Goal: Task Accomplishment & Management: Complete application form

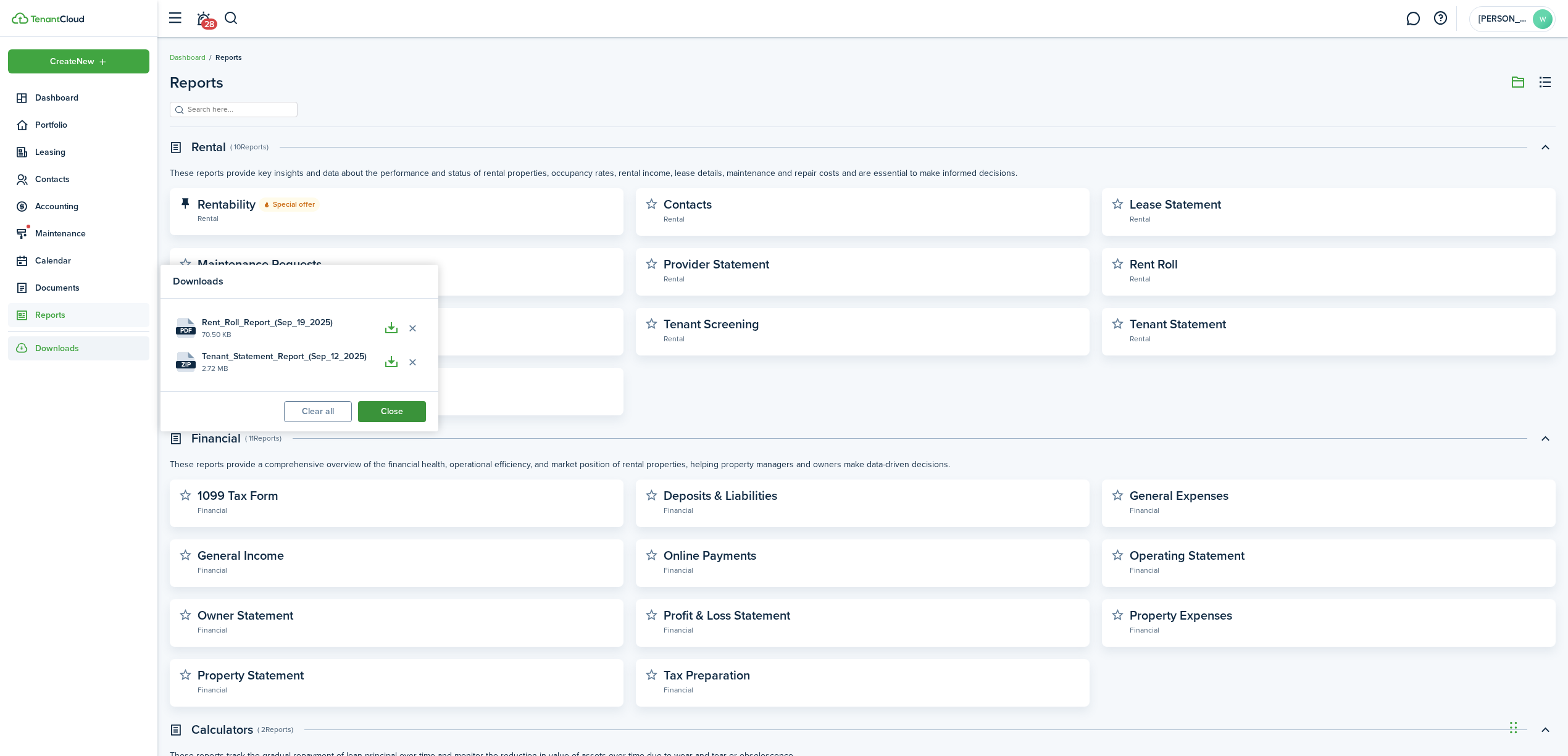
click at [398, 409] on button "Close" at bounding box center [392, 411] width 68 height 21
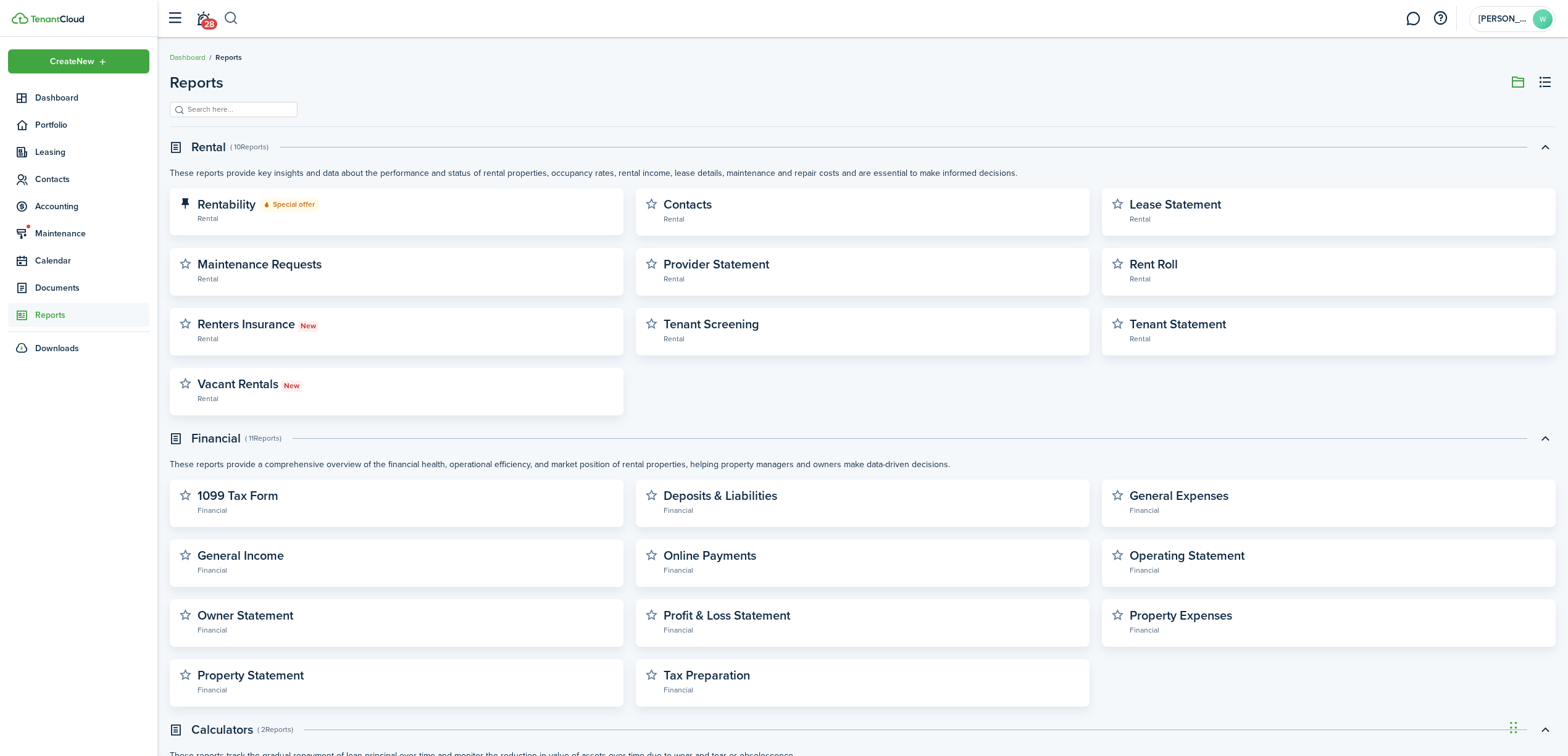
click at [232, 17] on button "button" at bounding box center [231, 18] width 16 height 21
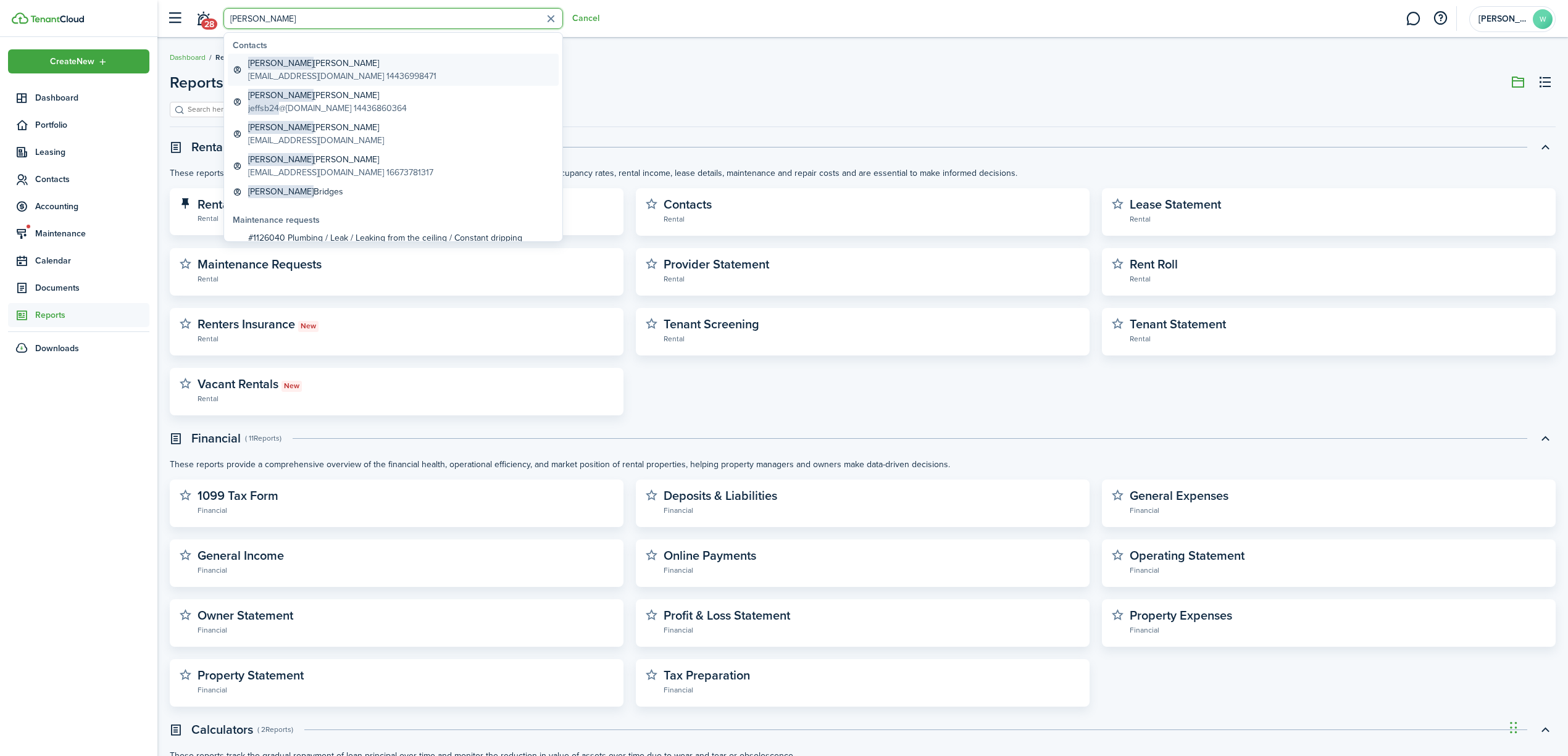
type input "[PERSON_NAME]"
click at [294, 62] on global-search-item-title "[PERSON_NAME]" at bounding box center [342, 63] width 188 height 13
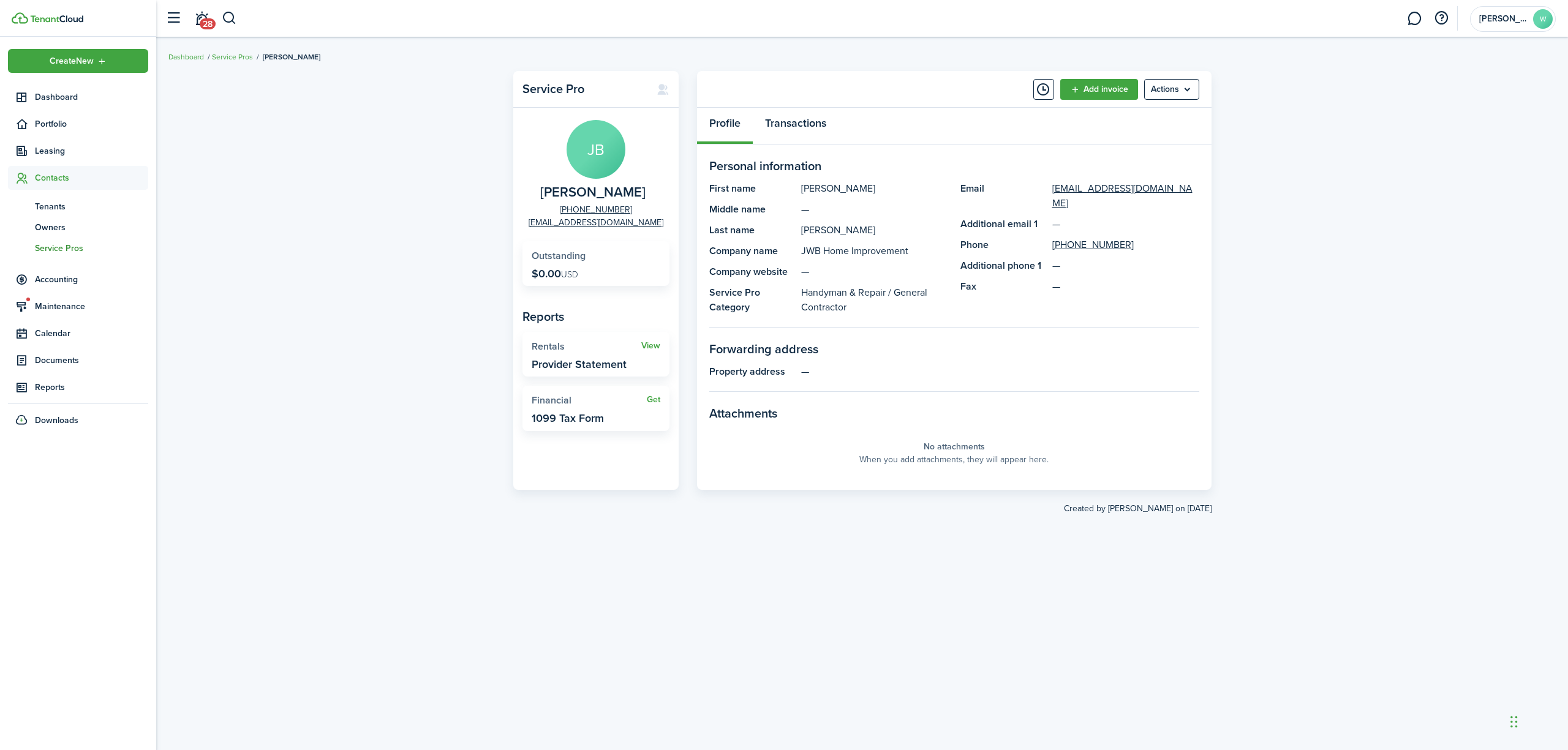
click at [769, 118] on link "Transactions" at bounding box center [795, 126] width 86 height 37
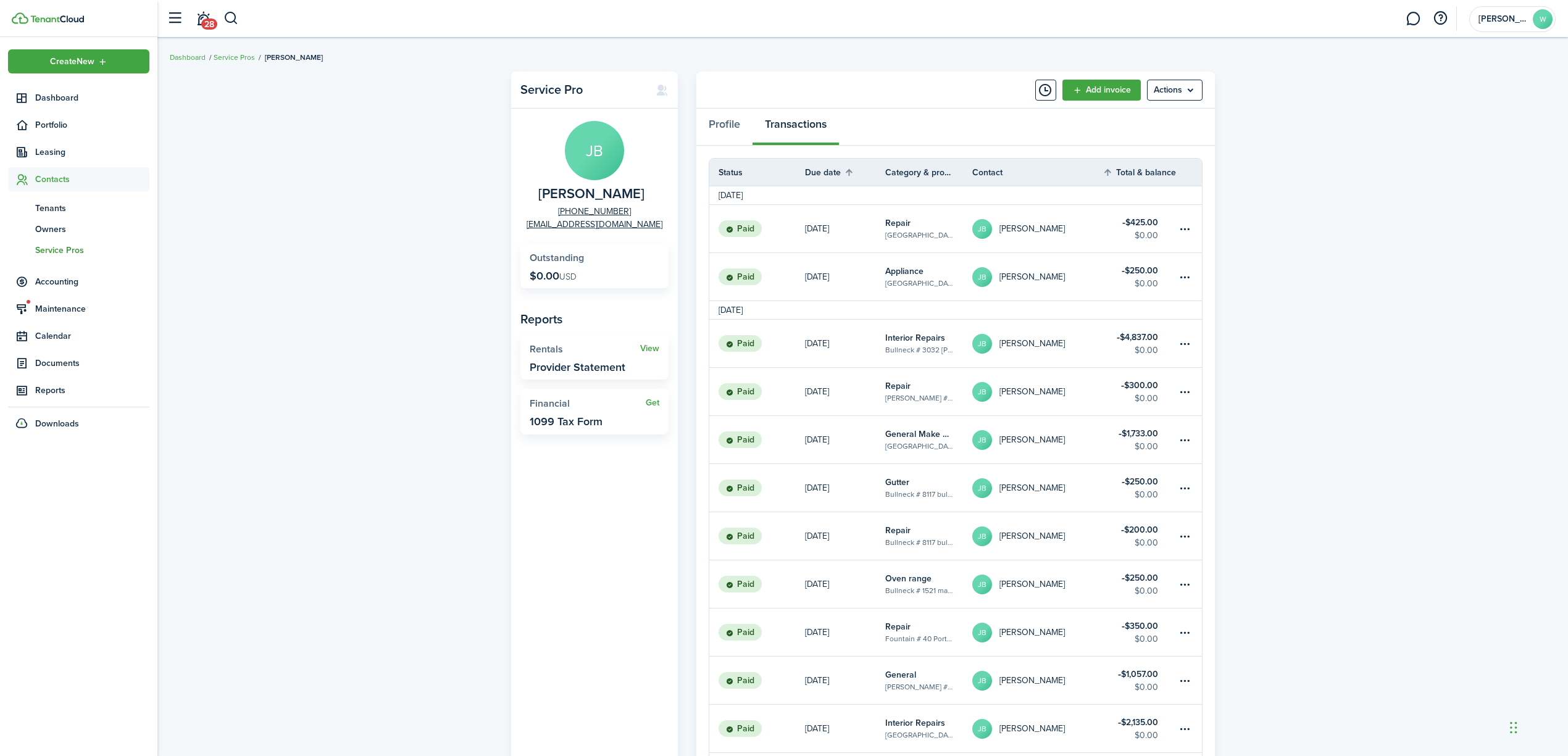
click at [1094, 228] on link "[PERSON_NAME]" at bounding box center [1037, 229] width 131 height 48
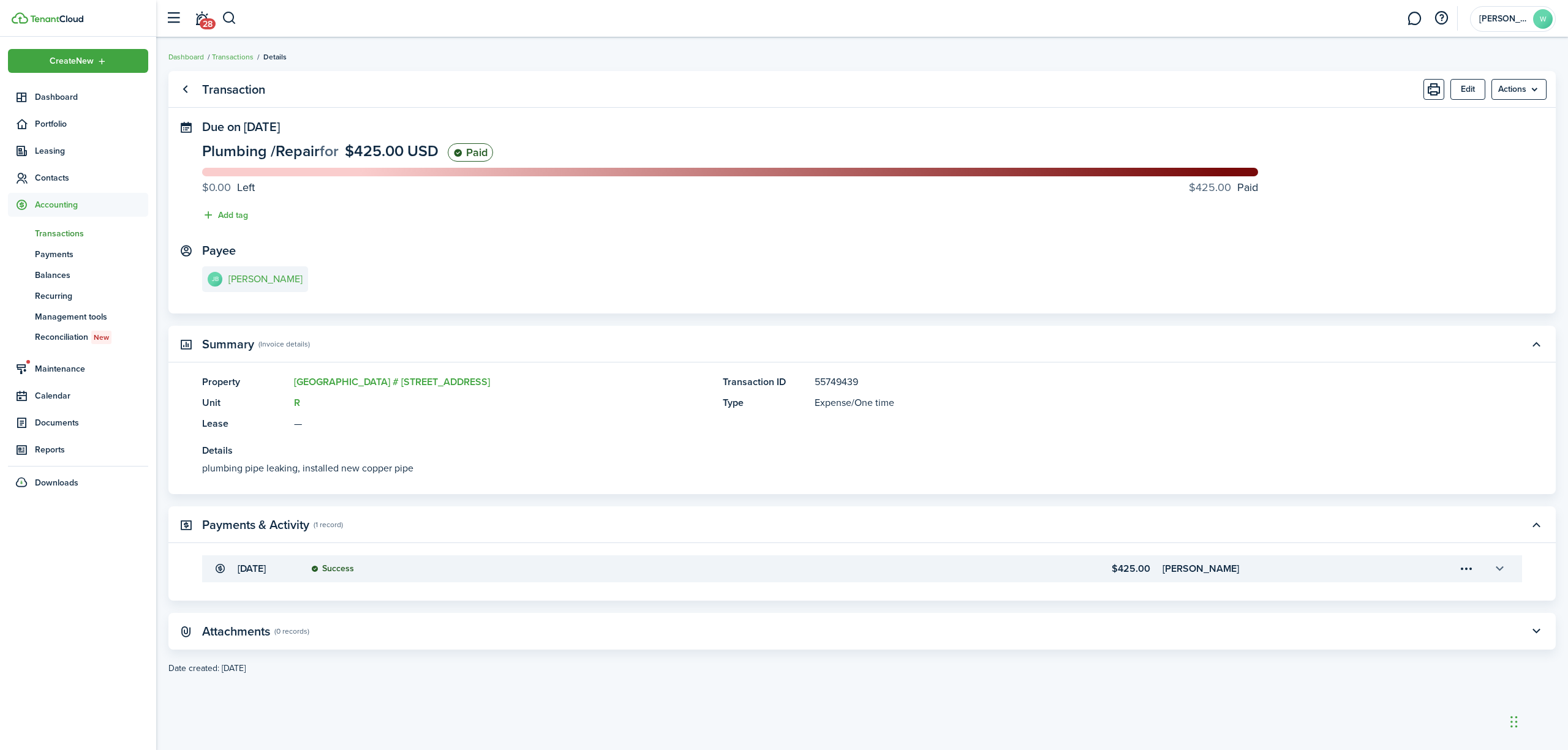
click at [1499, 569] on button "button" at bounding box center [1499, 568] width 20 height 20
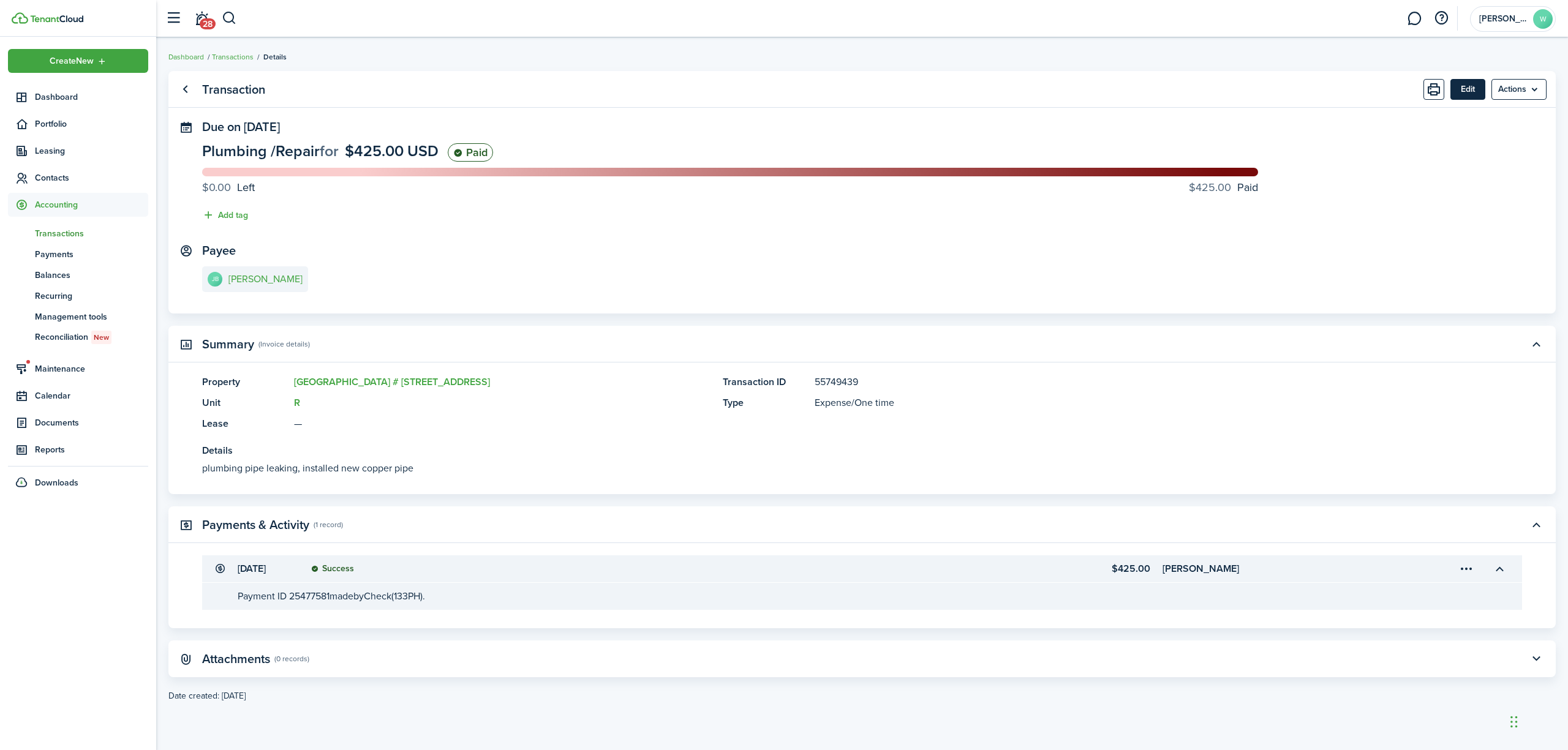
click at [1463, 94] on button "Edit" at bounding box center [1467, 89] width 35 height 20
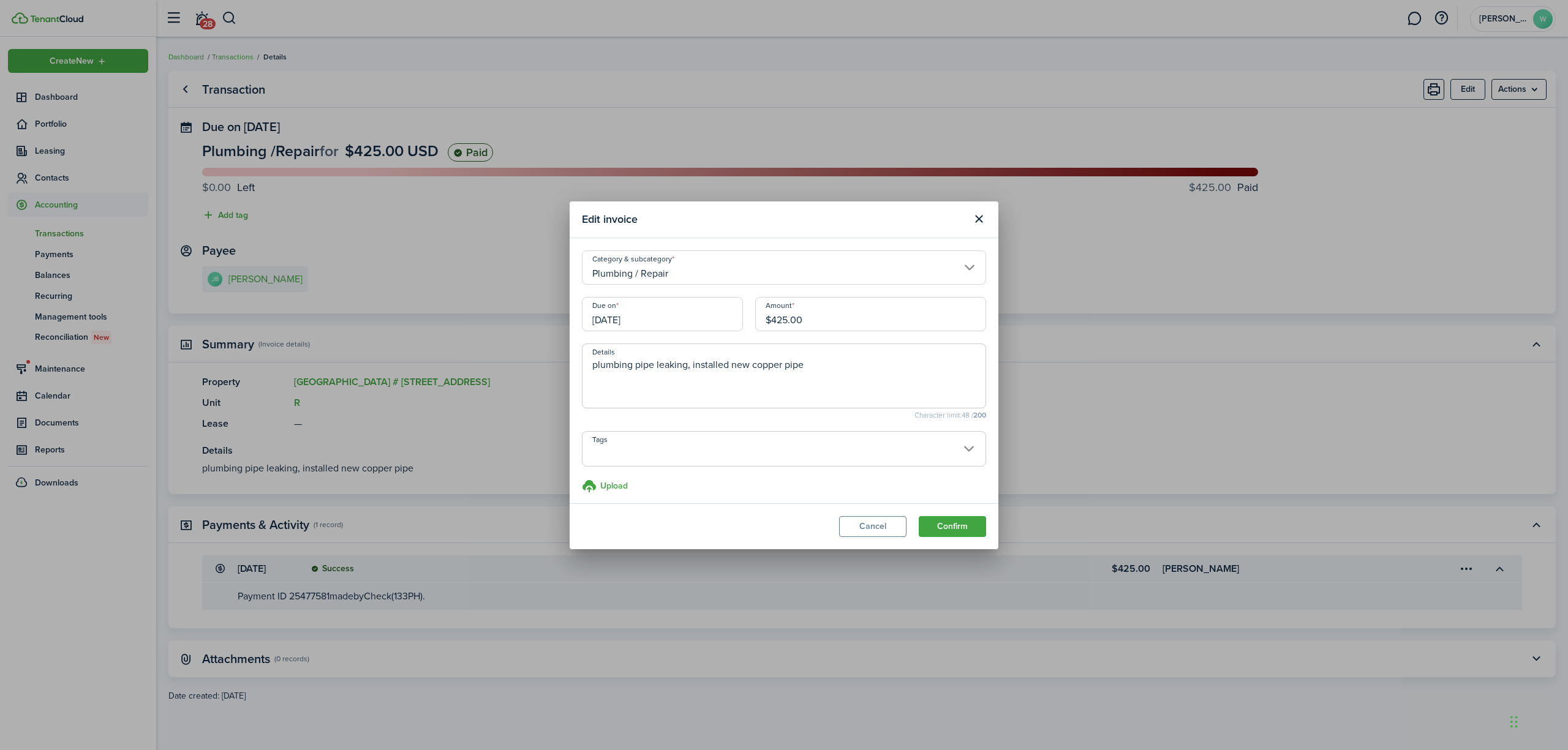
click at [814, 321] on input "$425.00" at bounding box center [871, 314] width 231 height 34
type input "$250.00"
click at [975, 522] on button "Confirm" at bounding box center [952, 526] width 67 height 20
click at [978, 216] on button "Close modal" at bounding box center [978, 218] width 20 height 20
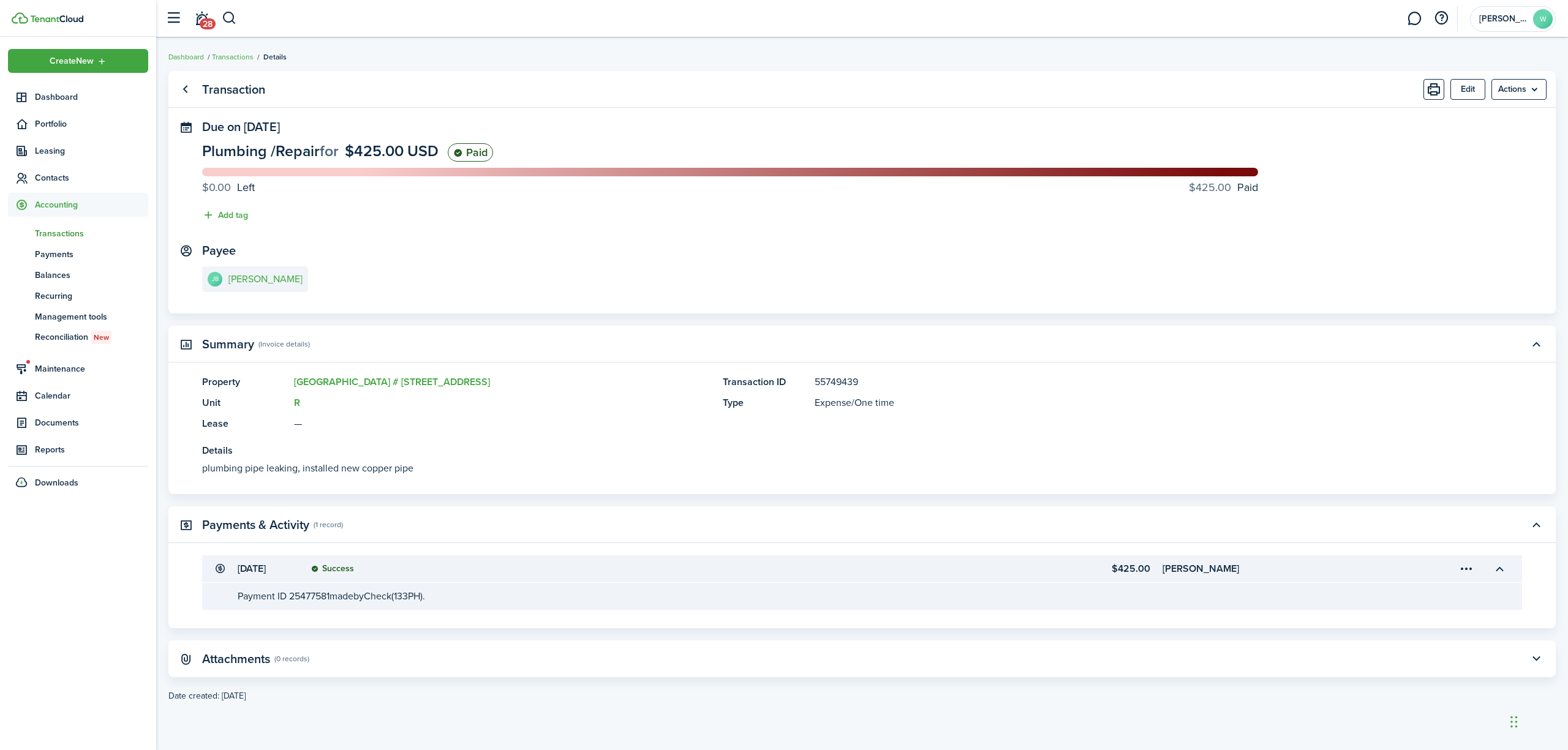
click at [1472, 567] on menu-trigger-card "Open menu" at bounding box center [1466, 568] width 20 height 20
click at [1396, 592] on button "Edit" at bounding box center [1422, 596] width 107 height 21
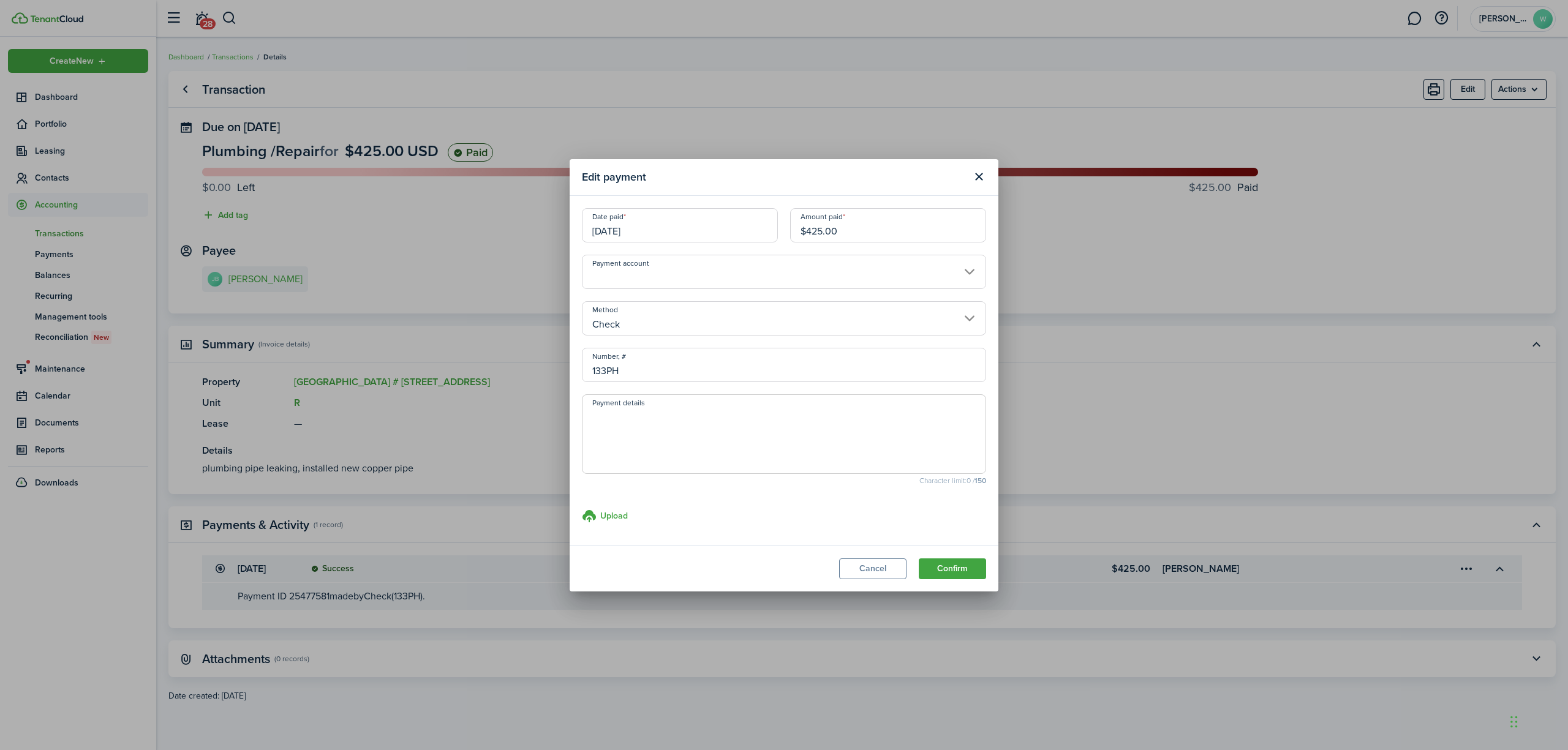
click at [846, 229] on input "$425.00" at bounding box center [888, 225] width 196 height 34
type input "$250.00"
click at [956, 568] on button "Confirm" at bounding box center [952, 568] width 67 height 20
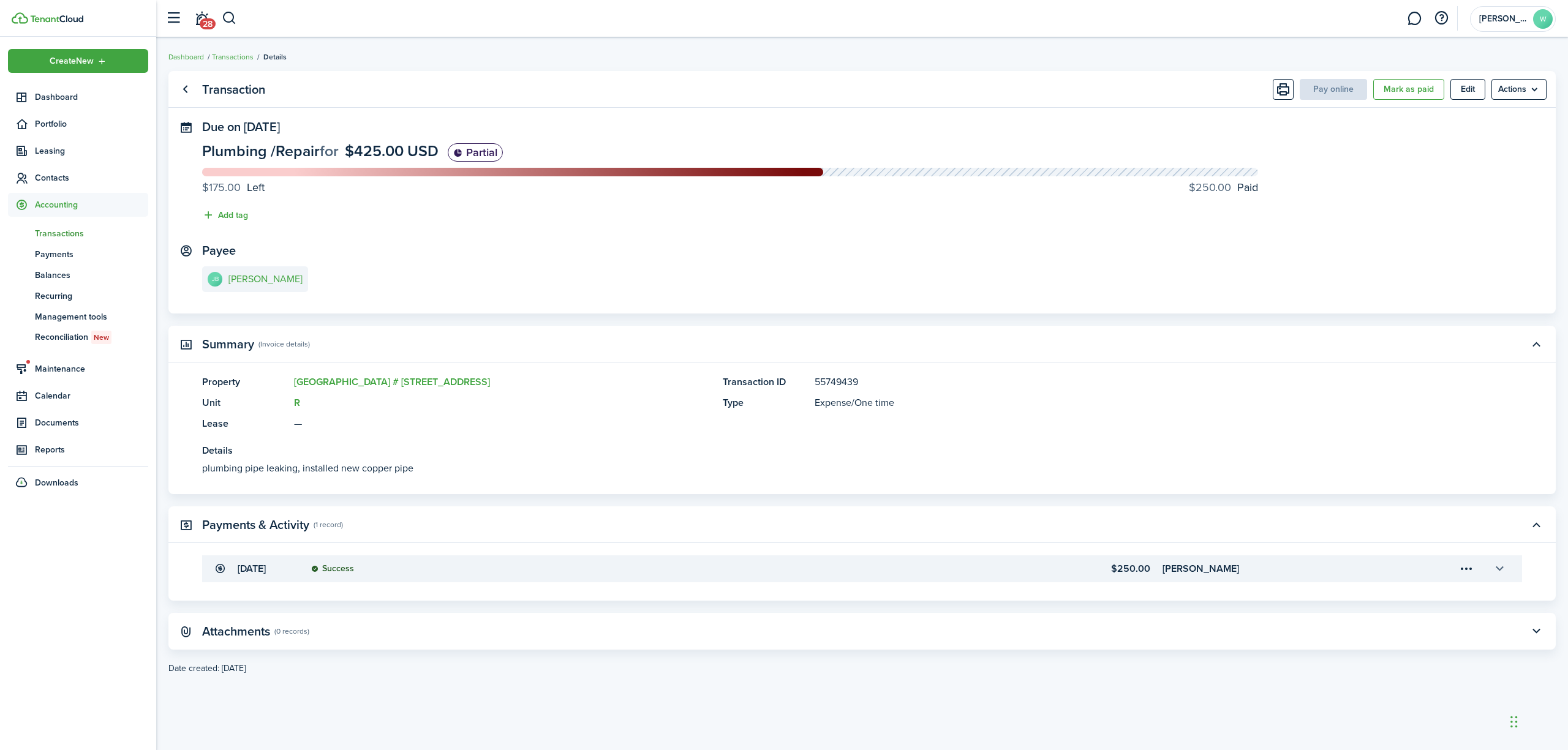
click at [1498, 571] on button "button" at bounding box center [1499, 568] width 20 height 20
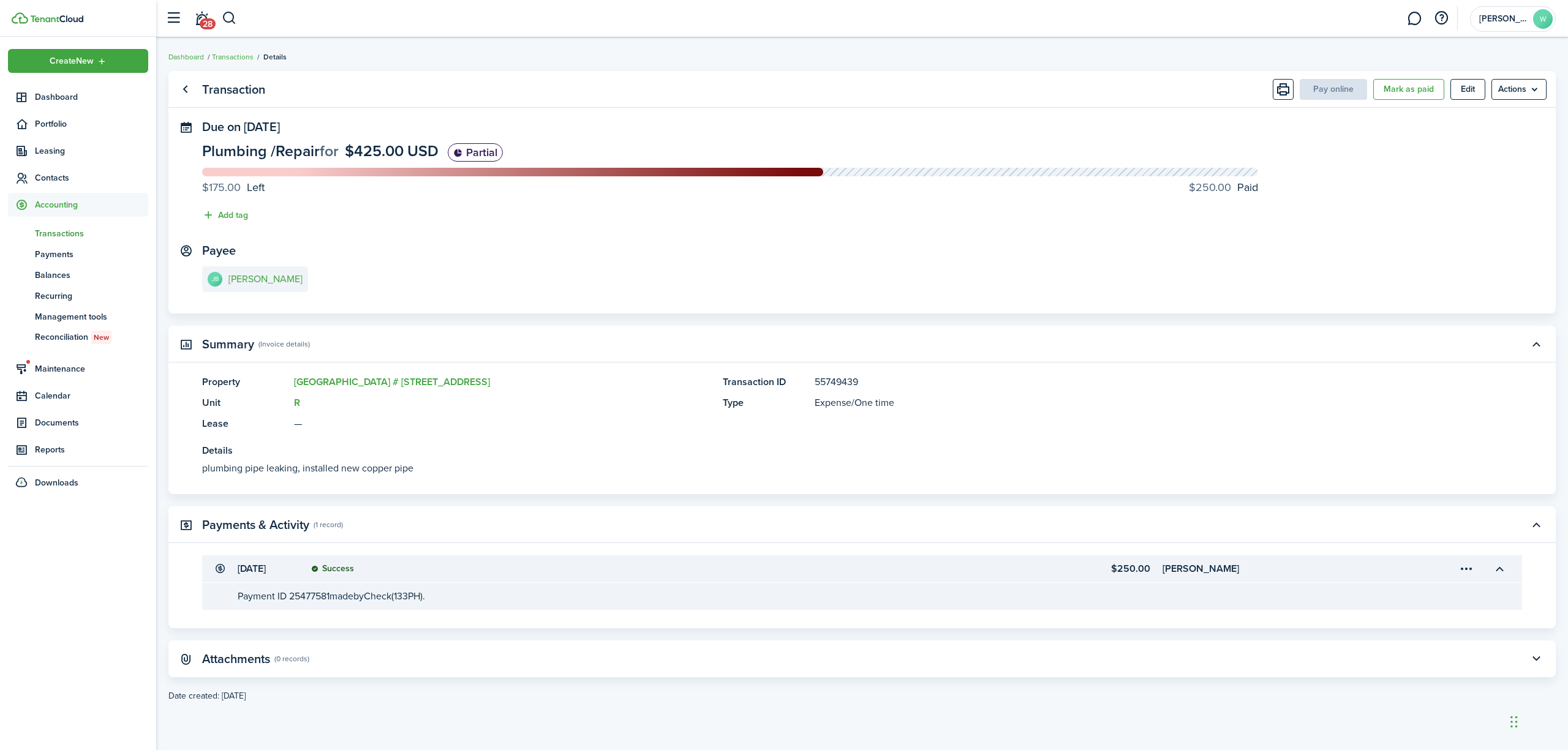
click at [1470, 569] on menu-trigger-card "Open menu" at bounding box center [1466, 568] width 20 height 20
click at [1329, 574] on transaction-details-table-item-client "[PERSON_NAME]" at bounding box center [1292, 569] width 259 height 15
click at [250, 600] on transaction-view-payment-description "Payment ID 25477581 made by Check (133PH)." at bounding box center [331, 596] width 187 height 14
click at [1472, 570] on menu-trigger-card "Open menu" at bounding box center [1466, 568] width 20 height 20
click at [983, 581] on accordion-header "[DATE] Success $250.00 [PERSON_NAME]" at bounding box center [862, 568] width 1319 height 27
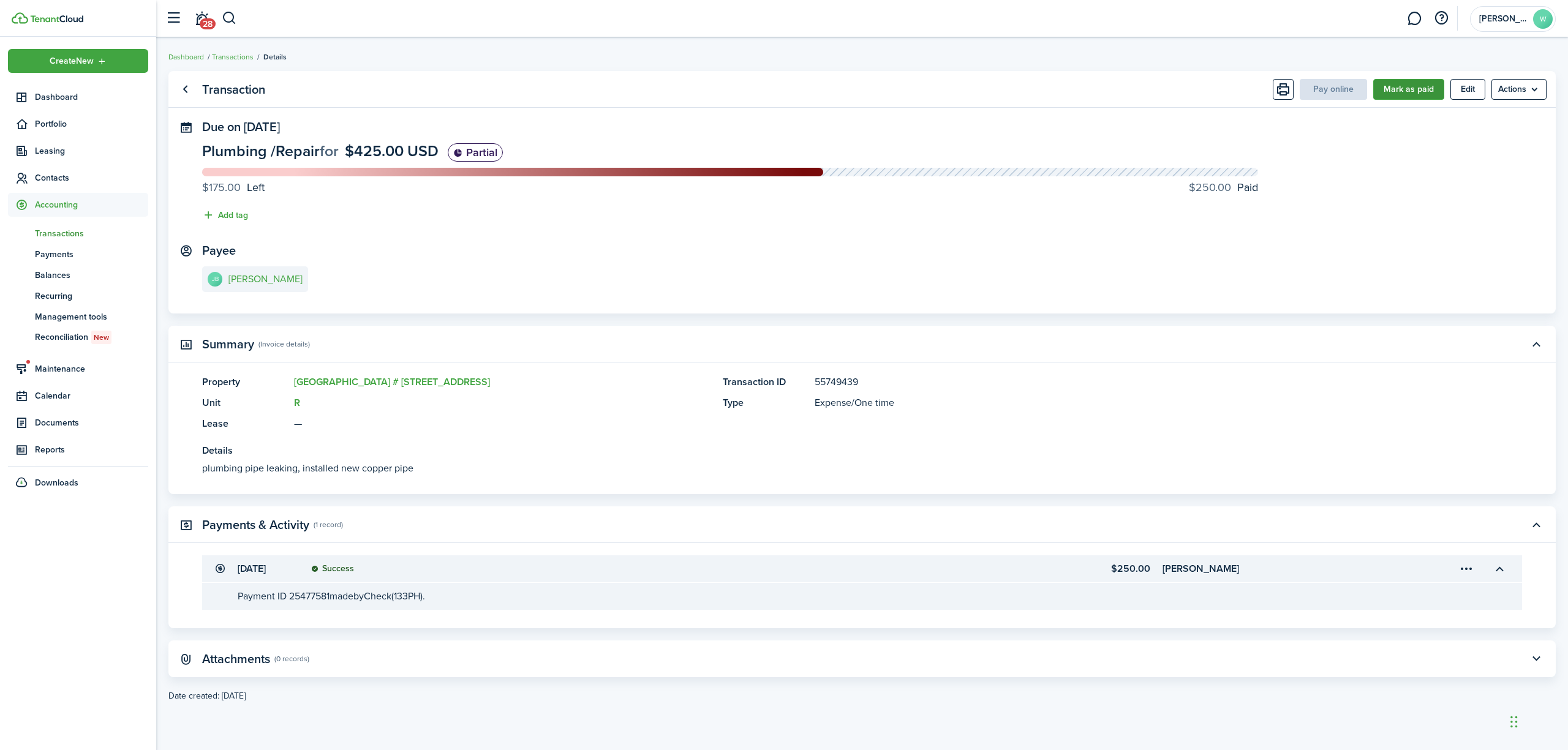
click at [1419, 84] on button "Mark as paid" at bounding box center [1409, 89] width 71 height 20
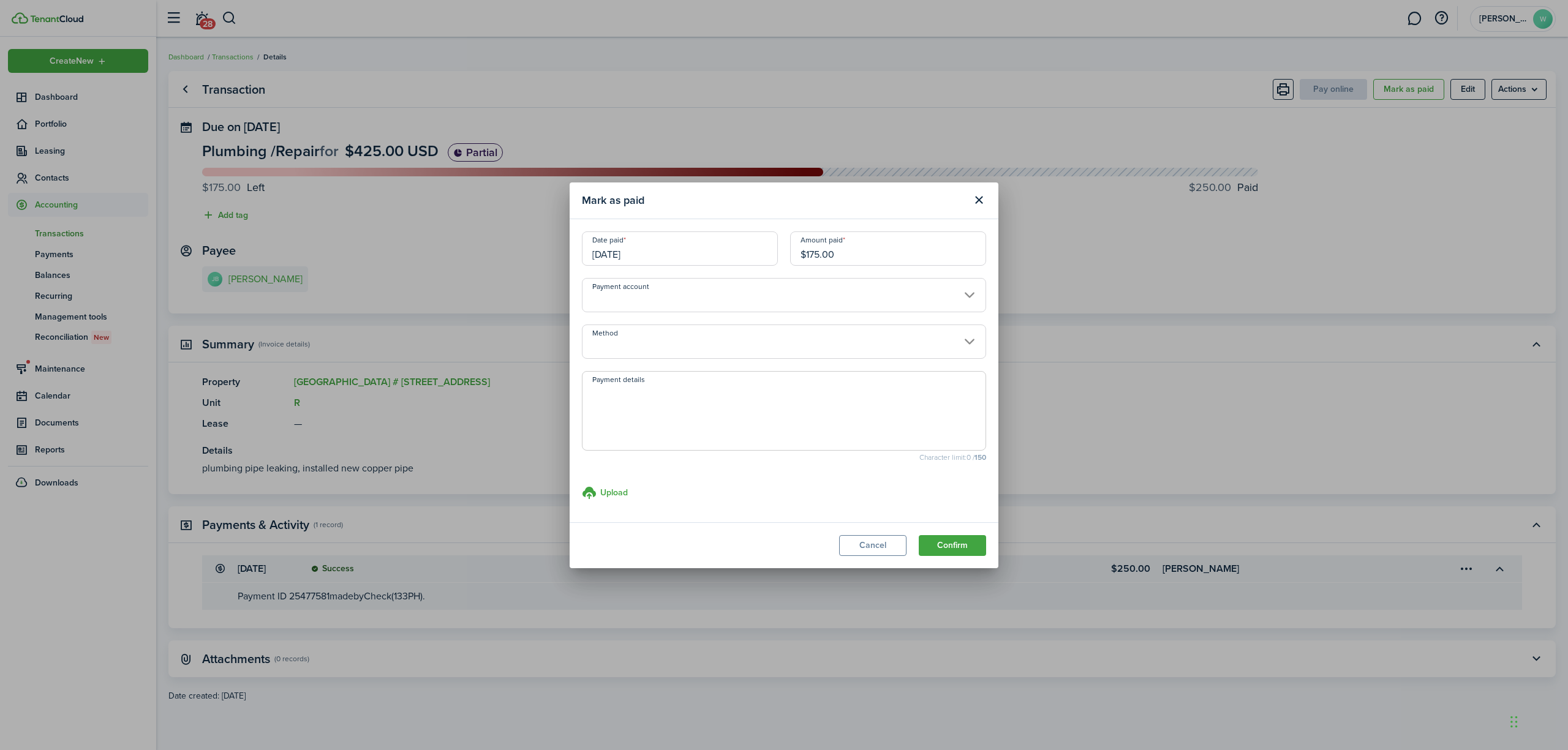
click at [736, 258] on input "[DATE]" at bounding box center [680, 248] width 196 height 34
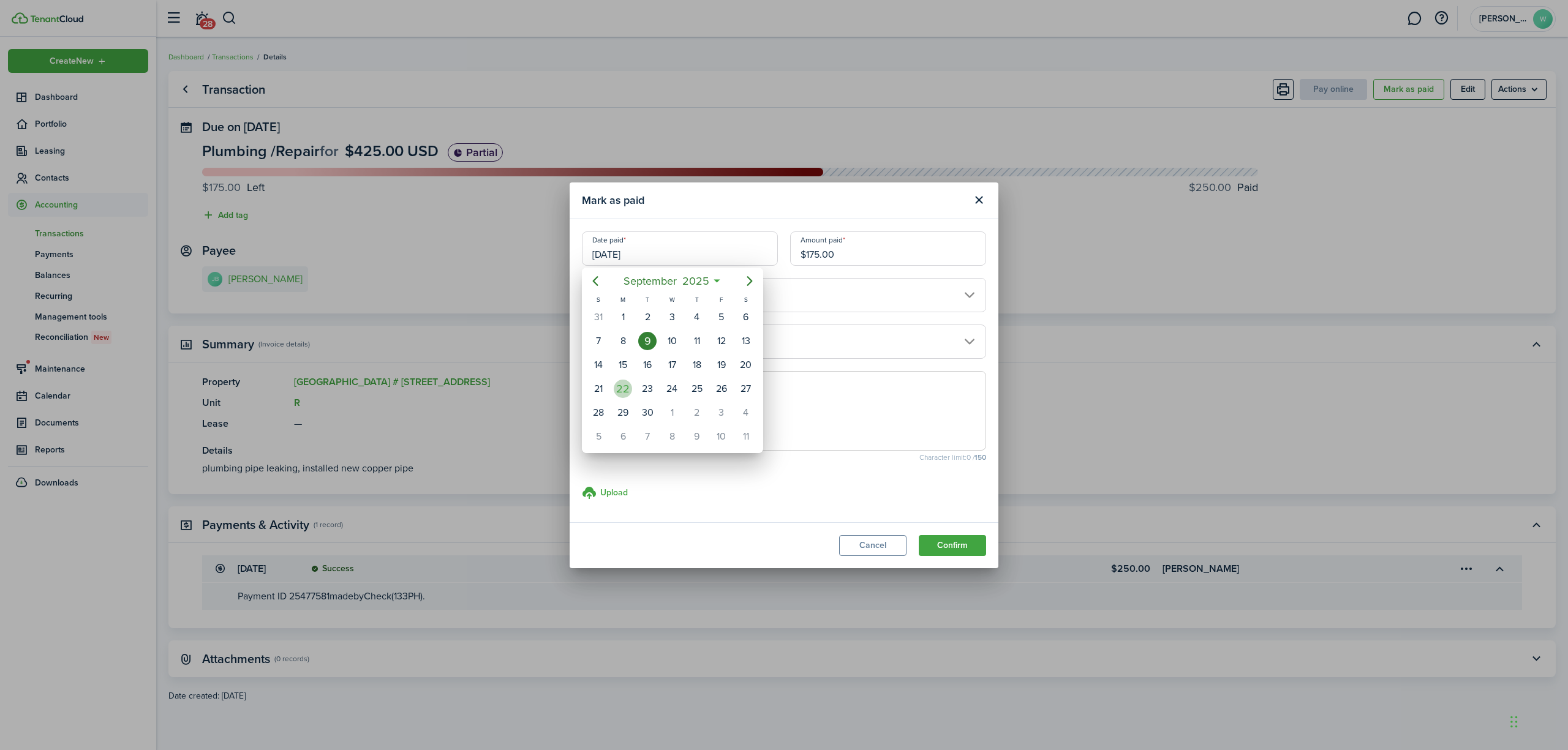
click at [628, 390] on div "22" at bounding box center [623, 388] width 18 height 18
type input "[DATE]"
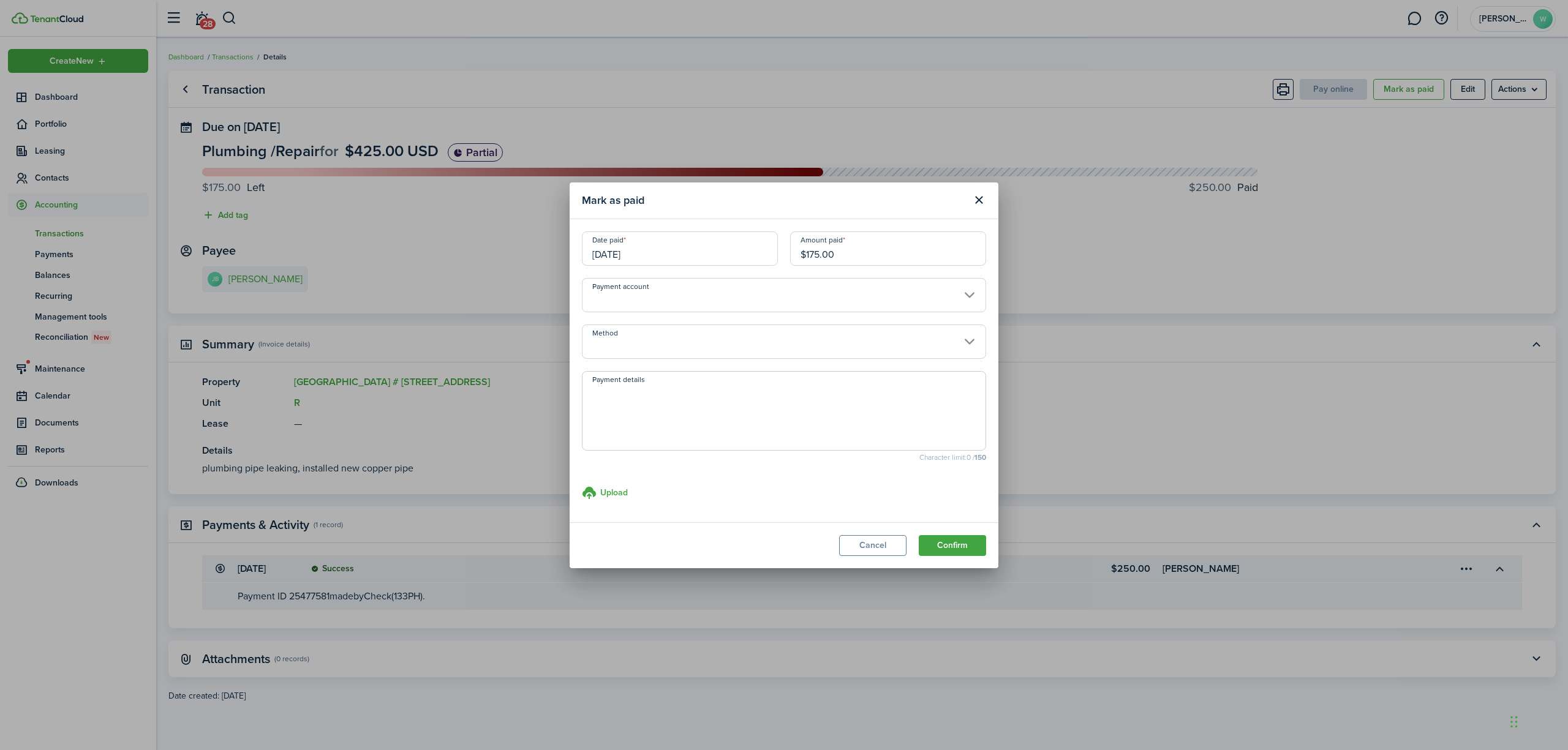
click at [740, 343] on input "Method" at bounding box center [784, 342] width 404 height 34
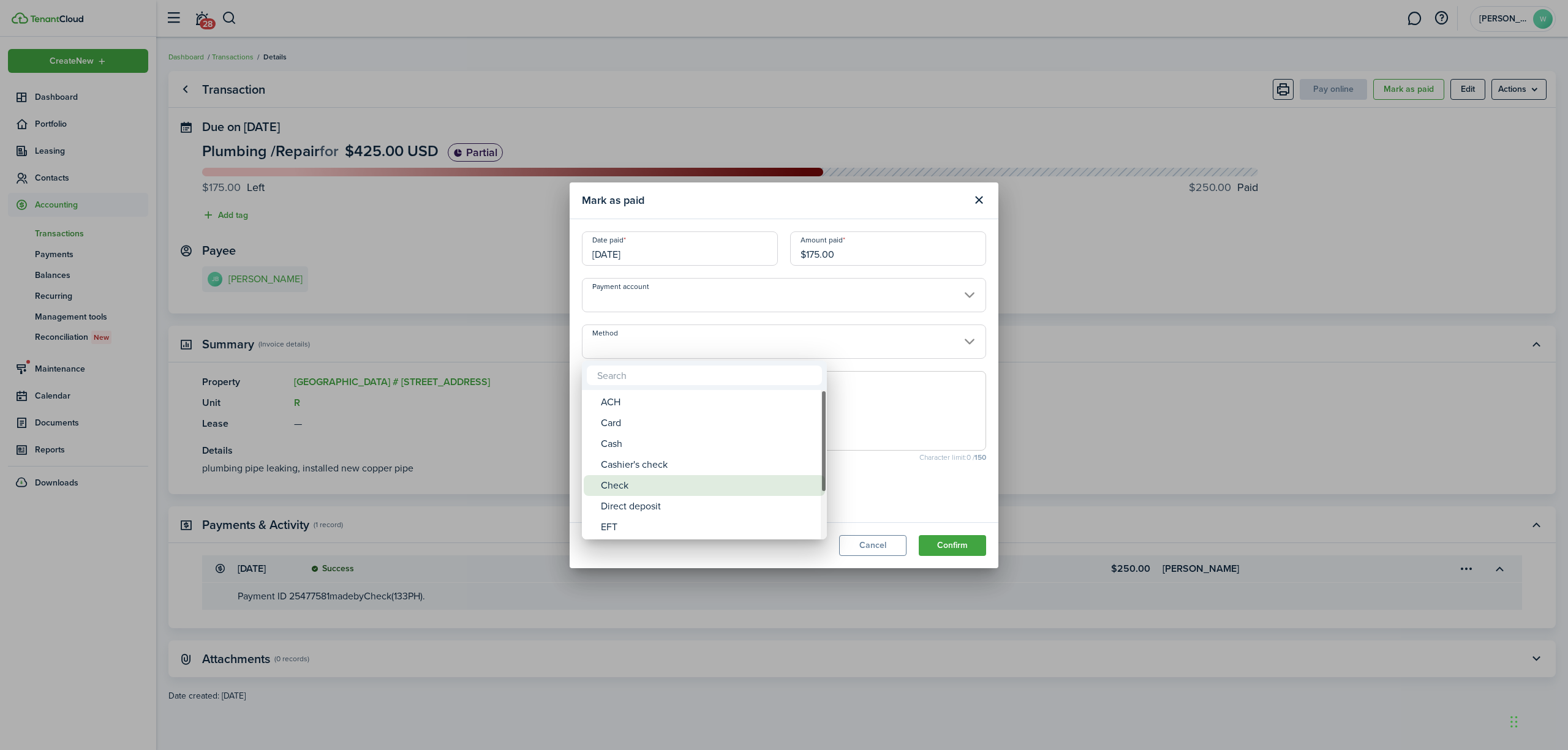
click at [692, 480] on div "Check" at bounding box center [709, 484] width 217 height 20
type input "Check"
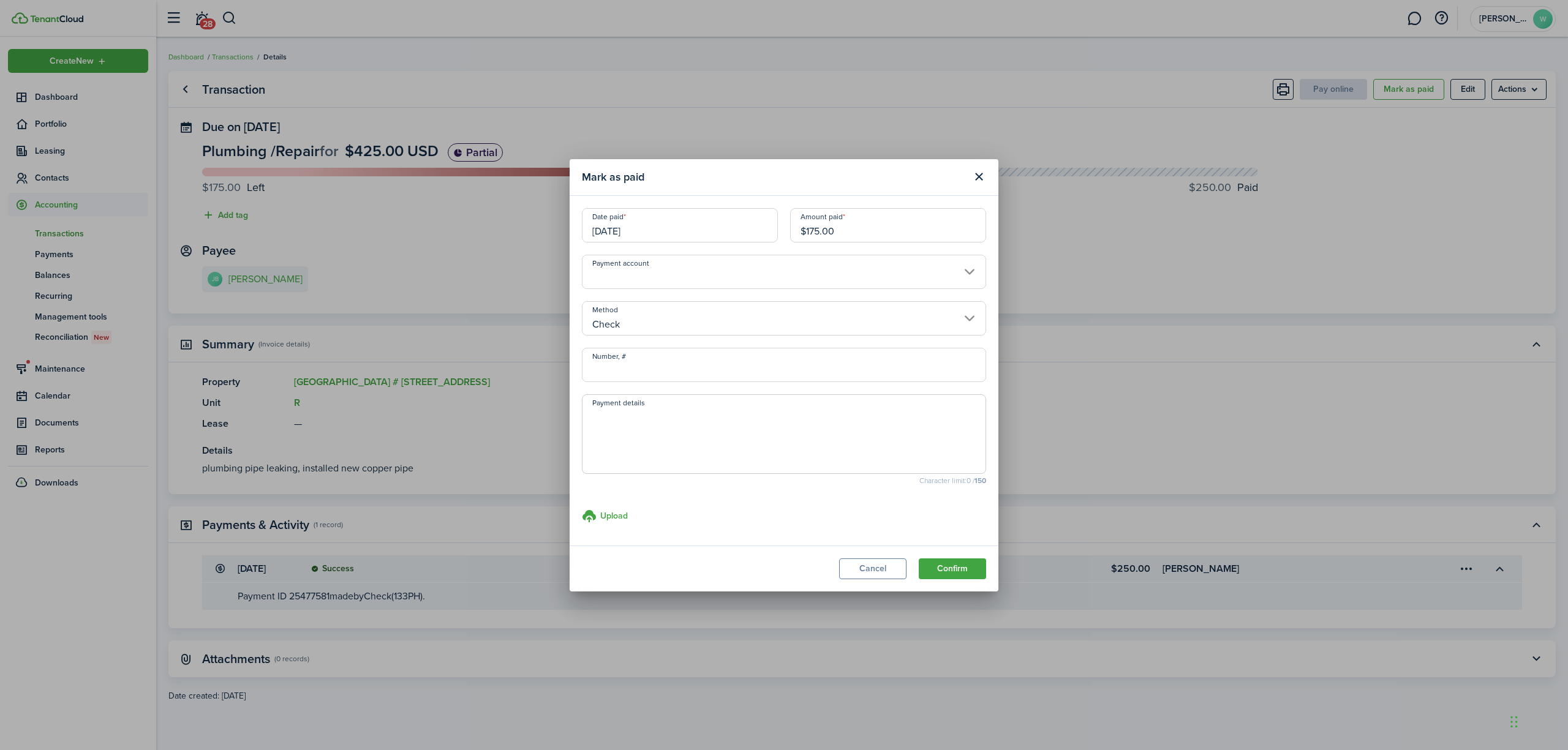
click at [689, 368] on input "Number, #" at bounding box center [784, 365] width 404 height 34
type input "134PH"
click at [946, 560] on button "Confirm" at bounding box center [952, 568] width 67 height 20
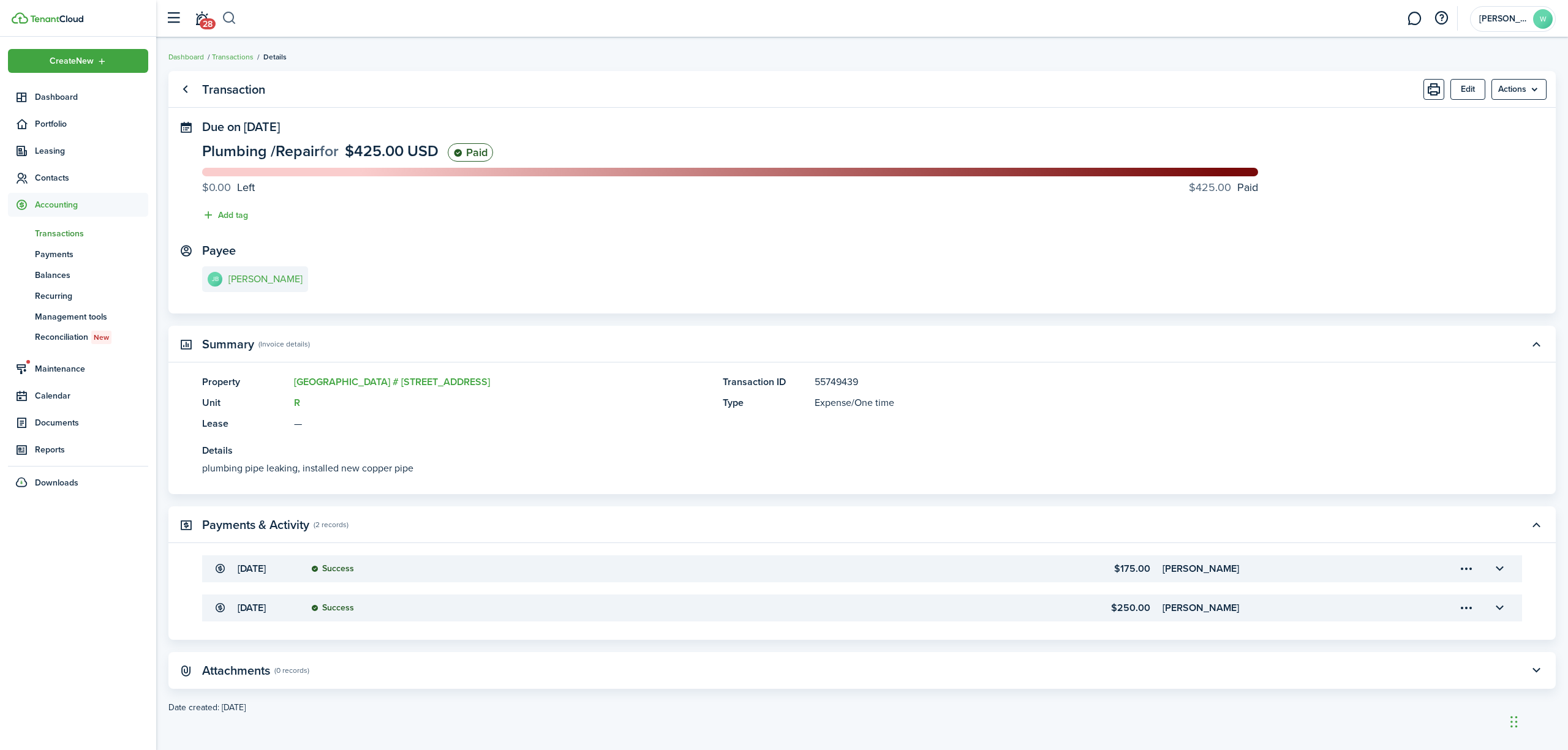
click at [231, 20] on button "button" at bounding box center [229, 18] width 16 height 20
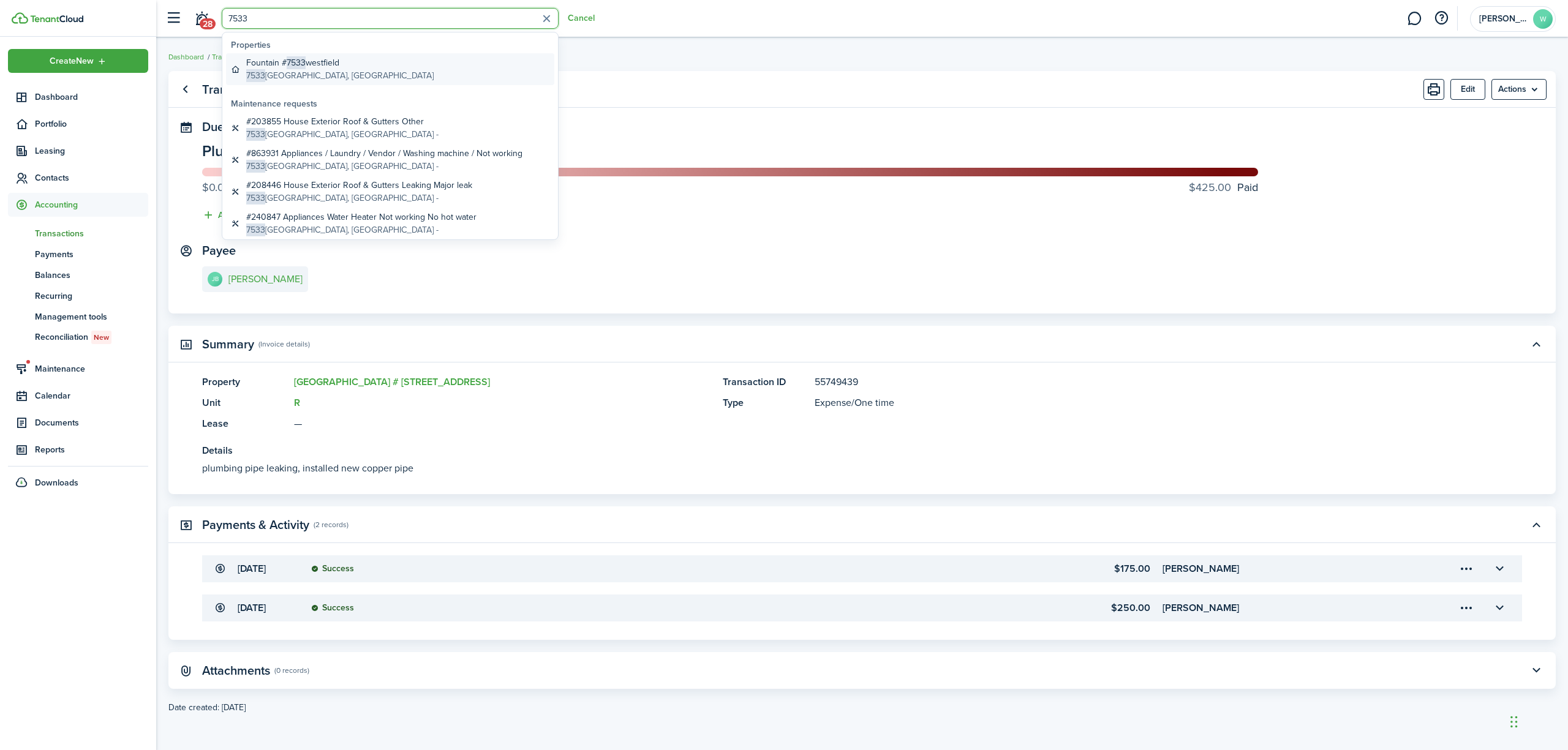
type input "7533"
click at [307, 69] on global-search-item-title "Fountain # 7533 [GEOGRAPHIC_DATA]" at bounding box center [339, 63] width 187 height 13
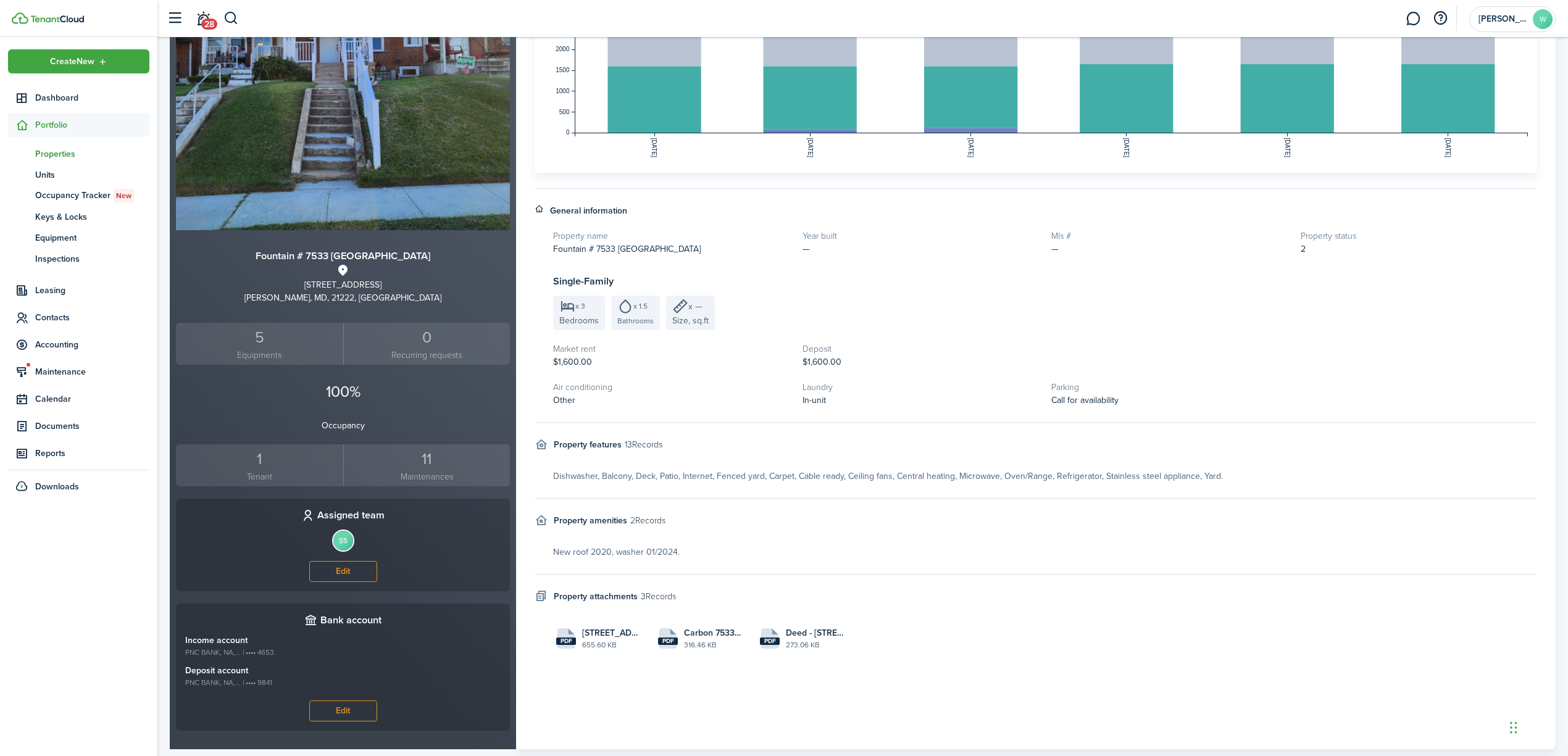
scroll to position [240, 0]
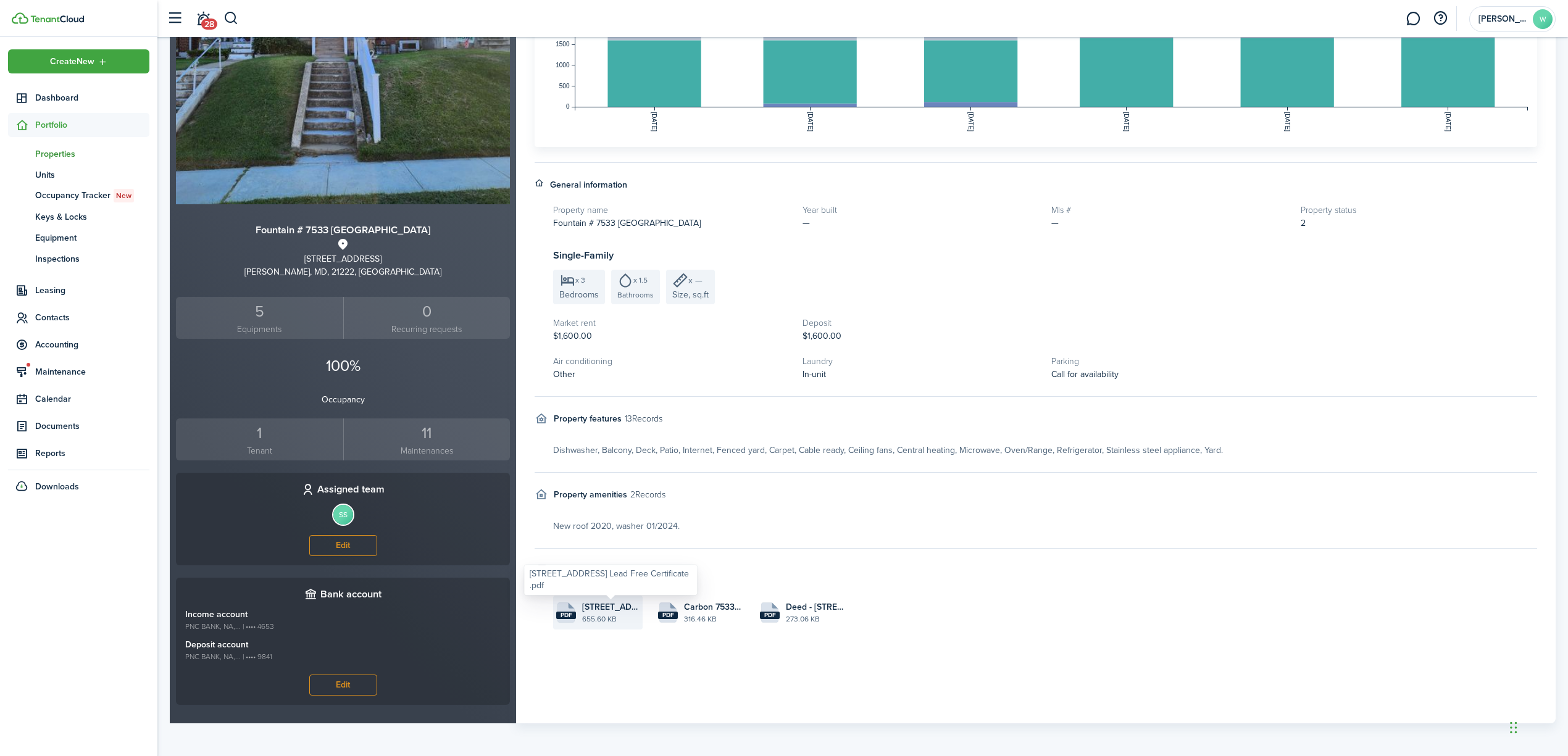
click at [597, 612] on span "[STREET_ADDRESS] Lead Free Certificate .pdf" at bounding box center [611, 607] width 58 height 13
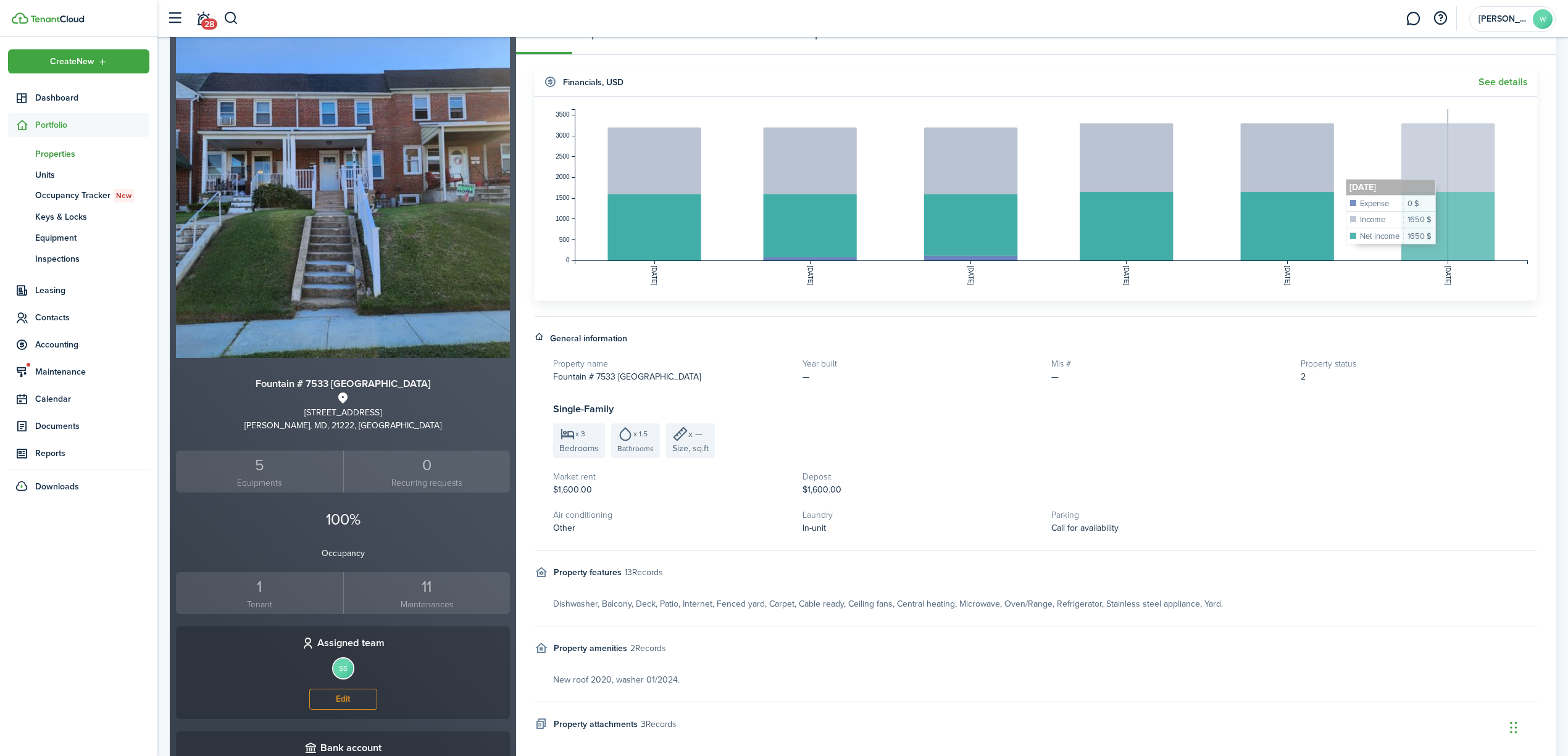
scroll to position [0, 0]
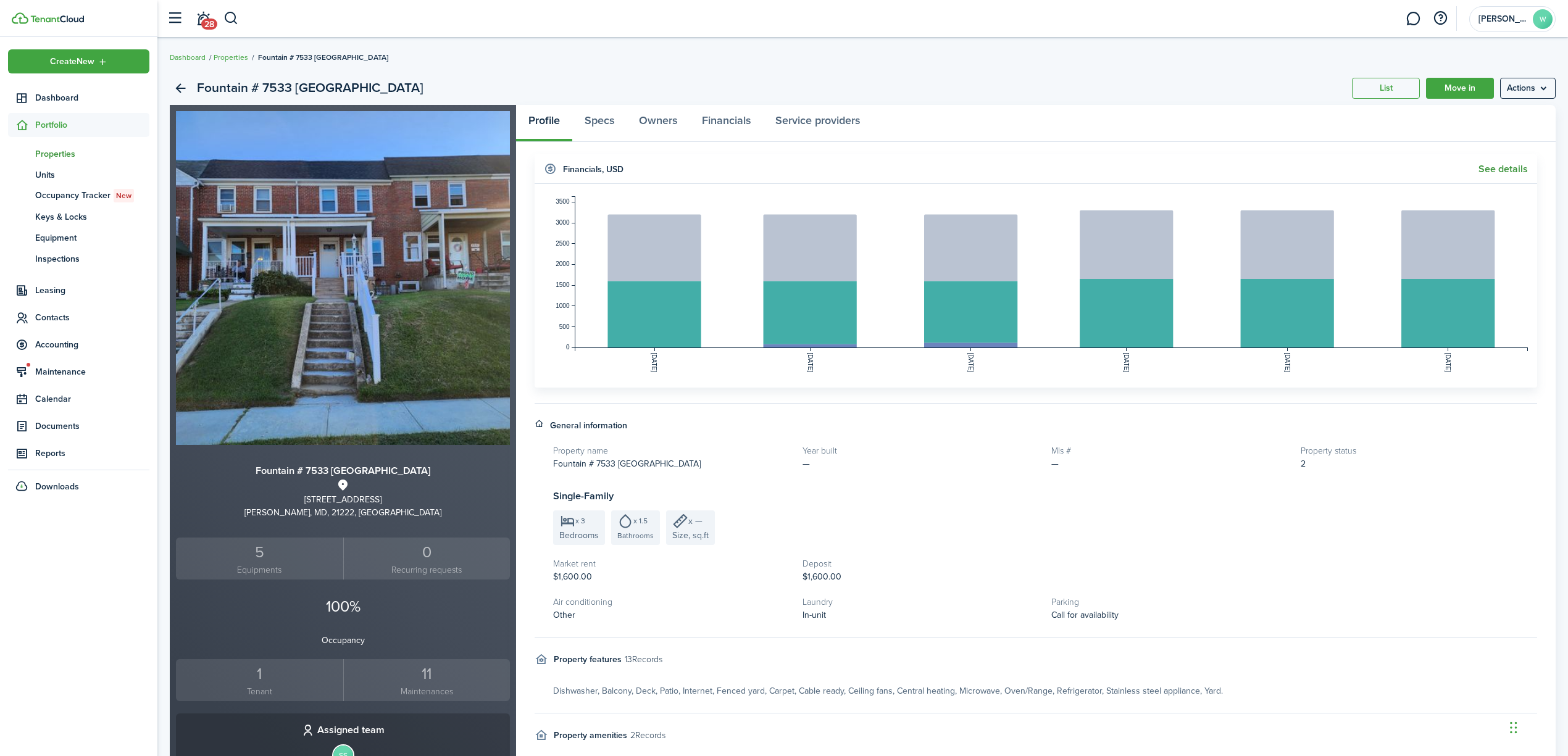
click at [1495, 169] on link "See details" at bounding box center [1503, 169] width 49 height 11
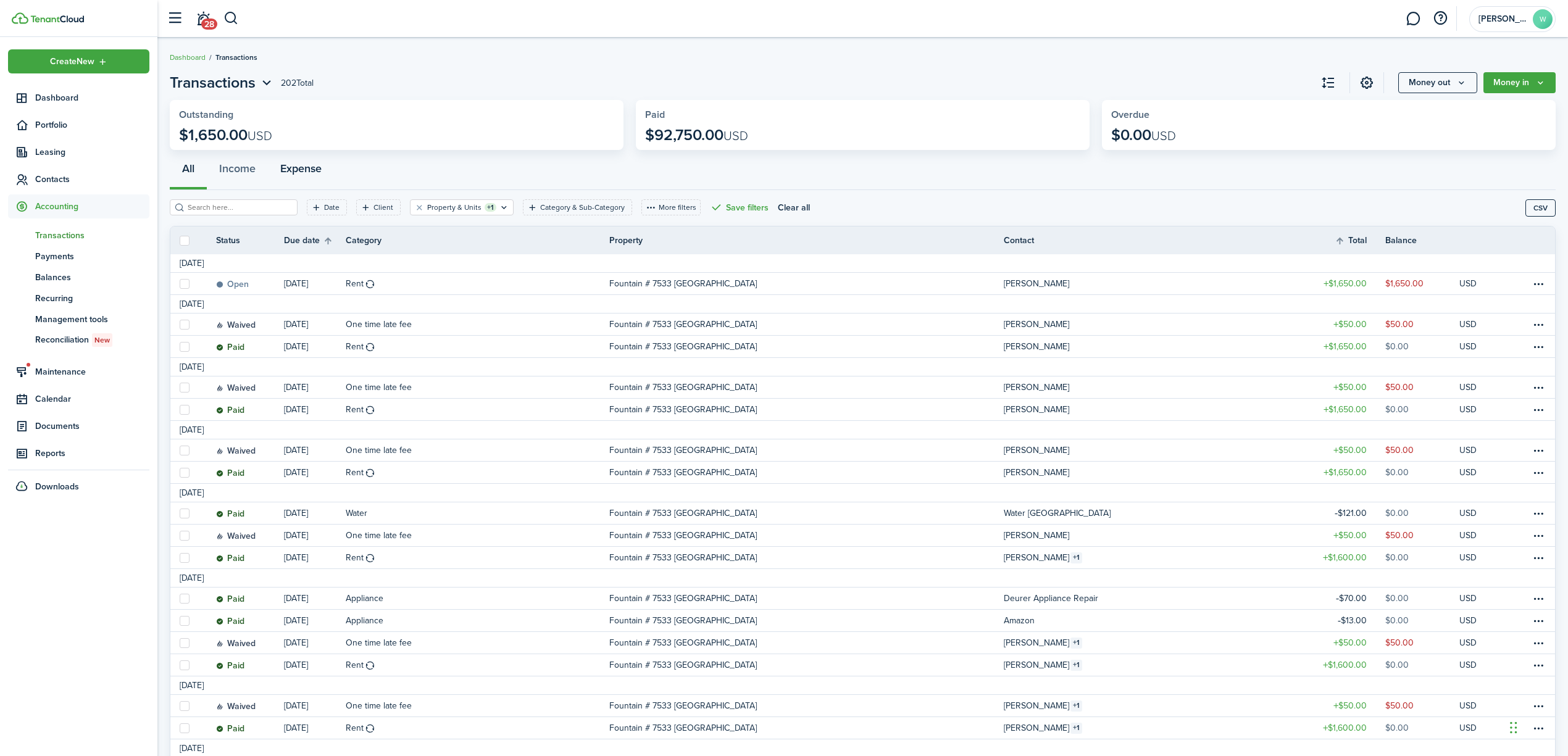
click at [283, 176] on button "Expense" at bounding box center [301, 171] width 66 height 37
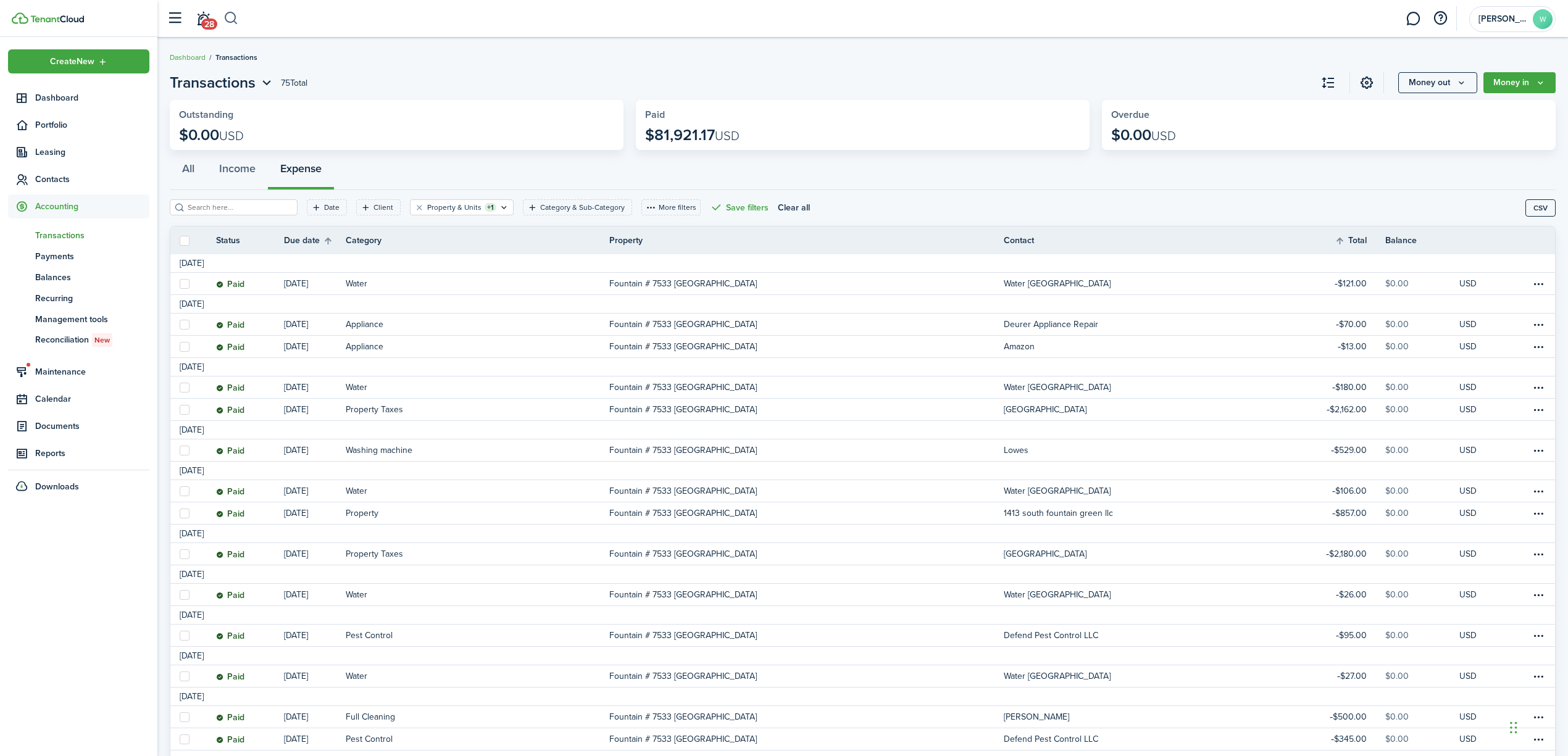
click at [232, 18] on button "button" at bounding box center [231, 18] width 16 height 21
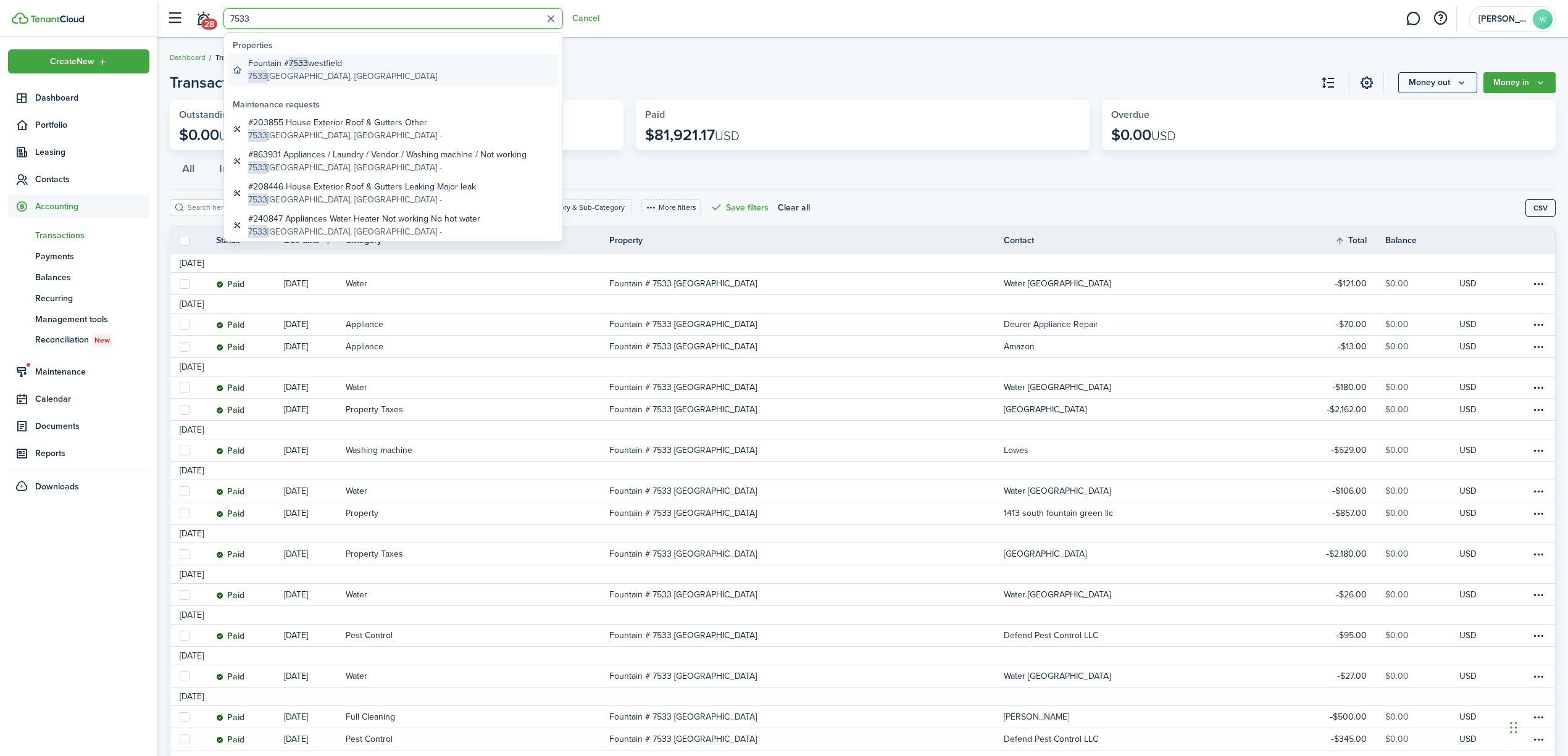
type input "7533"
click at [297, 74] on global-search-item-description "[STREET_ADDRESS]" at bounding box center [342, 77] width 189 height 13
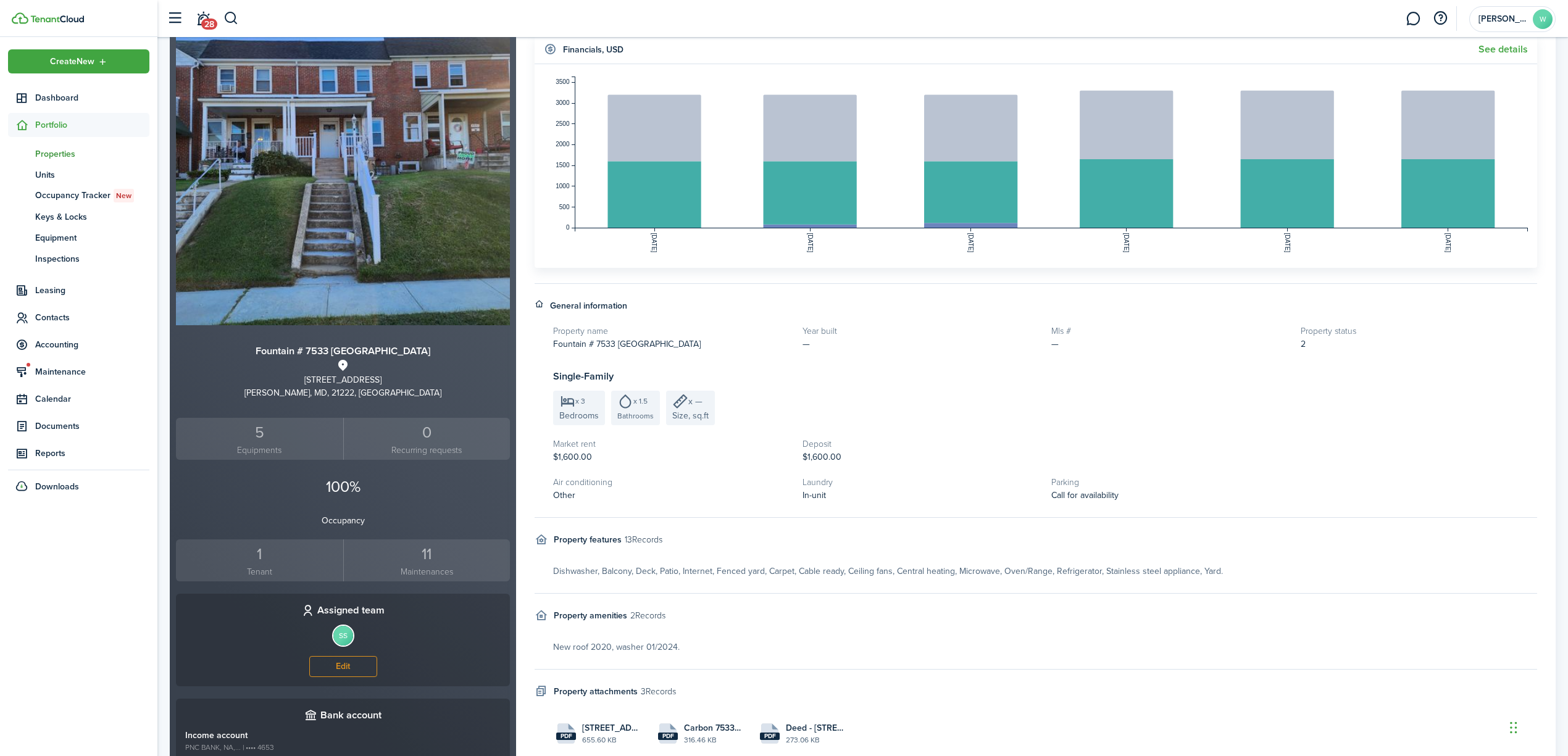
scroll to position [240, 0]
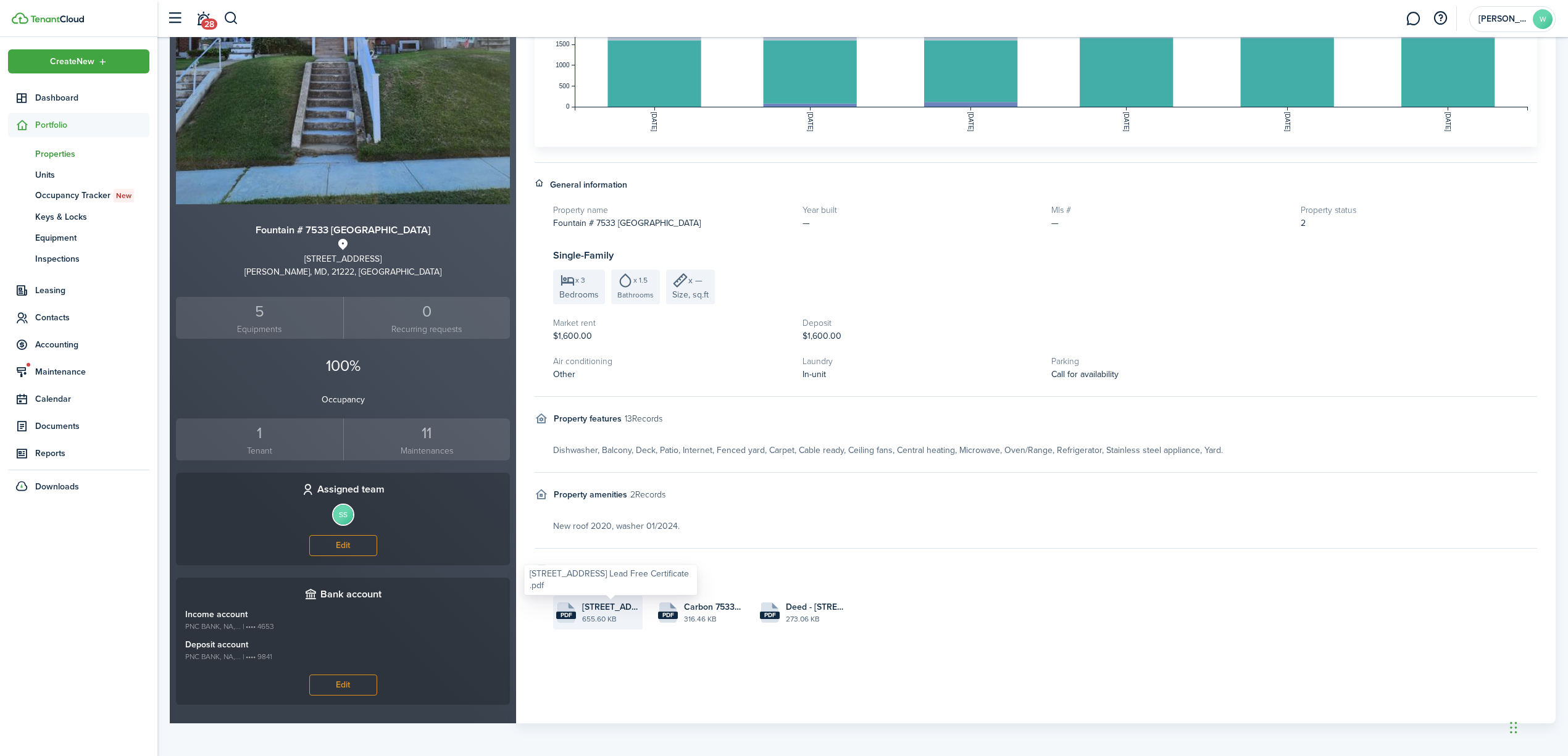
click at [616, 605] on span "[STREET_ADDRESS] Lead Free Certificate .pdf" at bounding box center [611, 607] width 58 height 13
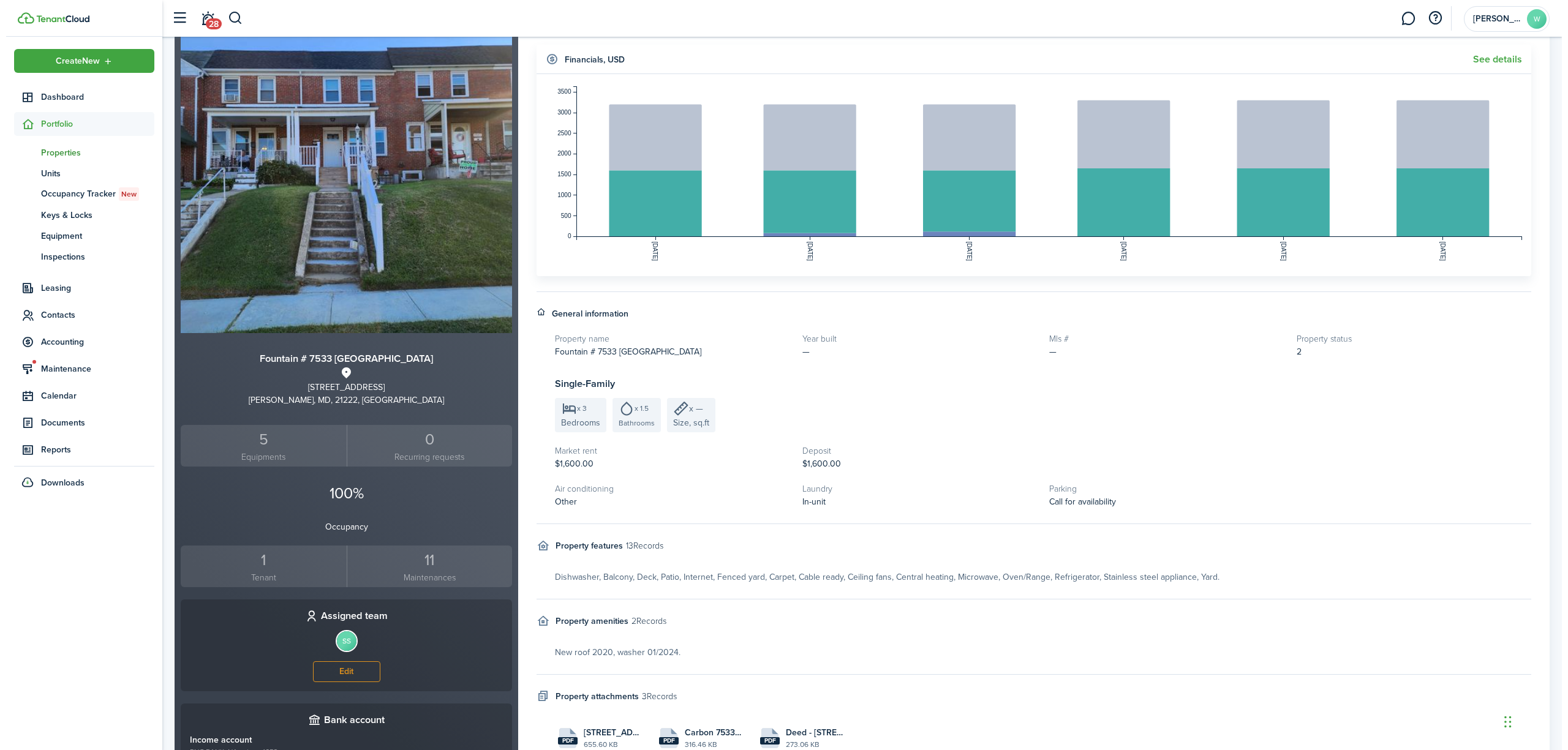
scroll to position [0, 0]
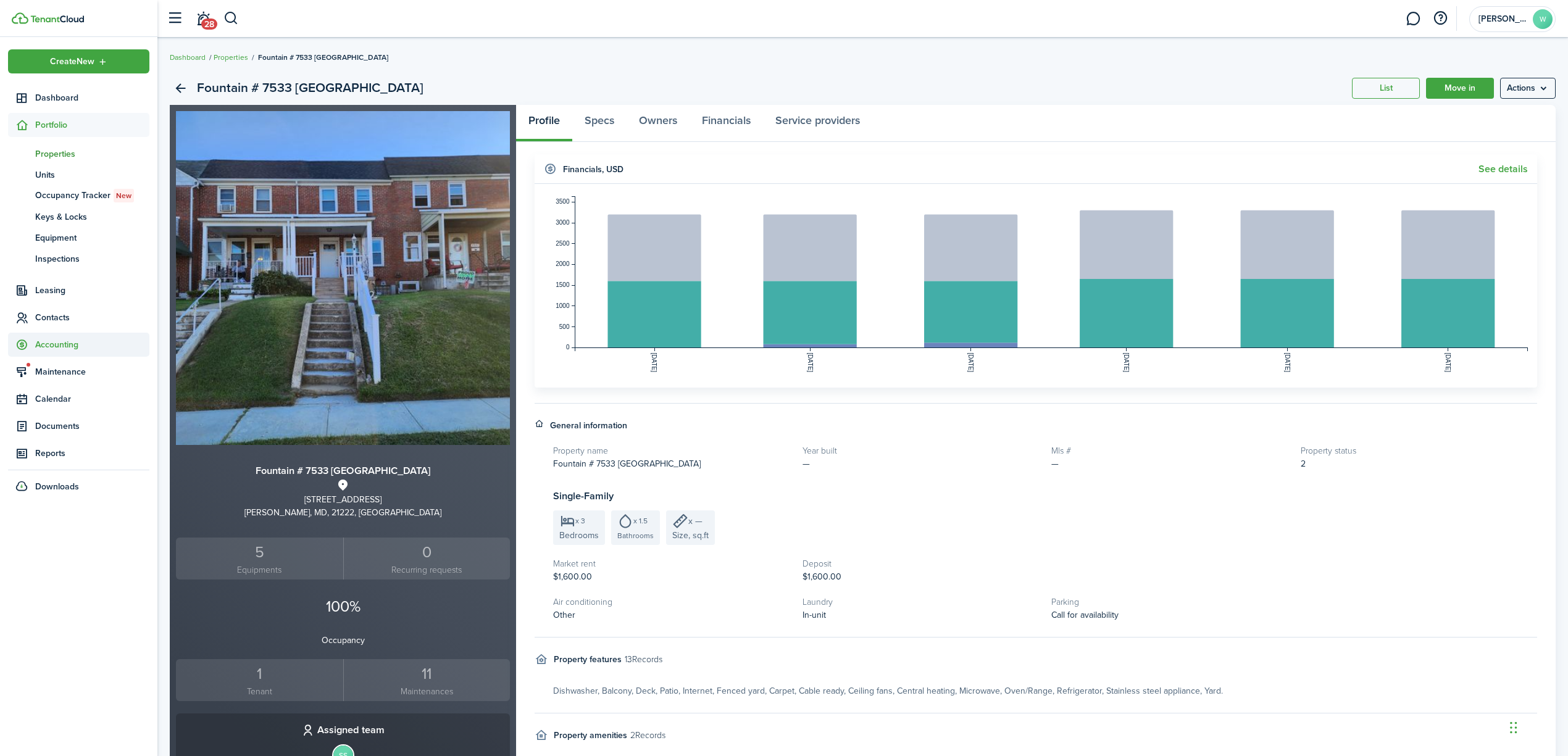
click at [55, 352] on span "Accounting" at bounding box center [79, 344] width 142 height 24
click at [58, 230] on span "Transactions" at bounding box center [92, 236] width 115 height 13
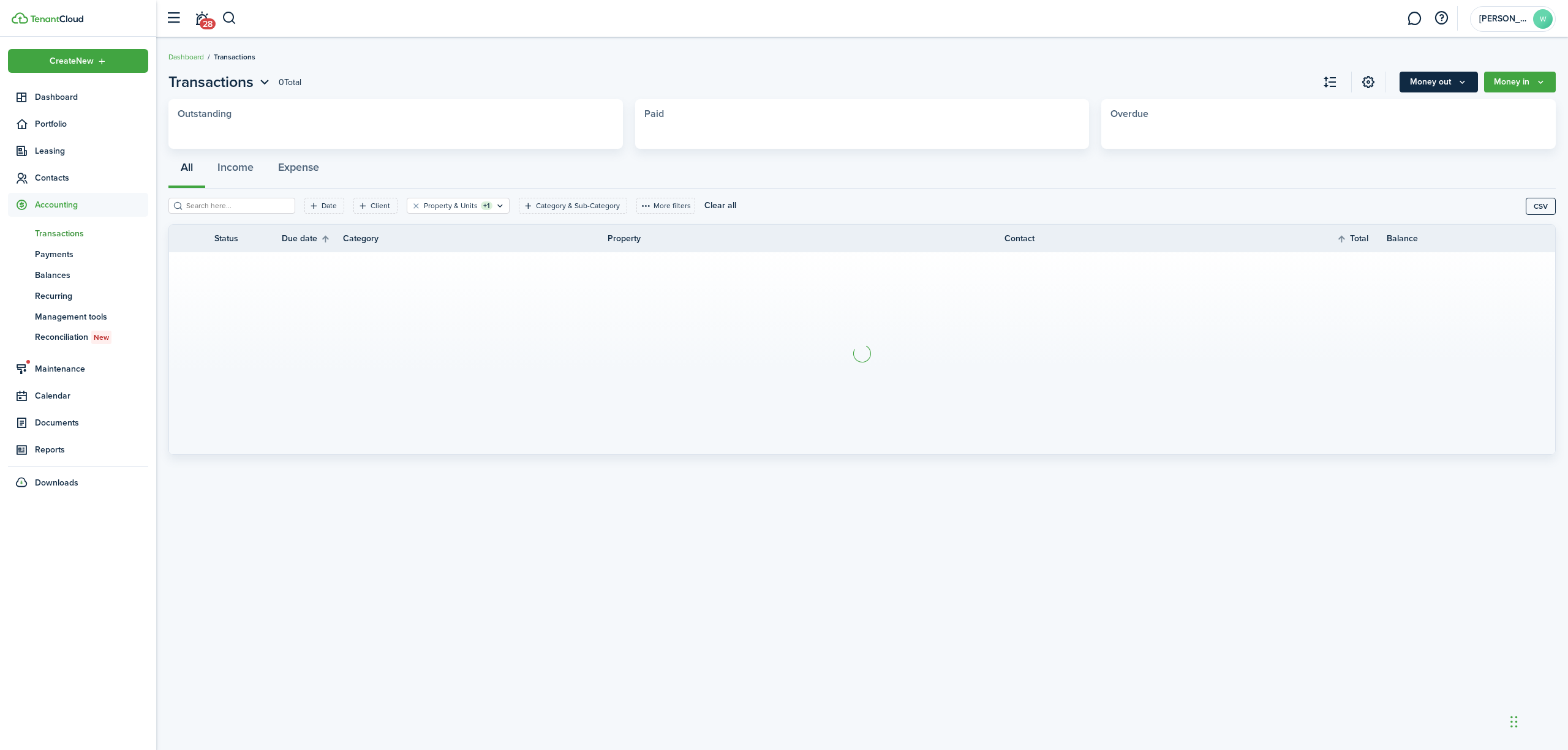
click at [1433, 81] on button "Money out" at bounding box center [1439, 82] width 78 height 20
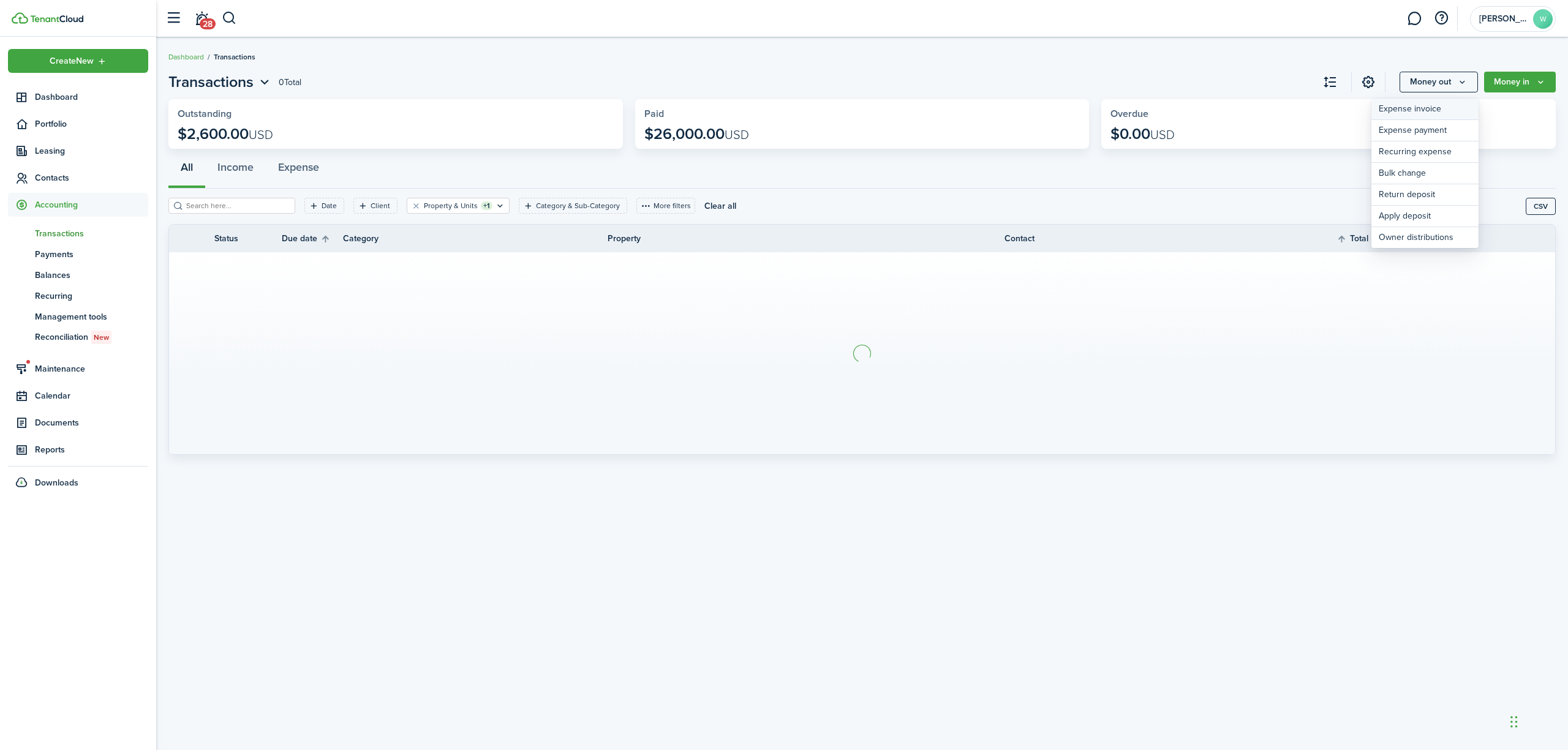
click at [1413, 109] on link "Expense invoice" at bounding box center [1424, 109] width 107 height 21
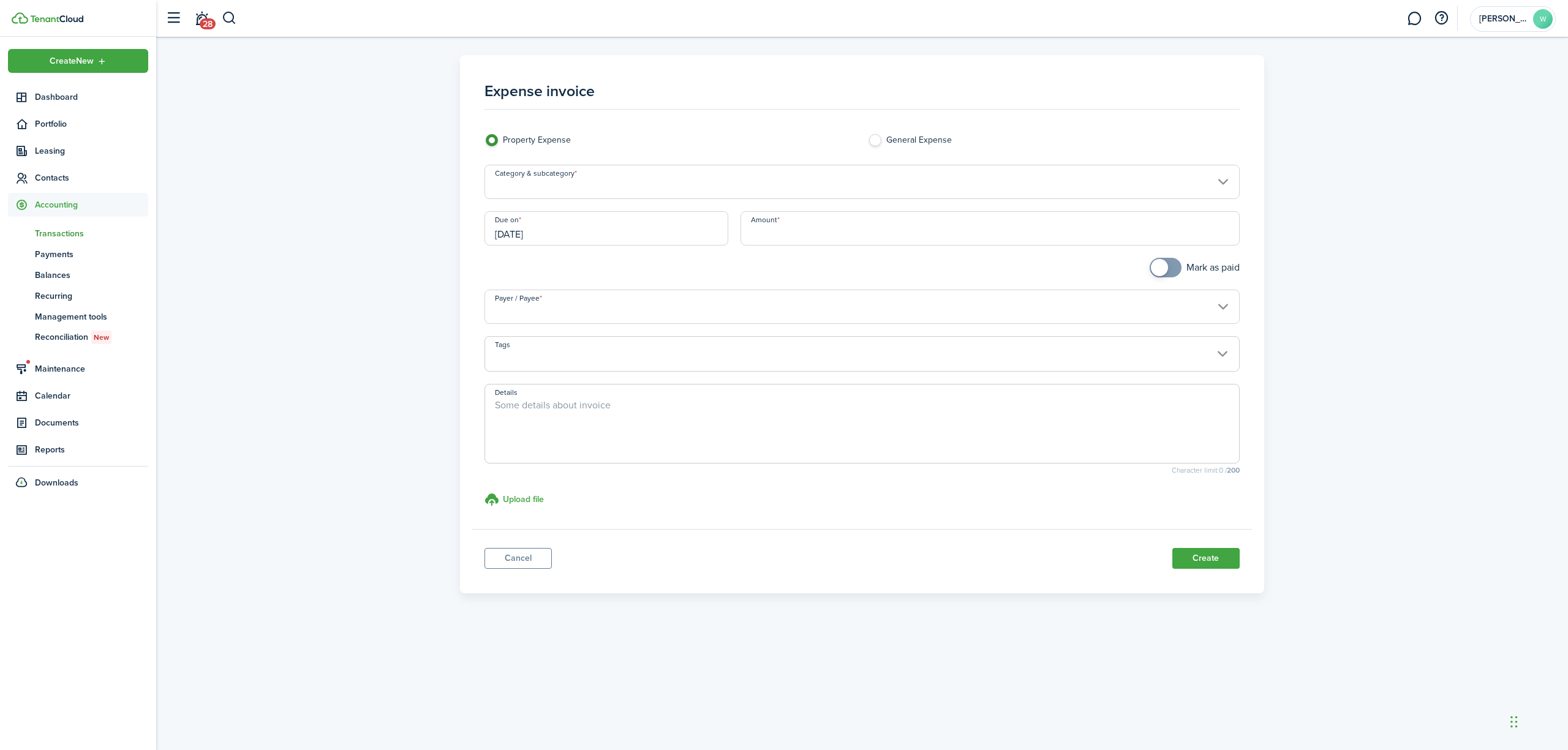
click at [571, 172] on input "Category & subcategory" at bounding box center [862, 182] width 755 height 34
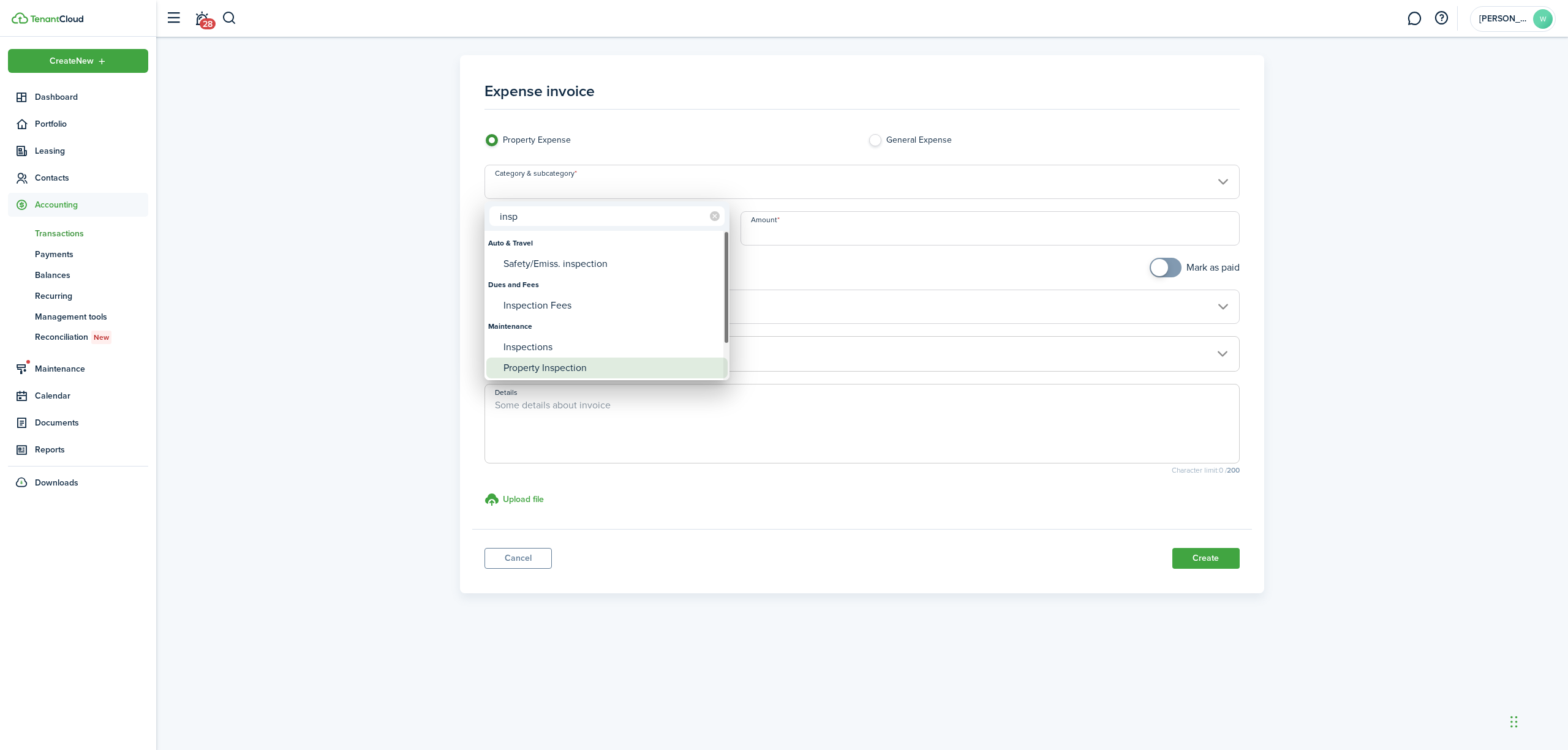
type input "insp"
click at [596, 363] on div "Property Inspection" at bounding box center [612, 368] width 217 height 20
type input "Maintenance / Property Inspection"
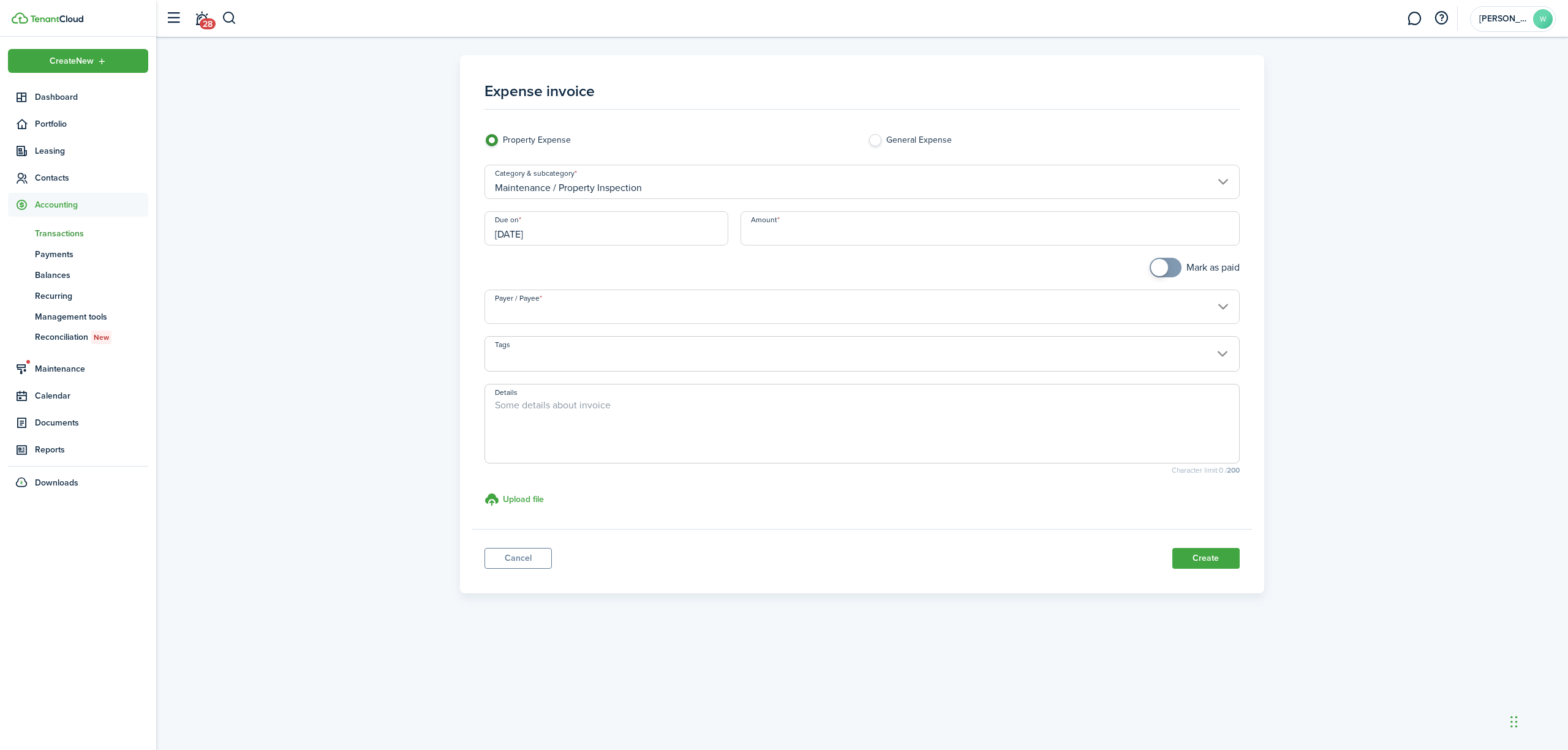
click at [809, 224] on input "Amount" at bounding box center [990, 228] width 500 height 34
type input "$60.00"
checkbox input "true"
click at [1172, 265] on span at bounding box center [1165, 267] width 12 height 20
click at [718, 321] on input "Payer / Payee" at bounding box center [862, 306] width 755 height 34
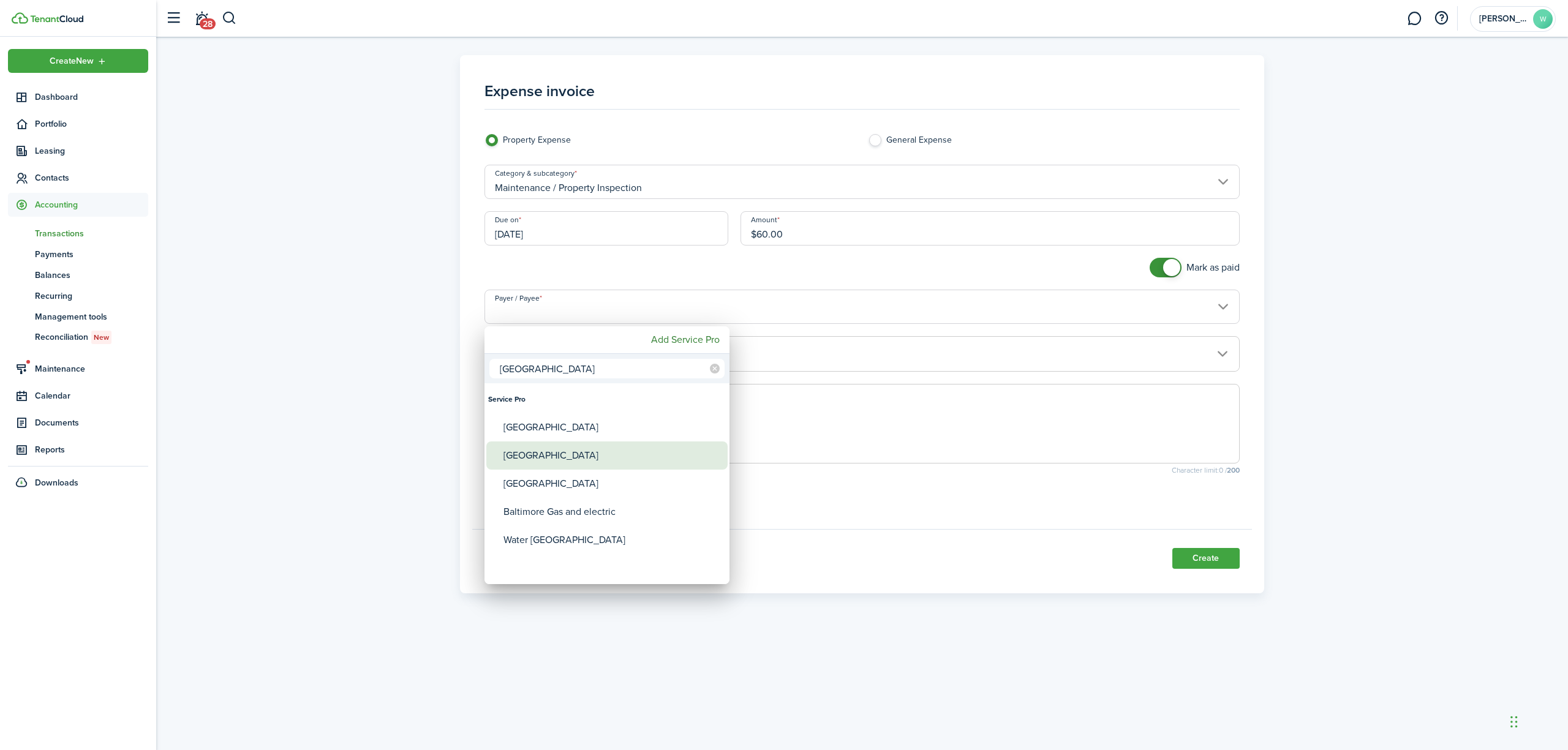
type input "[GEOGRAPHIC_DATA]"
click at [622, 479] on div "[GEOGRAPHIC_DATA]" at bounding box center [612, 484] width 217 height 28
type input "[GEOGRAPHIC_DATA]"
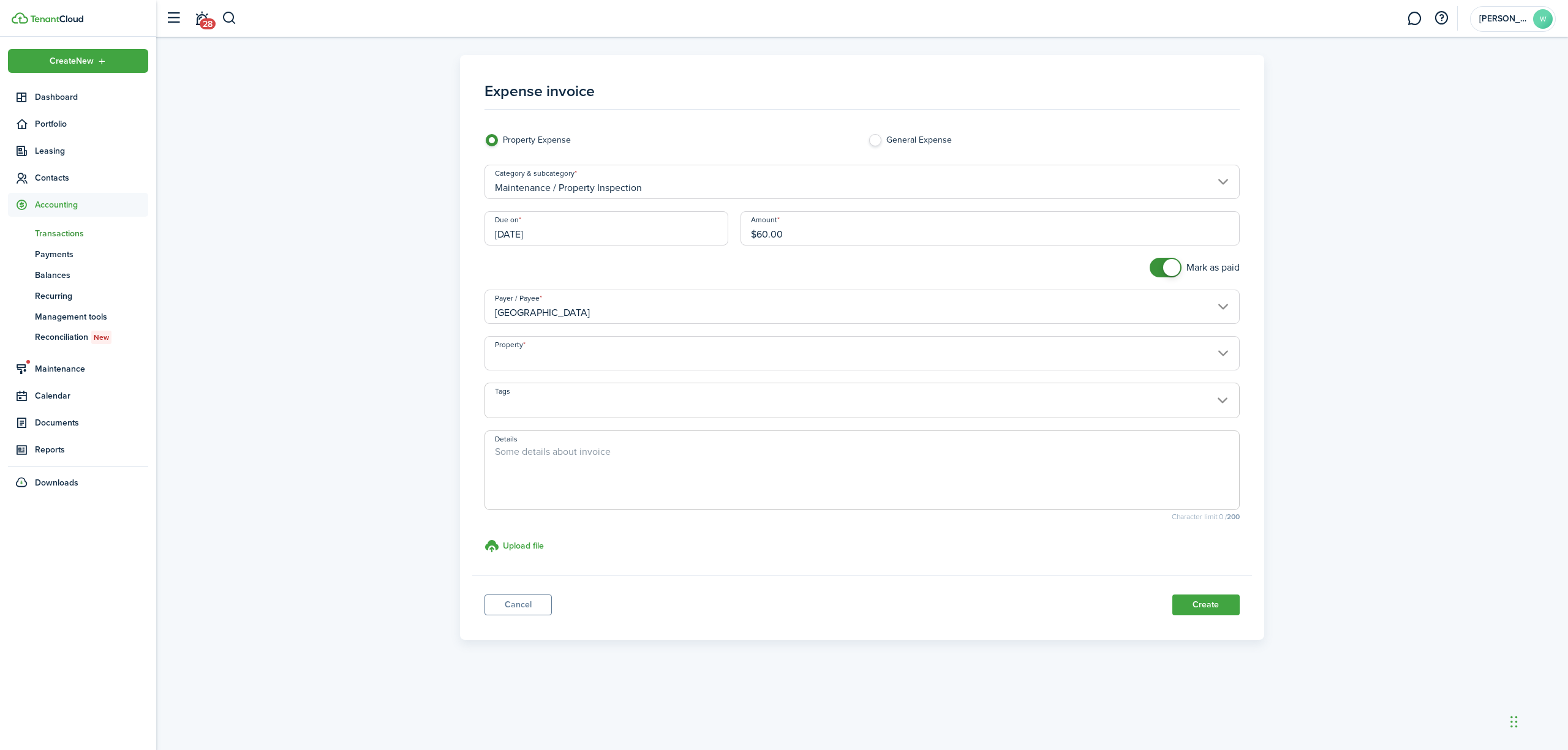
click at [600, 462] on textarea "Details" at bounding box center [862, 474] width 754 height 59
click at [840, 191] on input "Maintenance / Property Inspection" at bounding box center [862, 182] width 755 height 34
type textarea "Baltimore County Rental License"
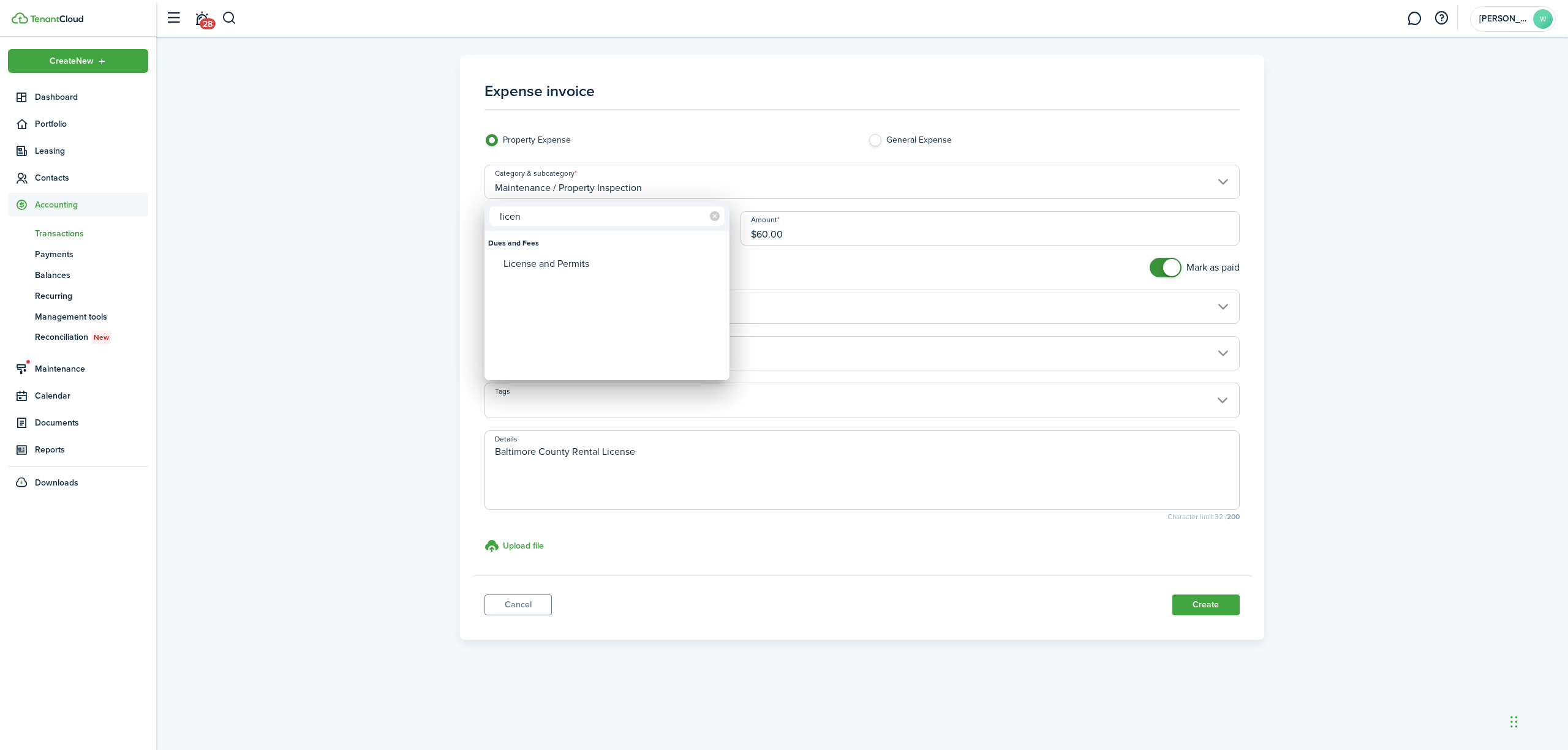
type input "licen"
click at [638, 265] on div "License and Permits" at bounding box center [612, 263] width 217 height 20
type input "Dues and Fees / License and Permits"
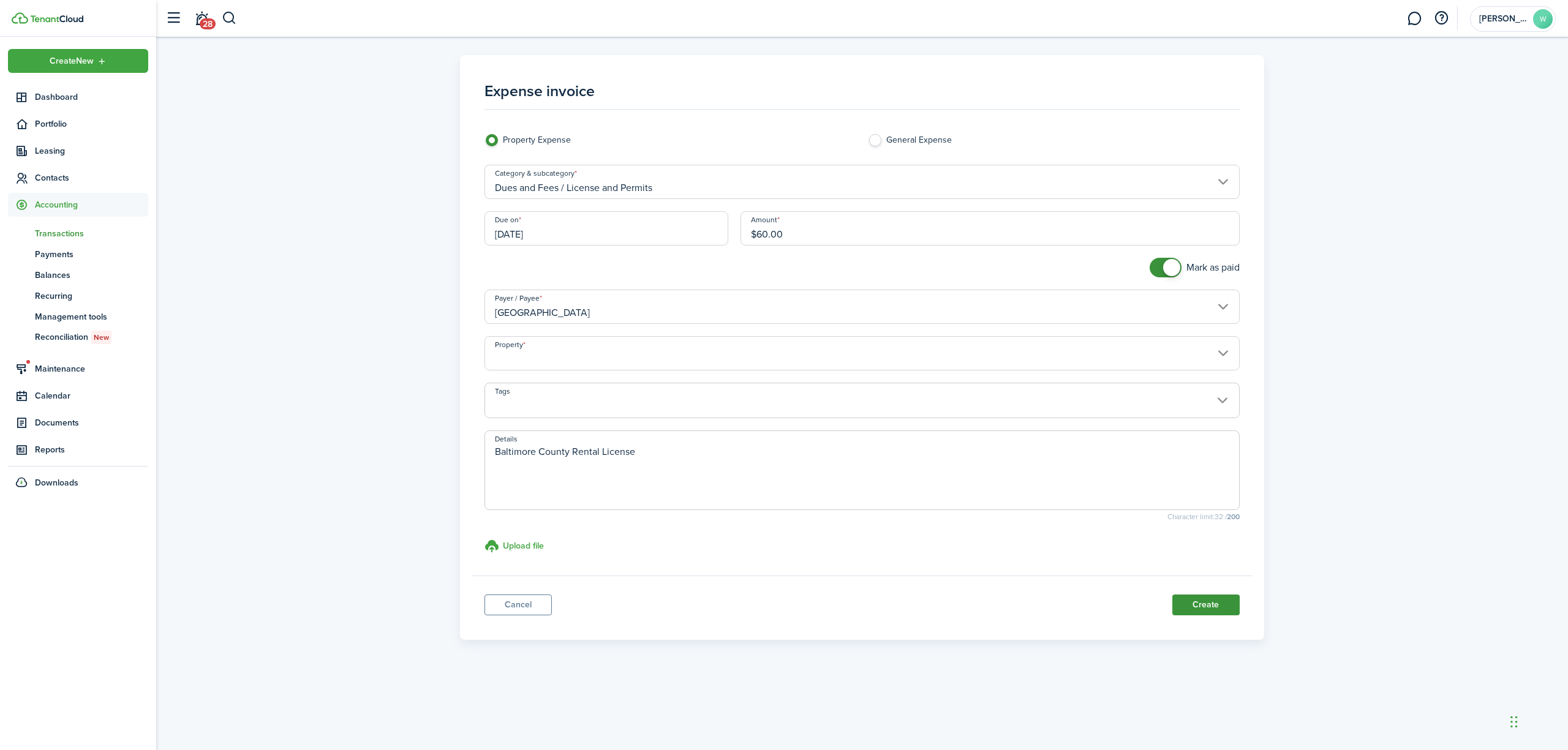
click at [1193, 602] on button "Create" at bounding box center [1206, 604] width 67 height 20
click at [978, 351] on input "Property" at bounding box center [862, 353] width 755 height 34
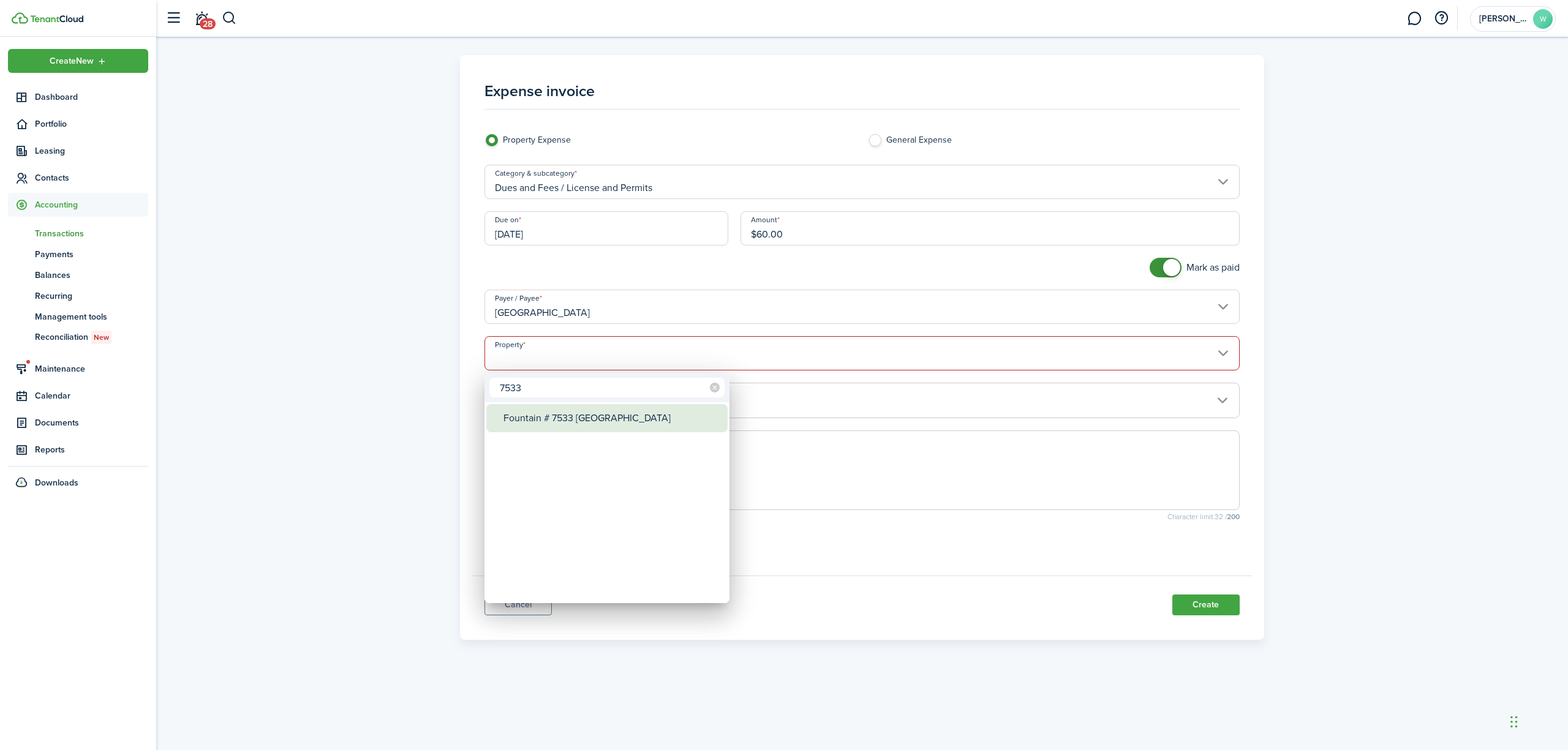
type input "7533"
click at [635, 417] on div "Fountain # 7533 [GEOGRAPHIC_DATA]" at bounding box center [612, 417] width 217 height 28
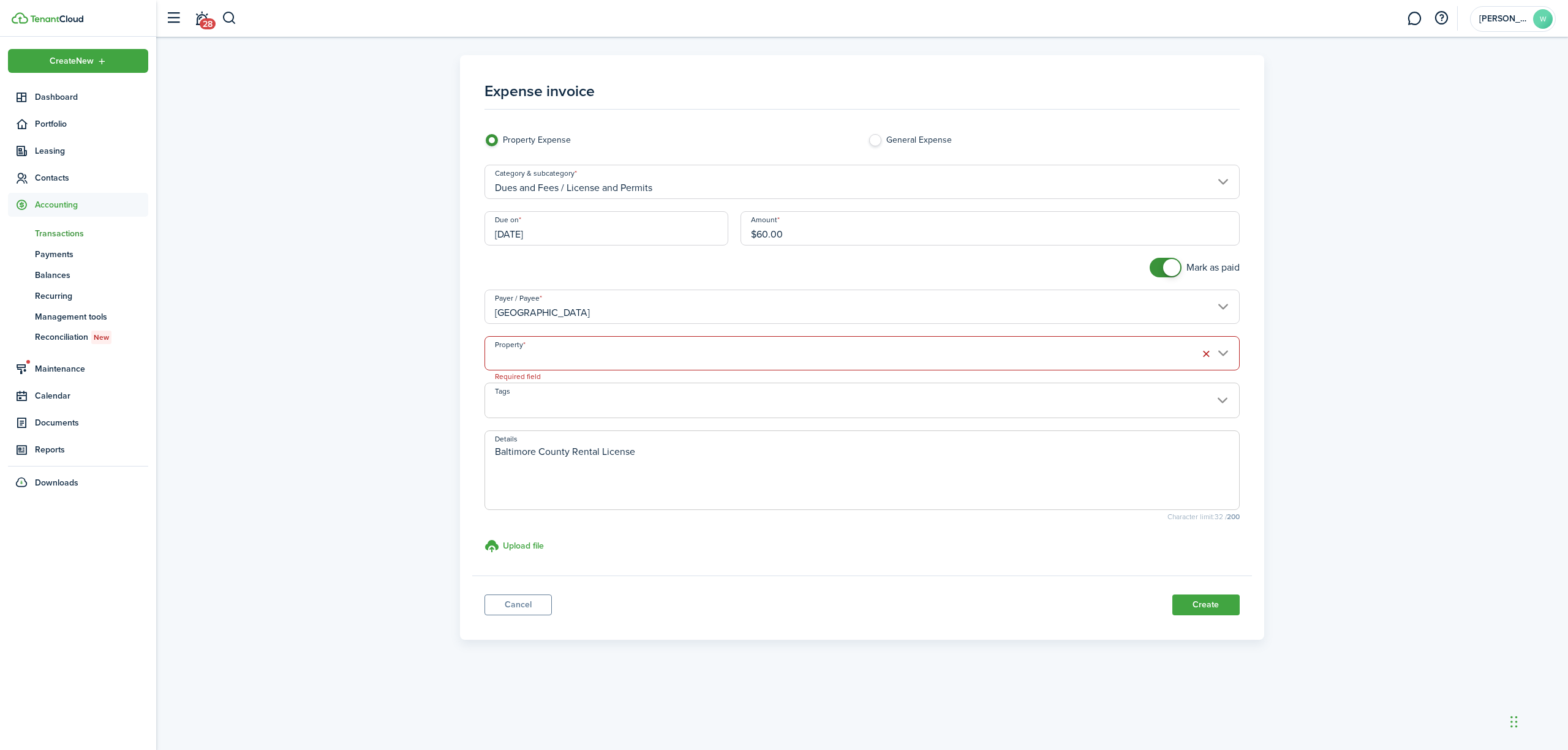
type input "Fountain # 7533 [GEOGRAPHIC_DATA]"
click at [1219, 618] on panel-main-footer "Cancel Create" at bounding box center [862, 601] width 780 height 52
click at [1220, 610] on button "Create" at bounding box center [1206, 604] width 67 height 20
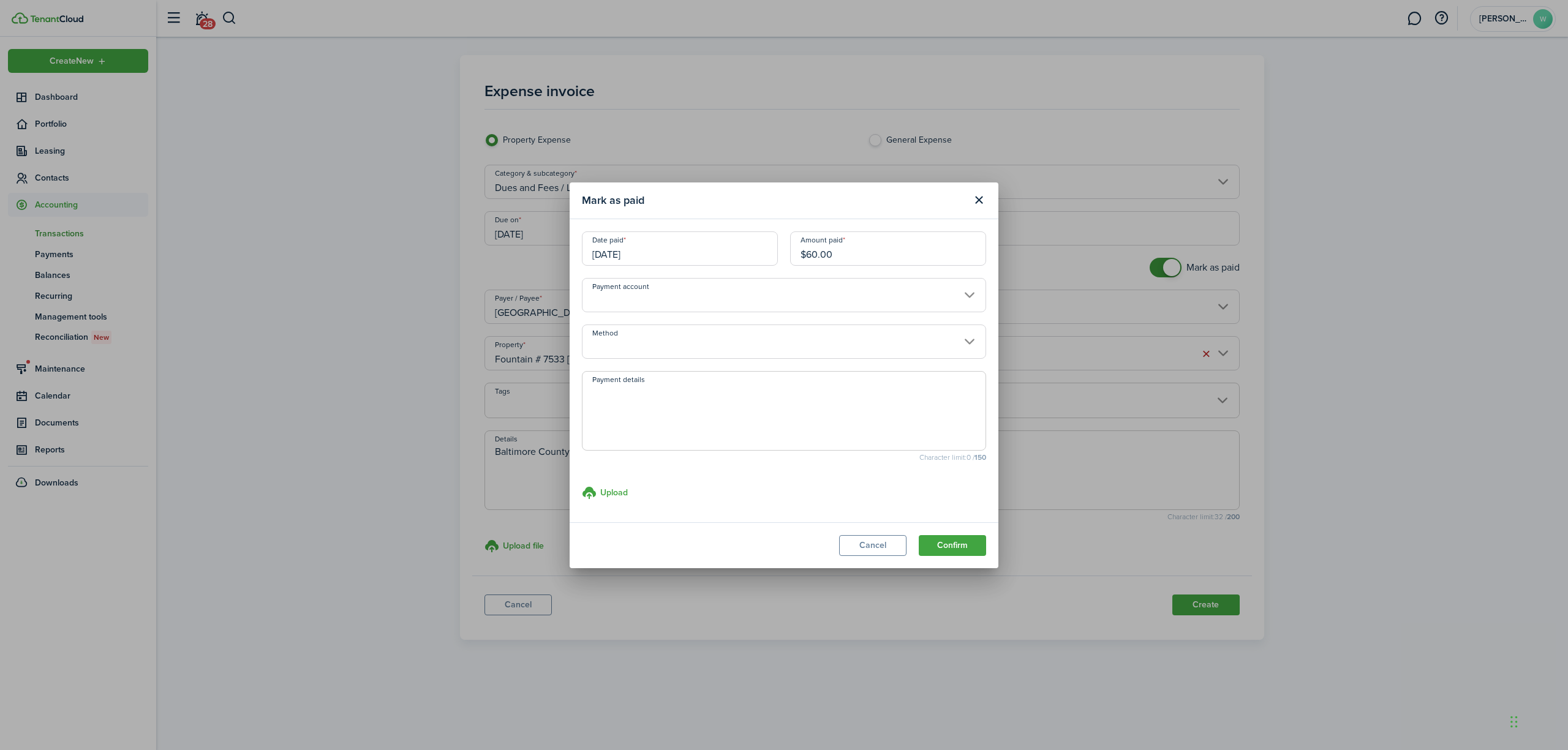
click at [834, 341] on input "Method" at bounding box center [784, 342] width 404 height 34
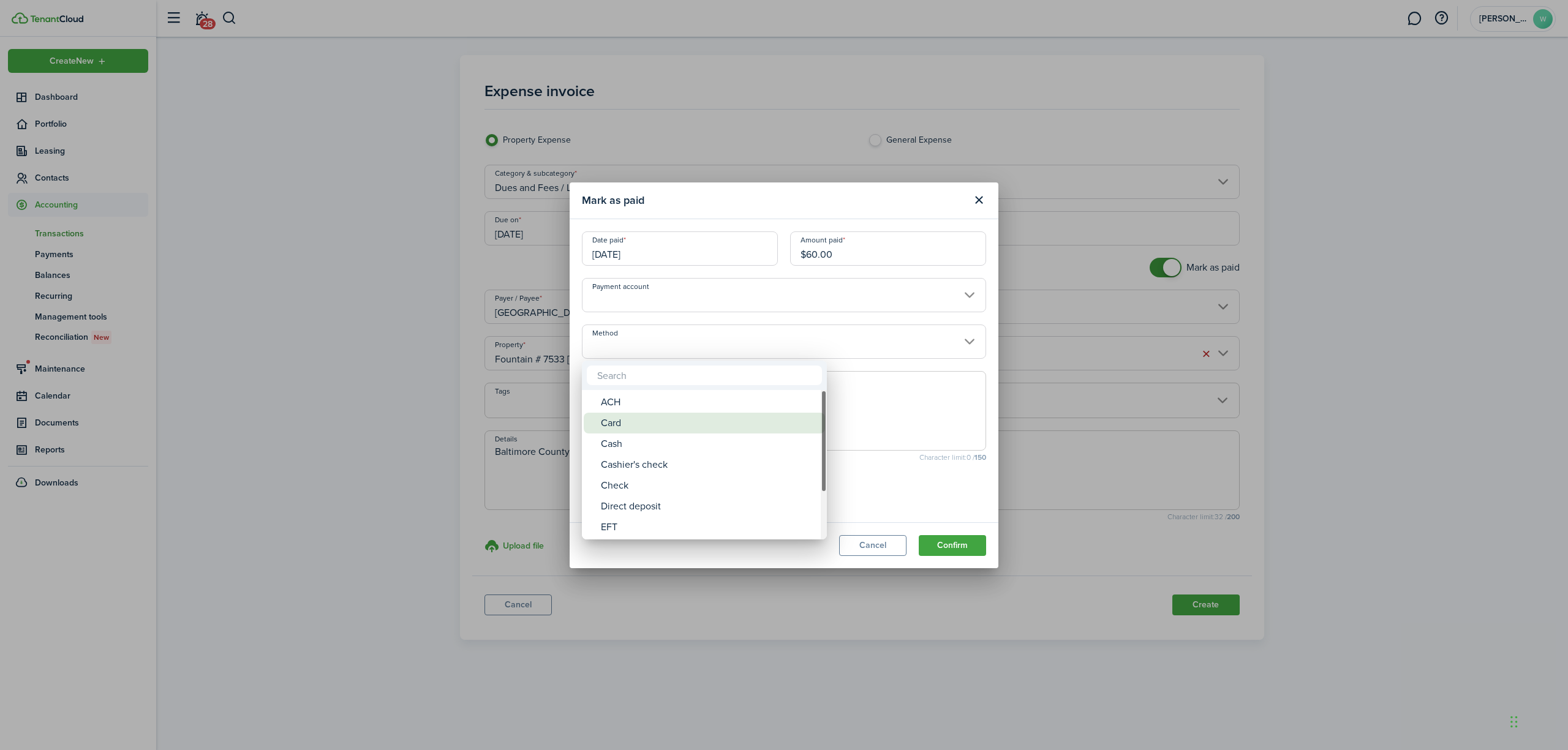
click at [640, 424] on div "Card" at bounding box center [709, 422] width 217 height 20
type input "Card"
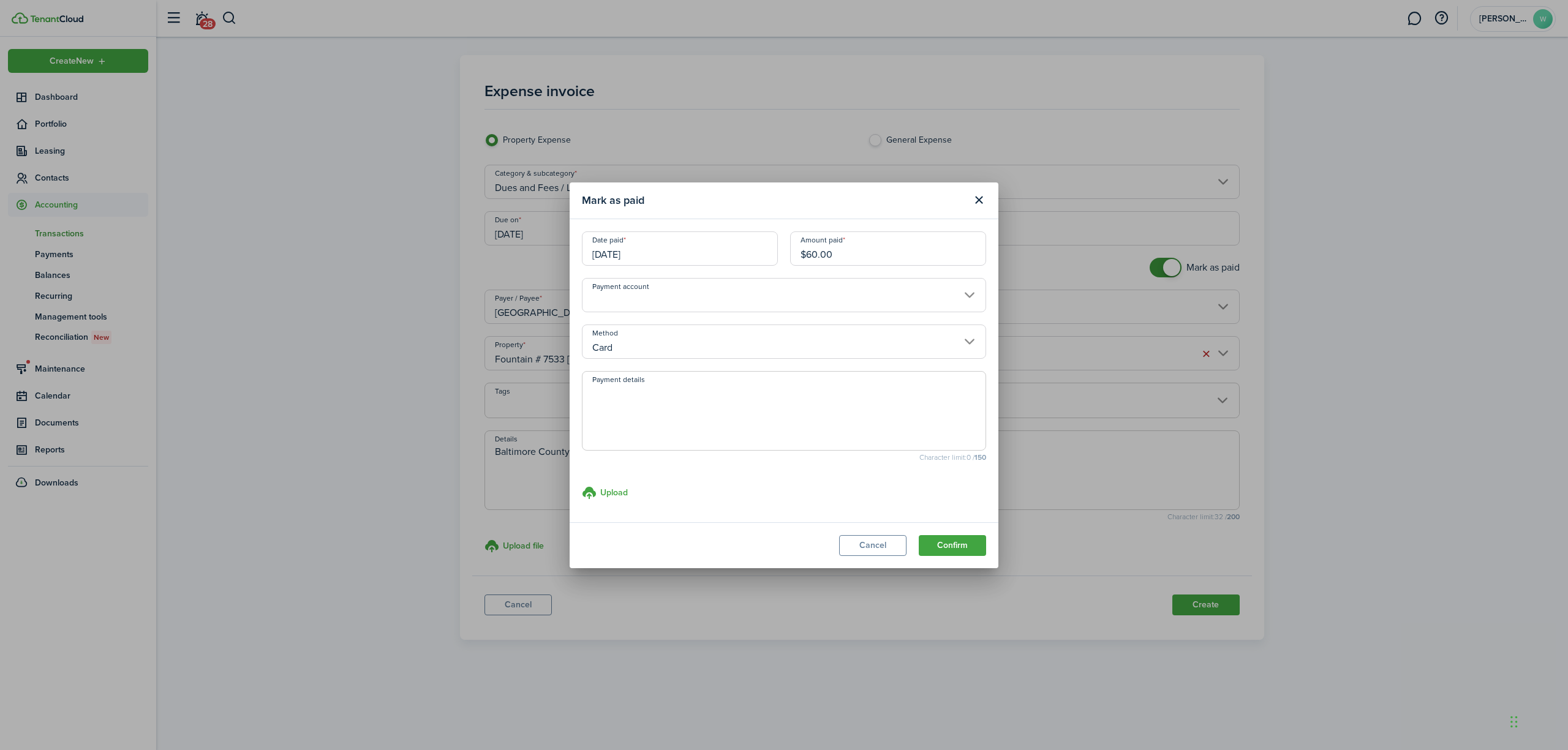
click at [748, 287] on input "Payment account" at bounding box center [784, 295] width 404 height 34
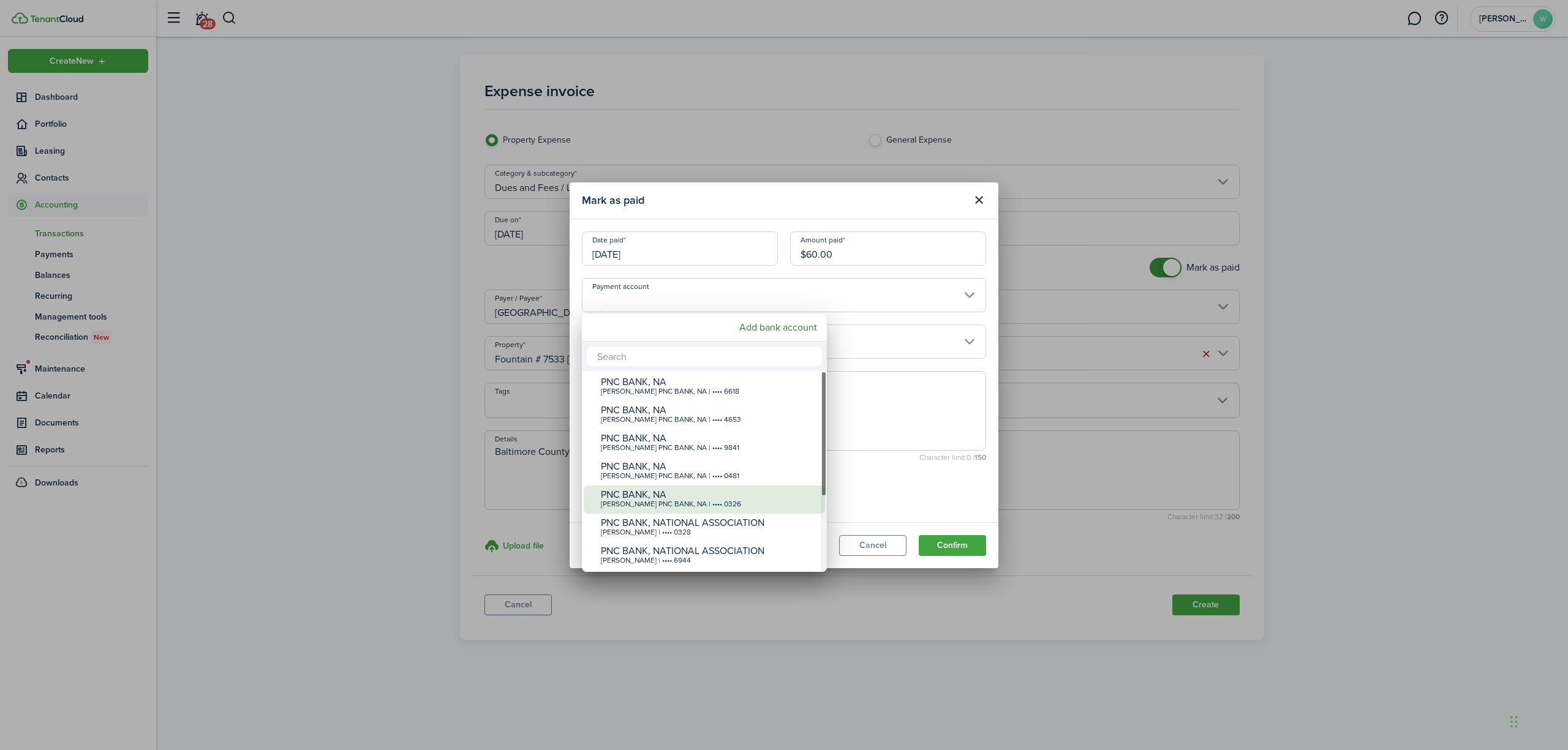
click at [727, 505] on div "[PERSON_NAME] PNC BANK, NA | •••• 0326" at bounding box center [709, 504] width 217 height 8
type input "•••• •••• •••• 0326"
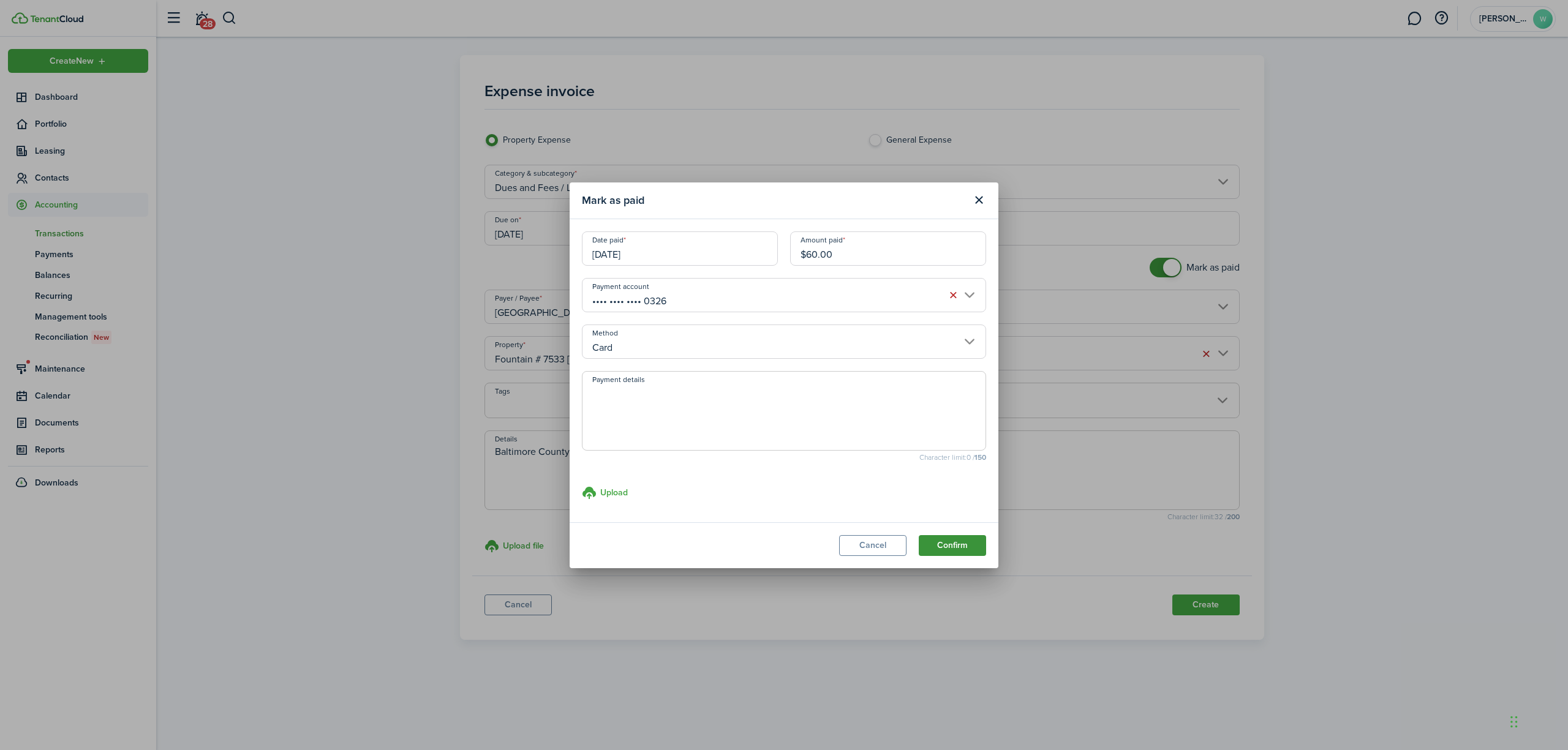
click at [946, 546] on button "Confirm" at bounding box center [952, 545] width 67 height 20
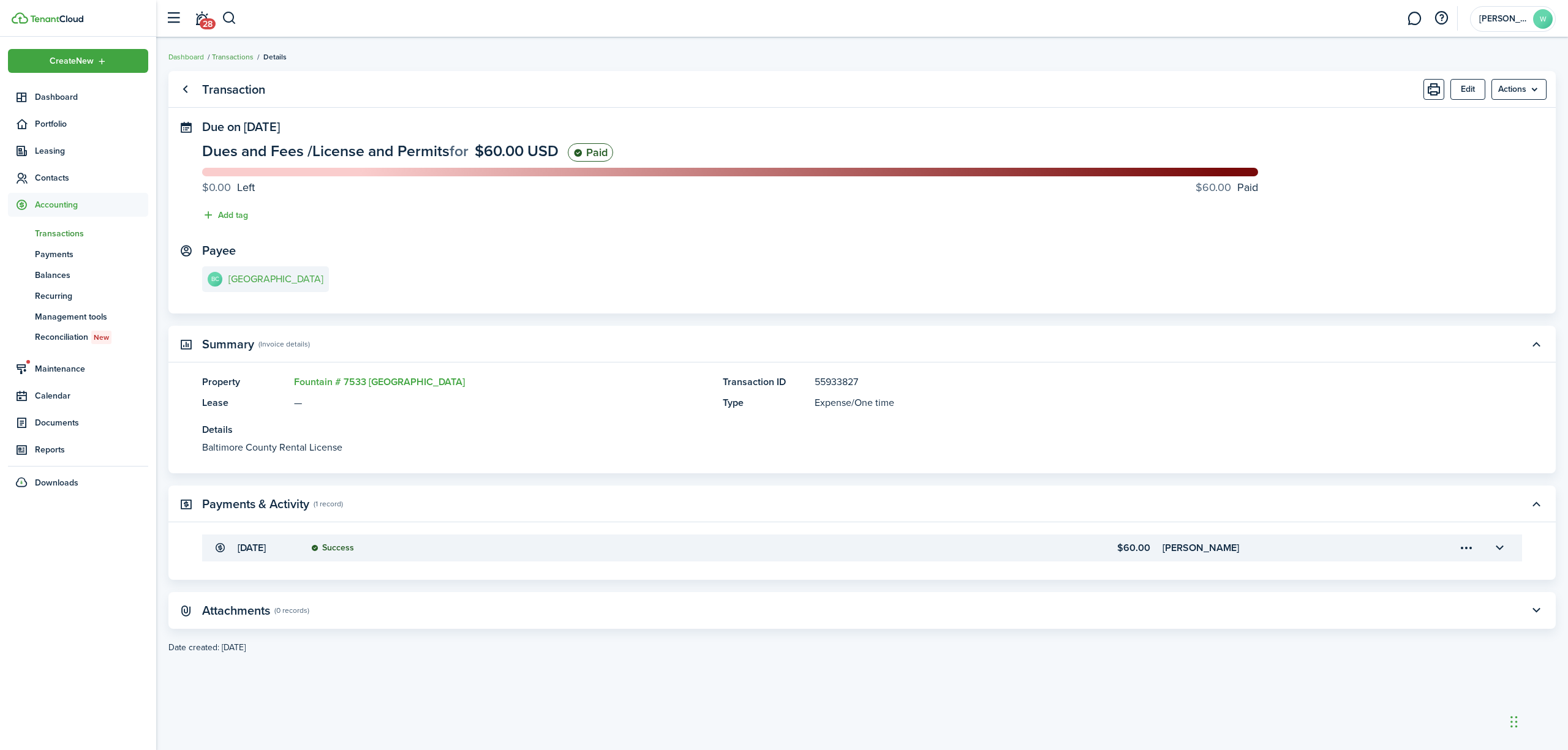
click at [223, 56] on link "Transactions" at bounding box center [232, 56] width 42 height 11
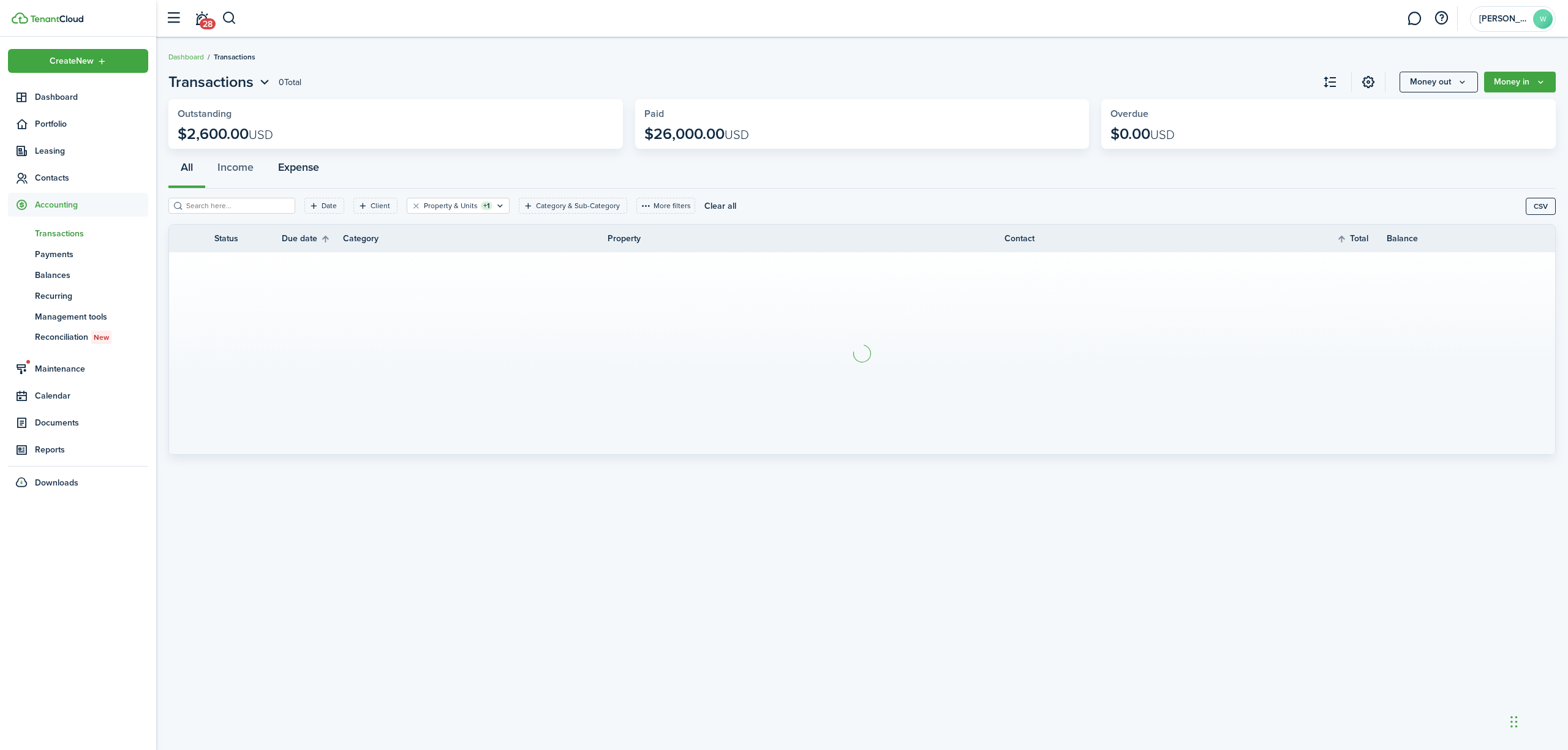
click at [298, 172] on button "Expense" at bounding box center [298, 170] width 65 height 37
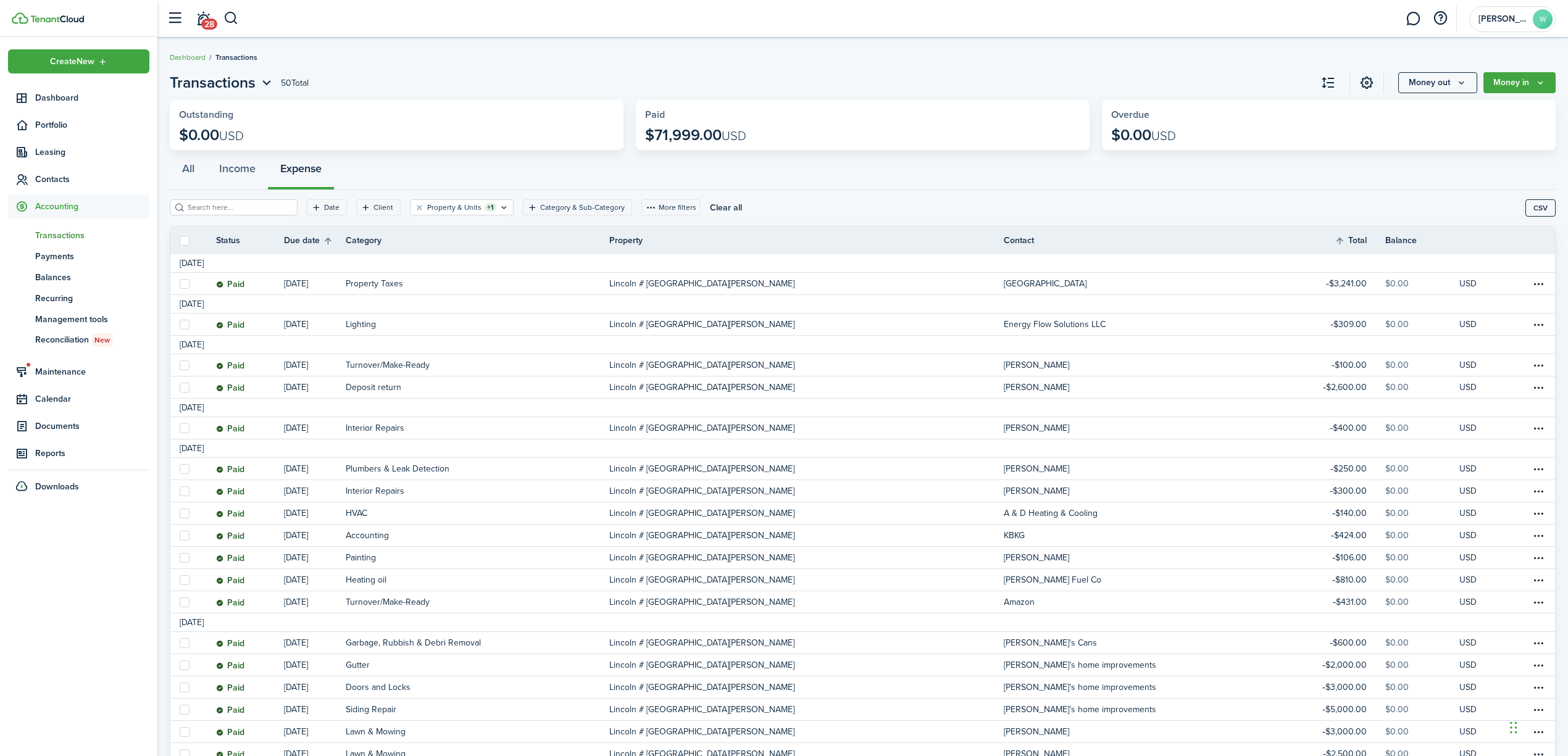
click at [241, 205] on input "search" at bounding box center [239, 208] width 109 height 12
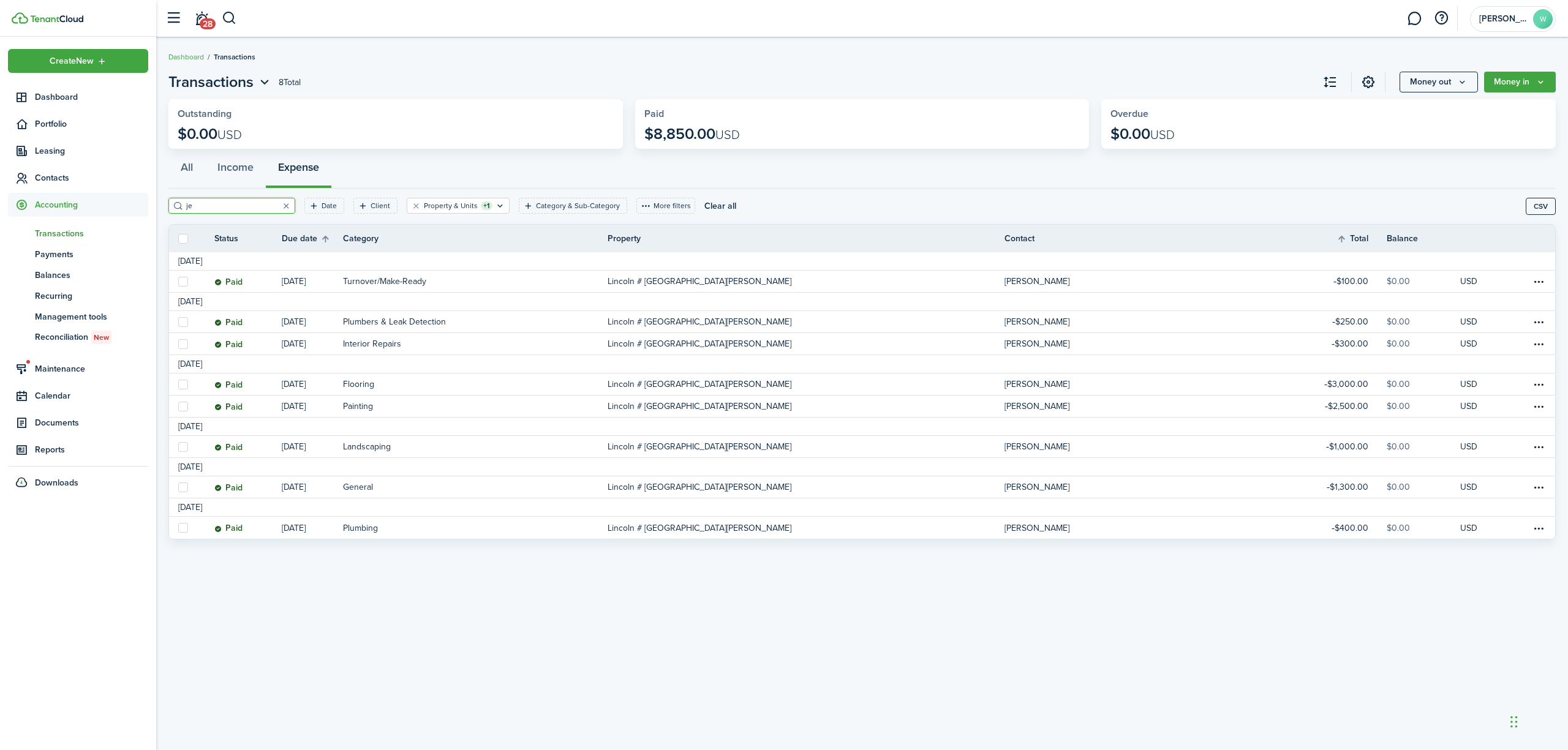
type input "j"
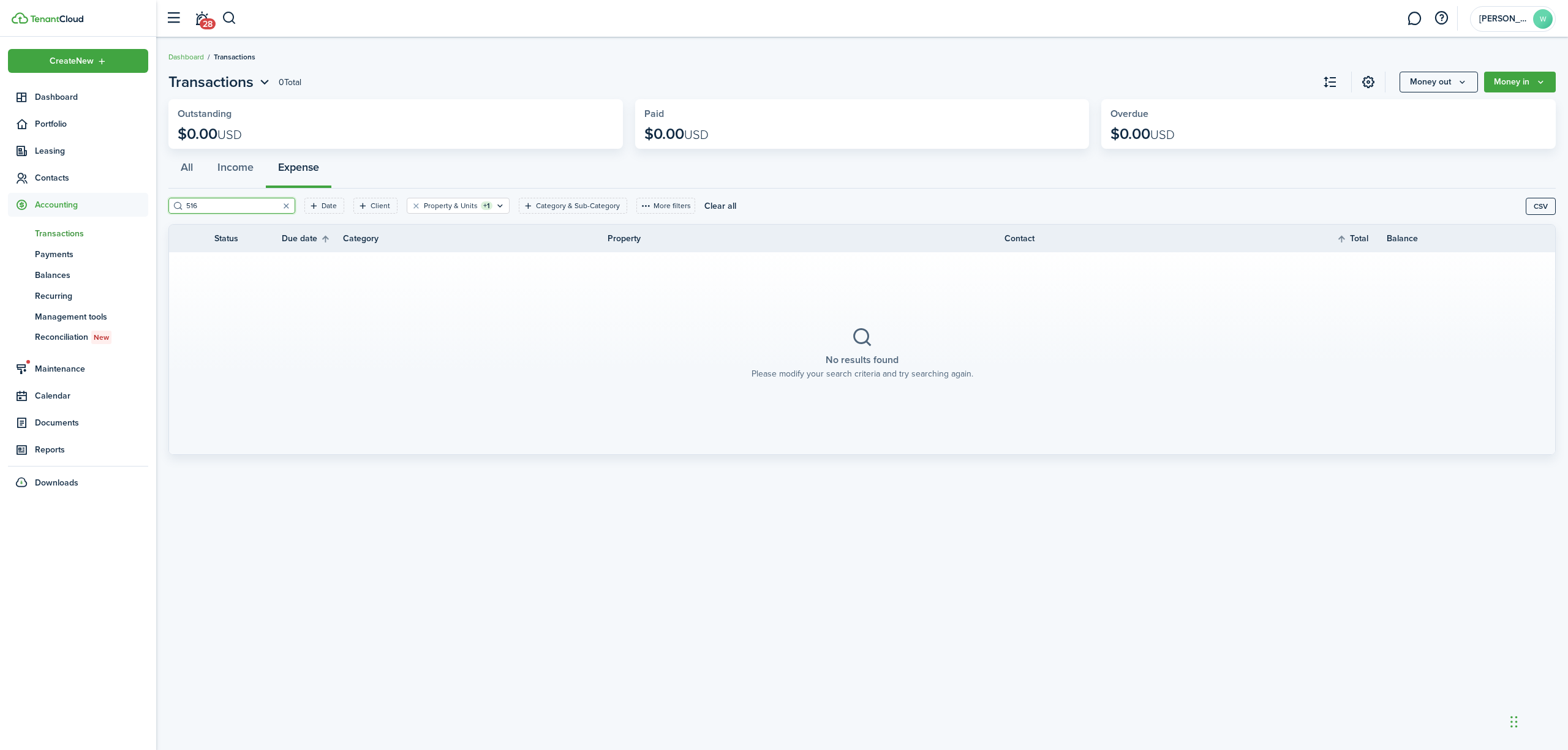
type input "516"
click at [424, 207] on filter-tag-label "Property & Units" at bounding box center [450, 205] width 54 height 11
click at [423, 252] on loading-skeleton at bounding box center [444, 260] width 157 height 27
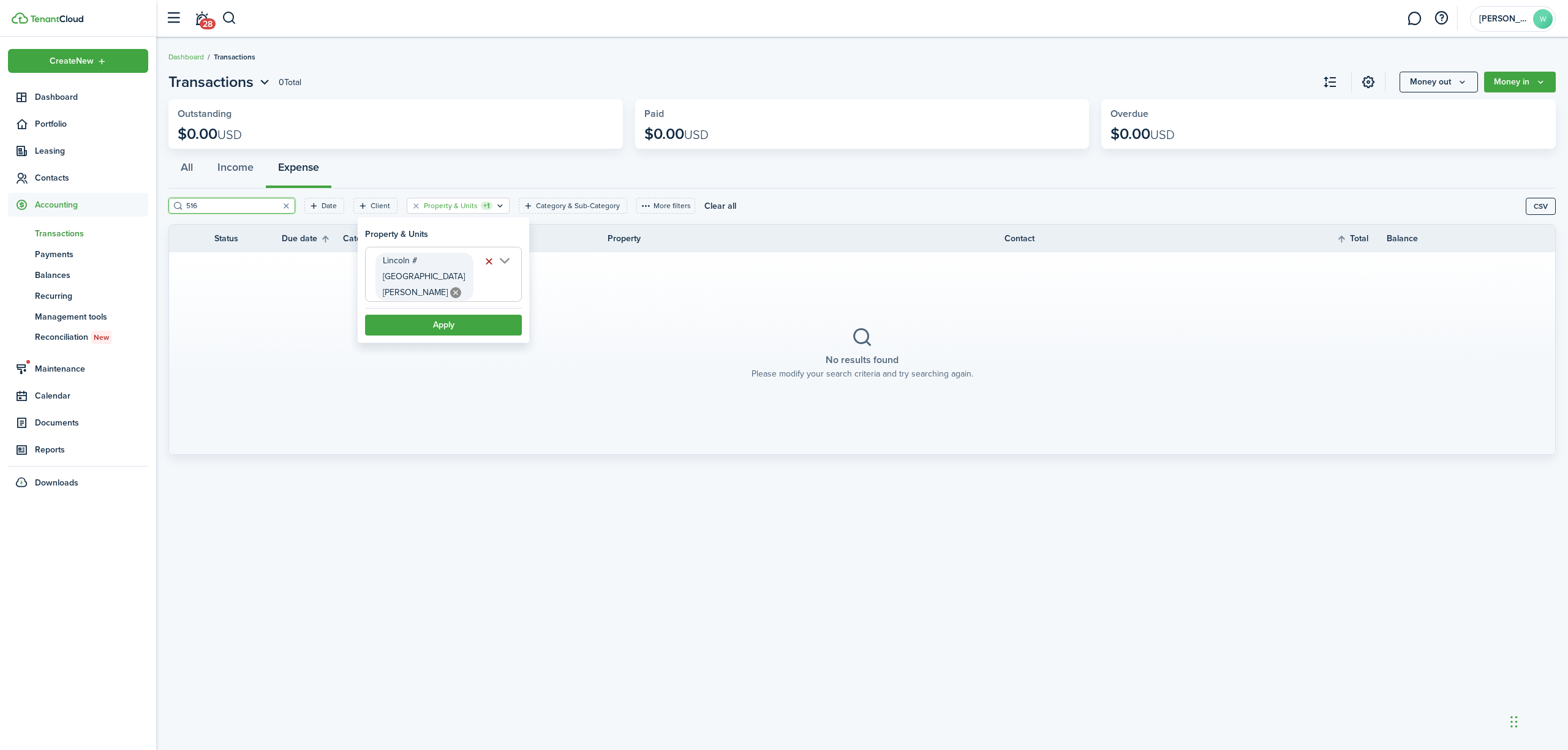
click at [491, 258] on button "button" at bounding box center [488, 261] width 17 height 17
click at [461, 260] on span "Property" at bounding box center [443, 261] width 155 height 27
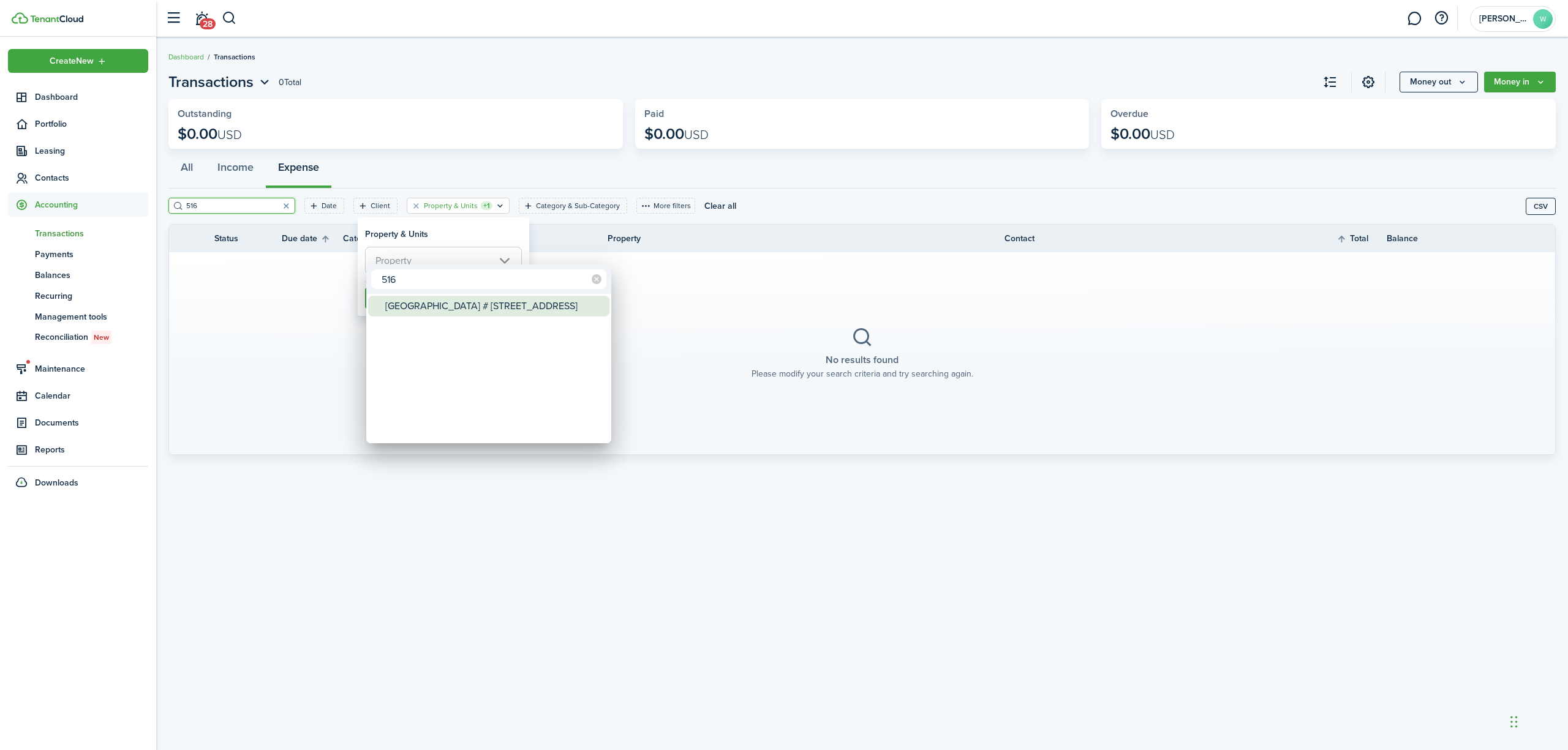
type input "516"
click at [461, 306] on div "[GEOGRAPHIC_DATA] # [STREET_ADDRESS]" at bounding box center [493, 306] width 217 height 20
type input "[GEOGRAPHIC_DATA] # [STREET_ADDRESS]"
click at [231, 202] on div at bounding box center [784, 374] width 1764 height 945
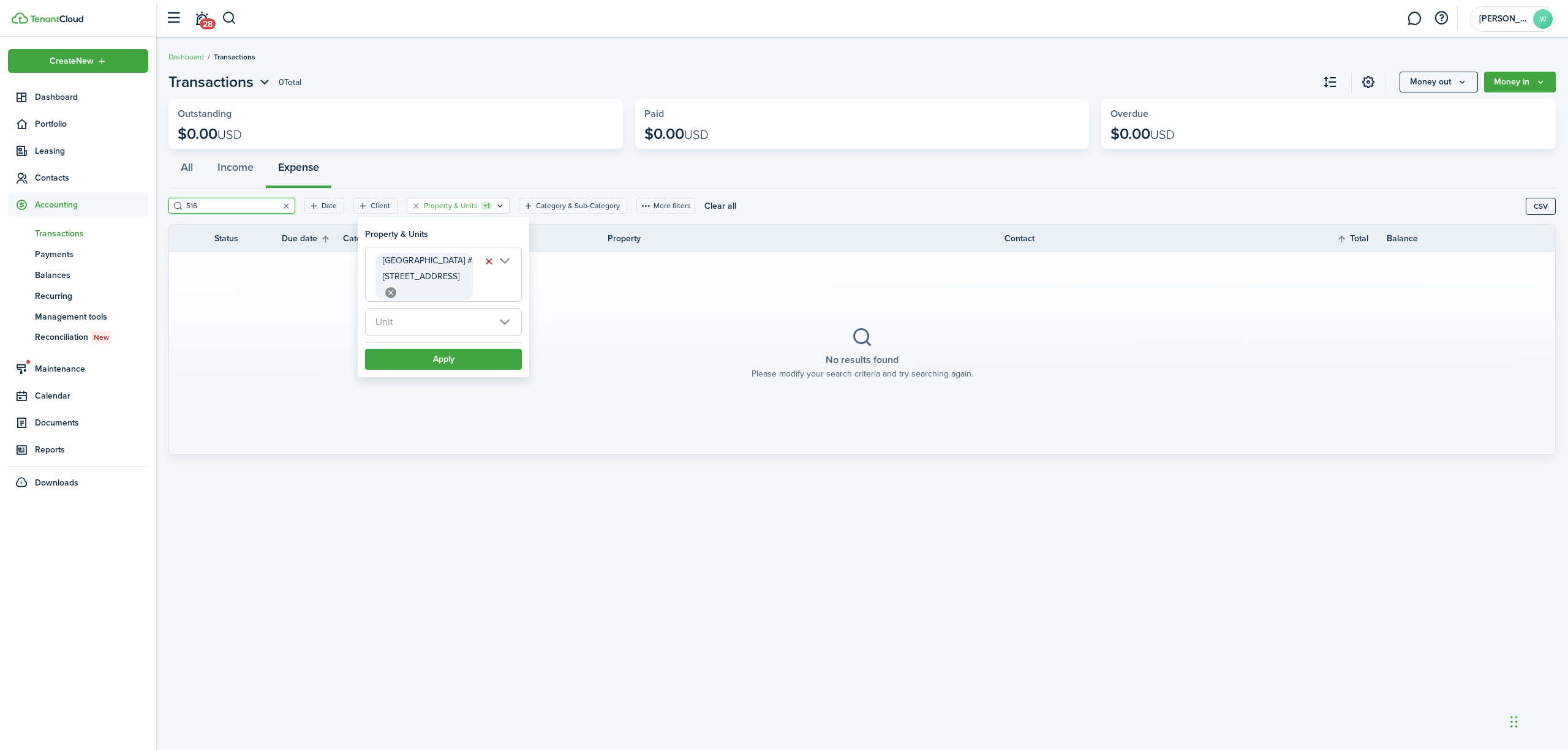
click at [231, 203] on input "516" at bounding box center [237, 206] width 108 height 11
type input "5"
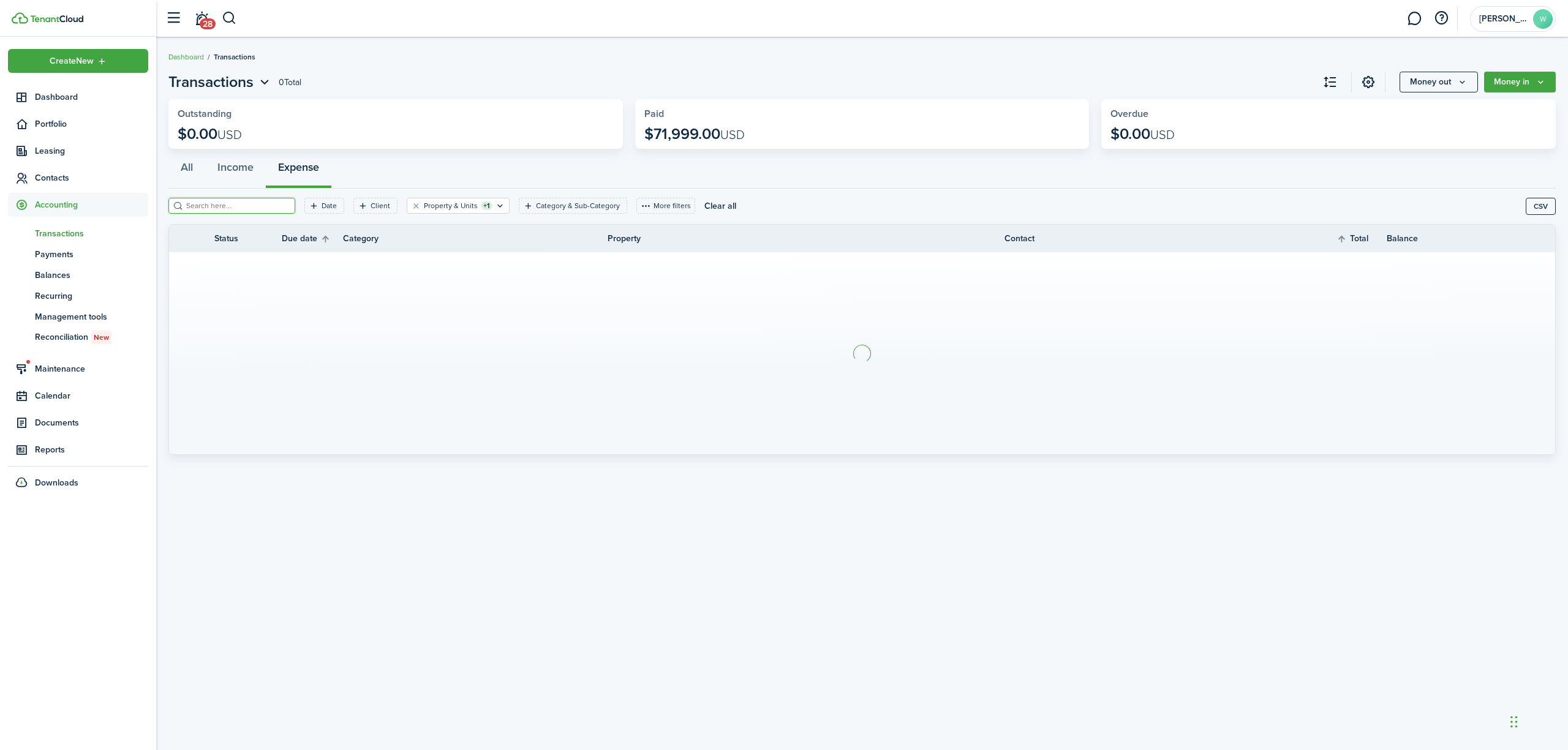
click at [299, 167] on div "All Income Expense" at bounding box center [862, 170] width 1387 height 37
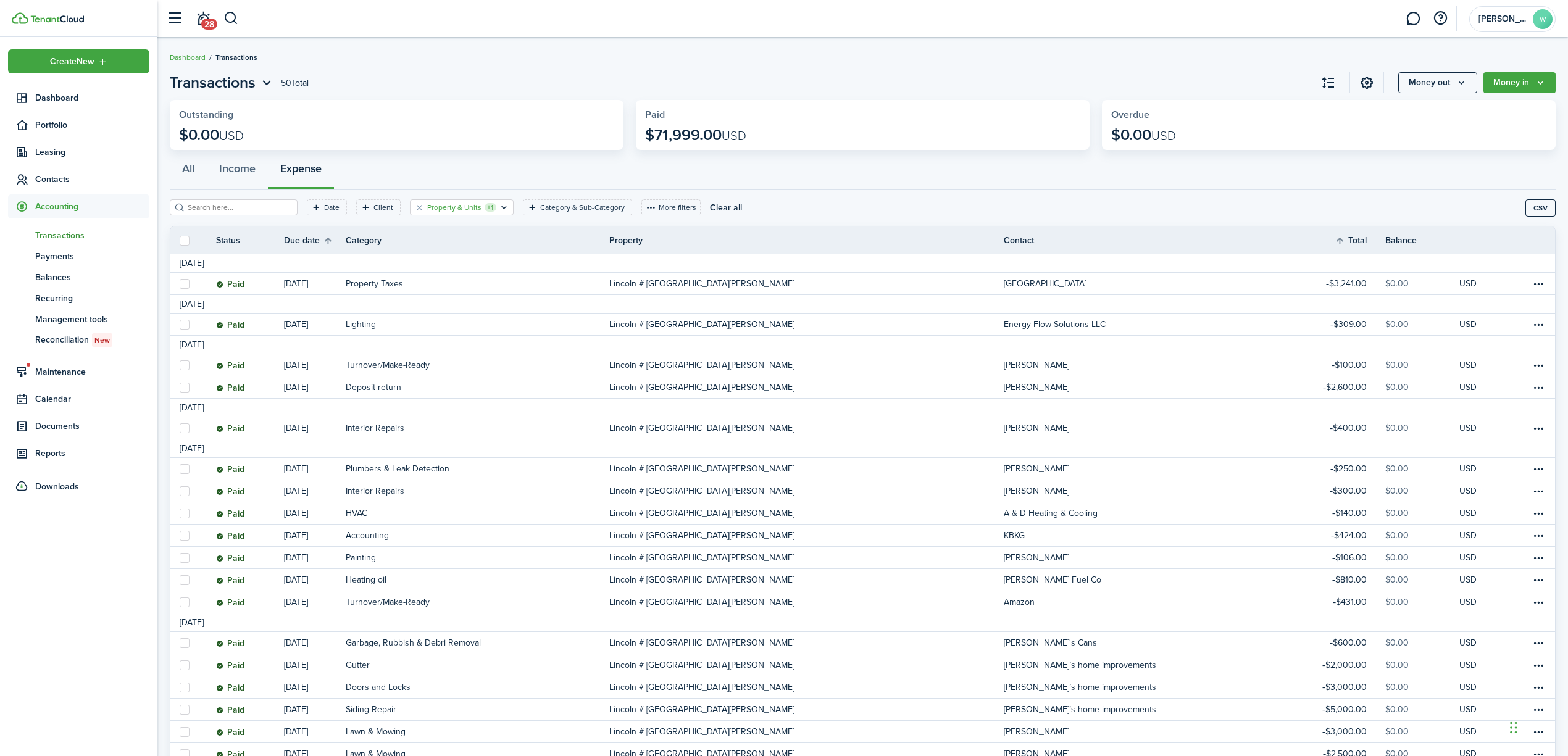
click at [498, 208] on icon "Open filter" at bounding box center [503, 208] width 11 height 10
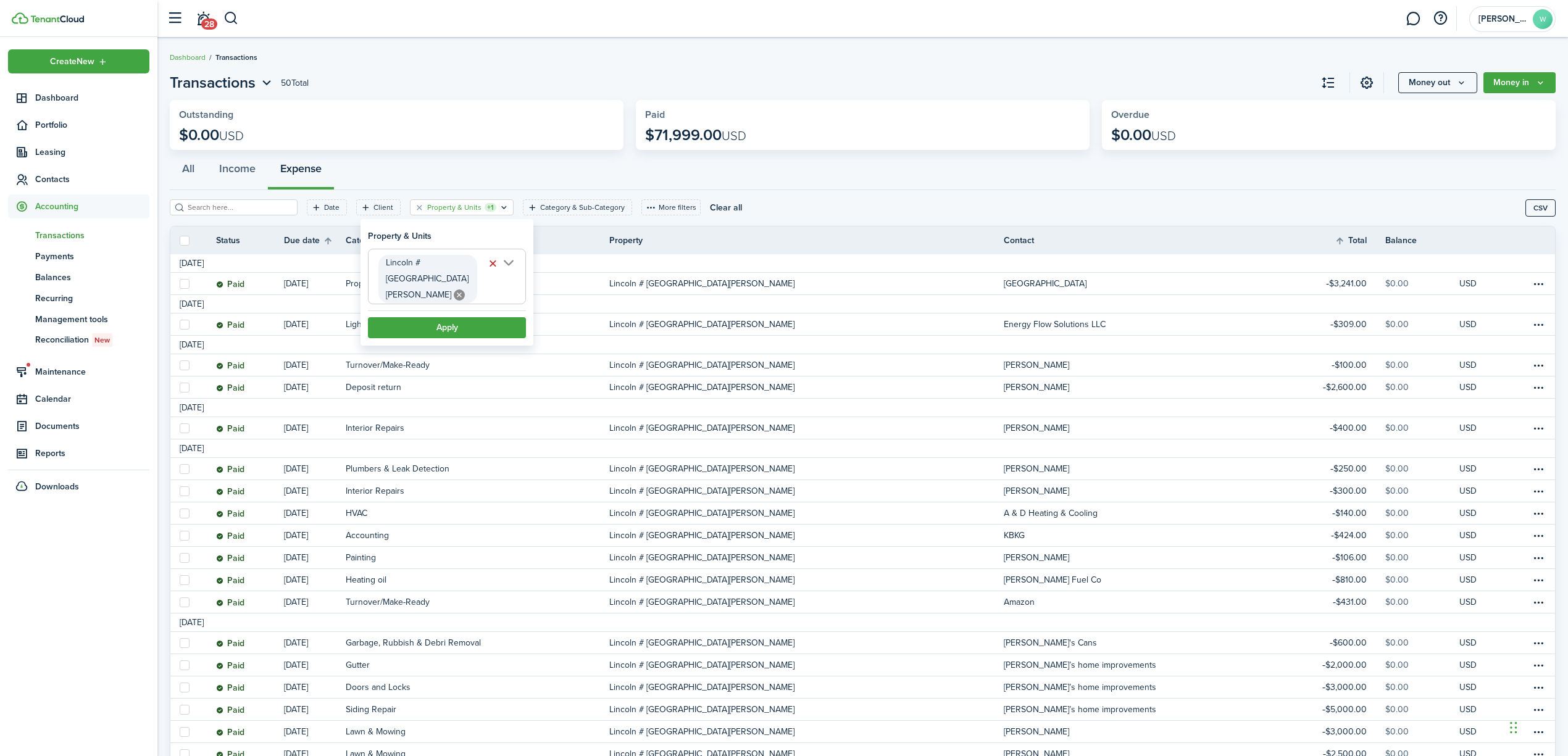
click at [454, 289] on icon at bounding box center [459, 294] width 11 height 11
click at [406, 302] on button "Apply" at bounding box center [447, 300] width 158 height 21
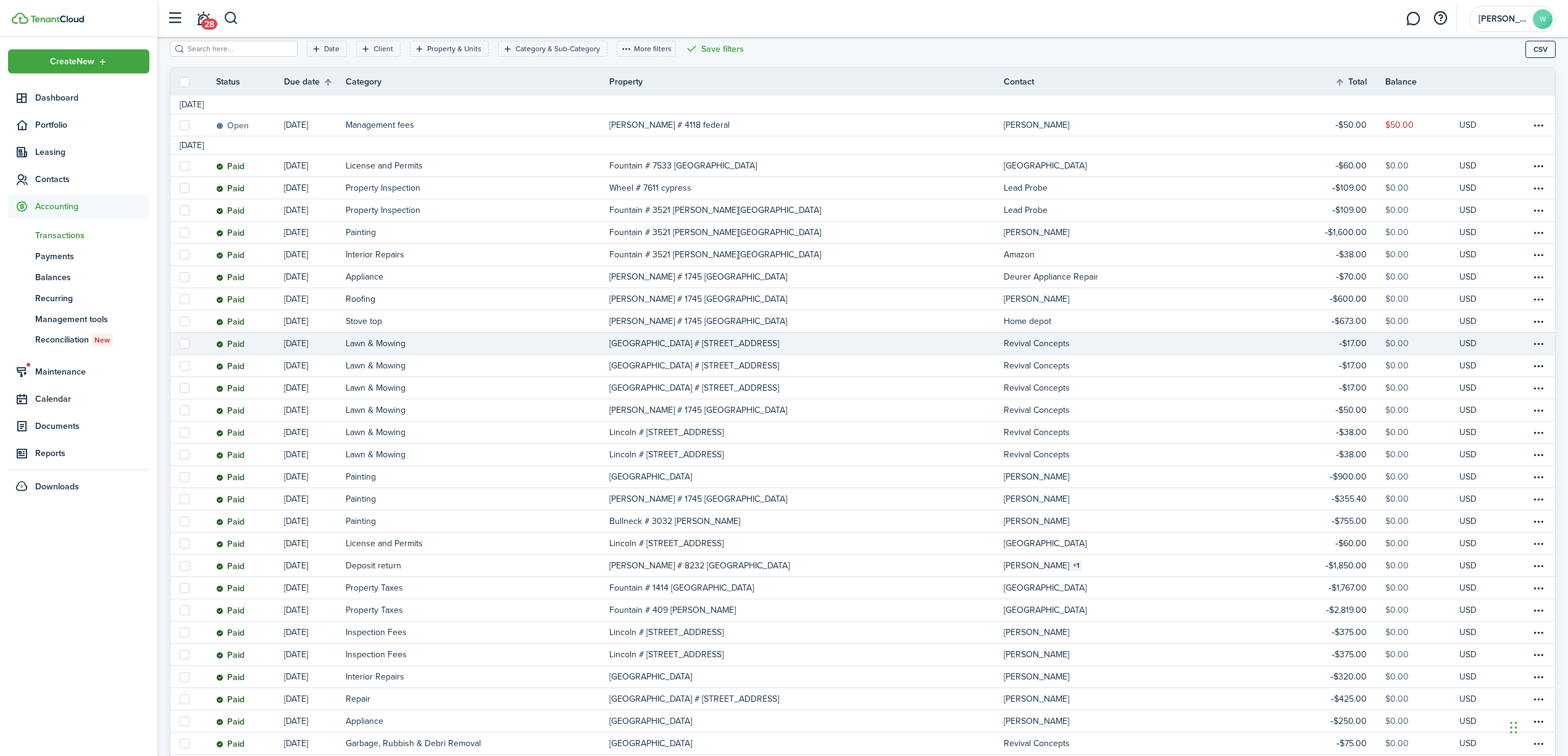
scroll to position [164, 0]
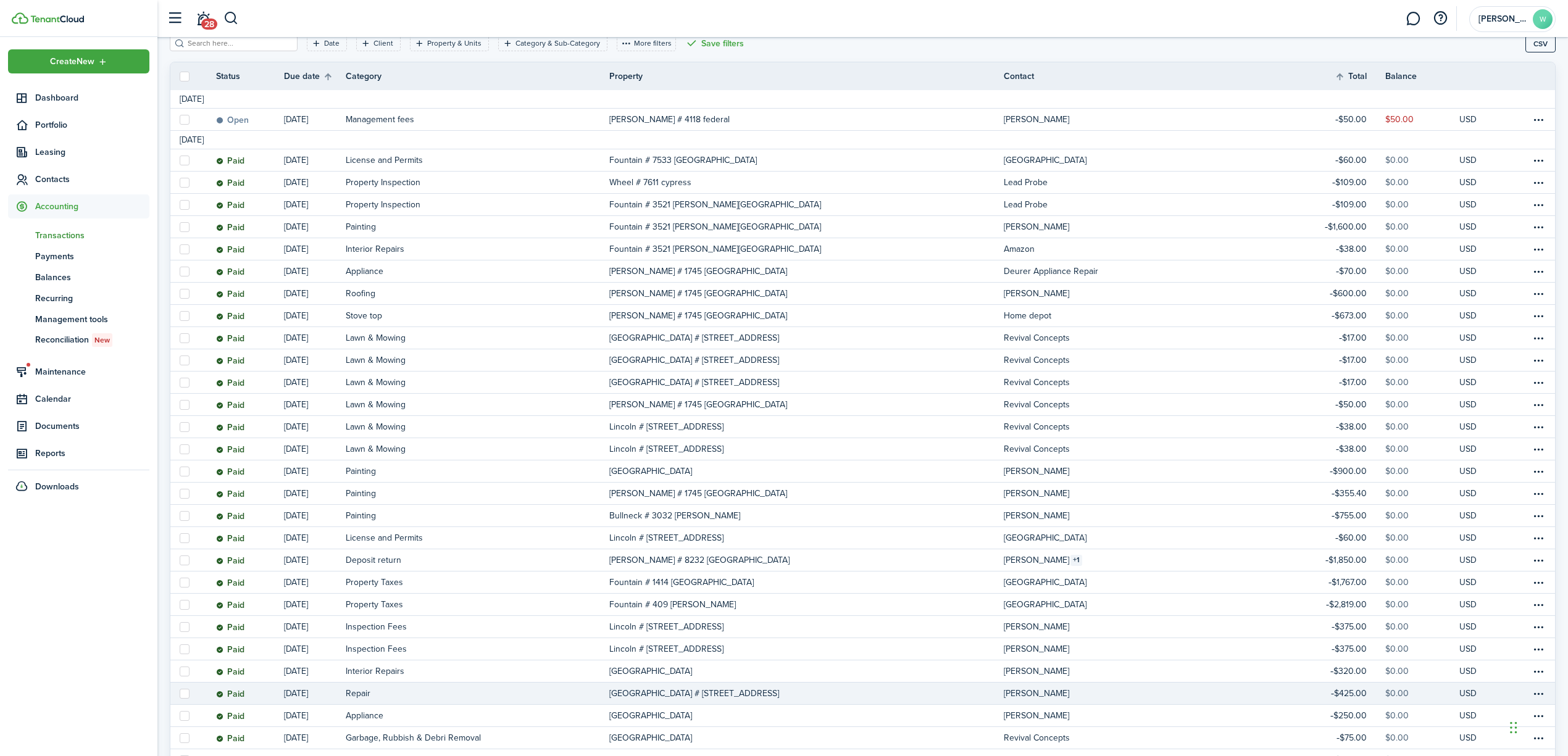
click at [1119, 689] on link "[PERSON_NAME]" at bounding box center [1157, 693] width 307 height 21
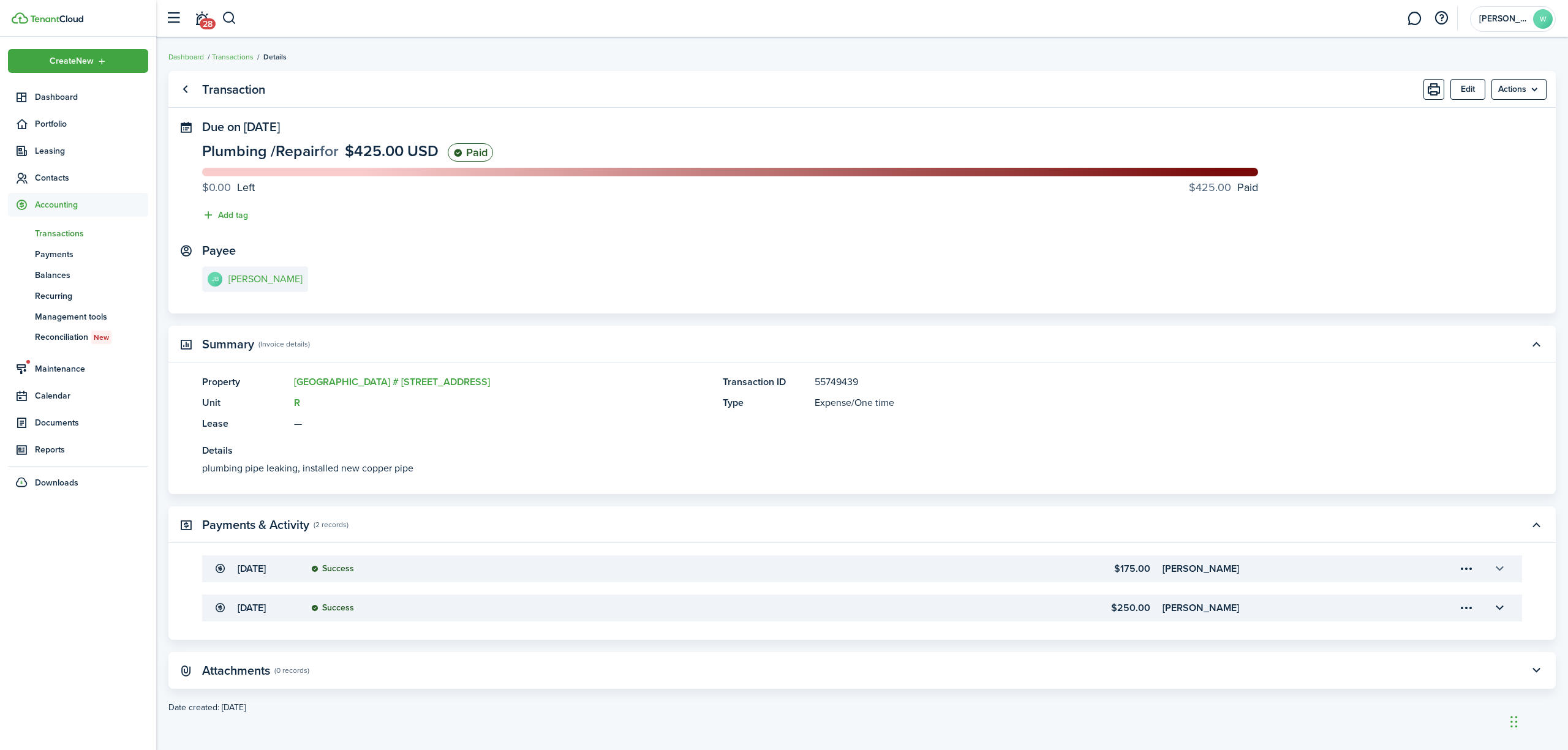
click at [1500, 568] on button "button" at bounding box center [1499, 568] width 20 height 20
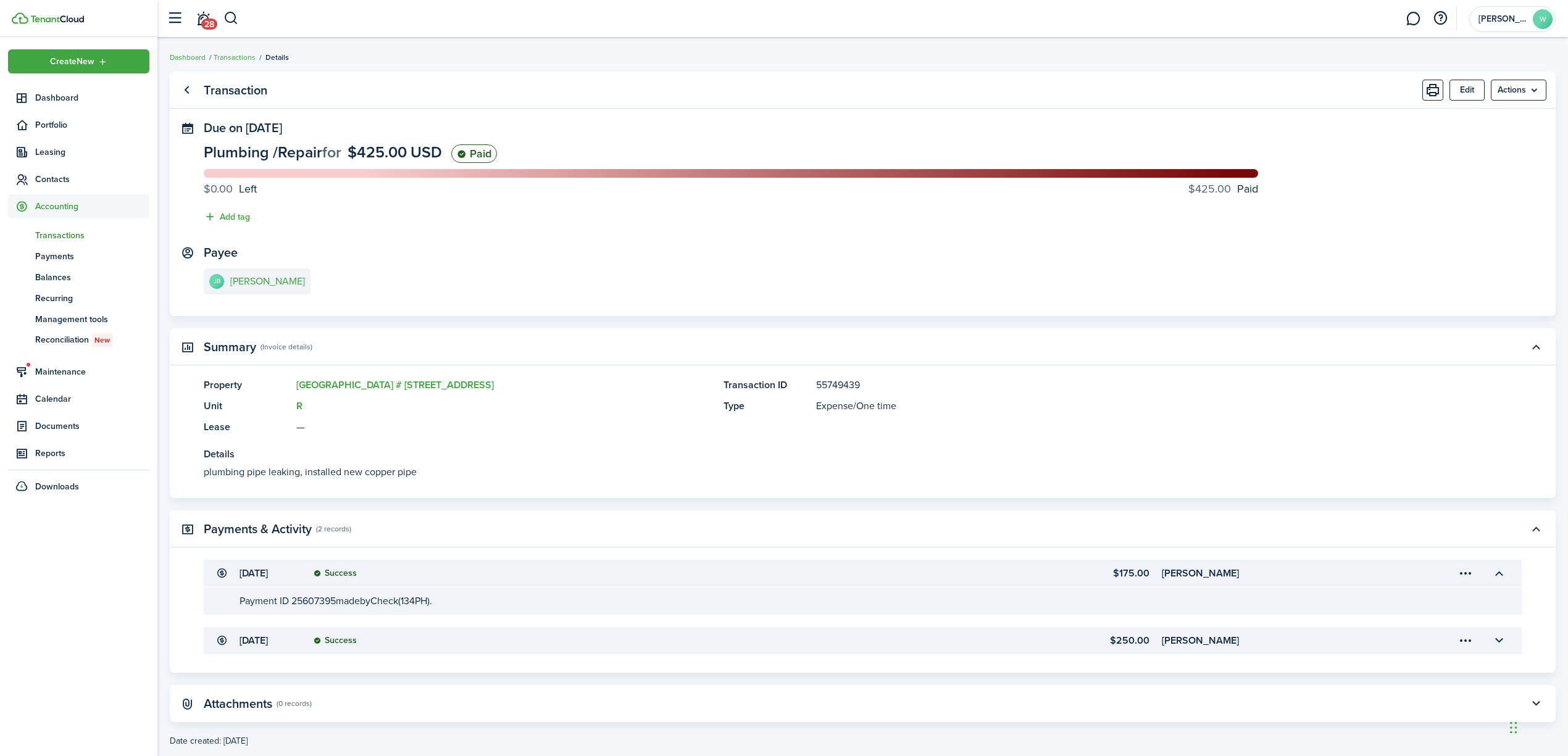
click at [1467, 573] on menu-trigger-card "Open menu" at bounding box center [1465, 572] width 21 height 21
click at [1388, 642] on button "Delete" at bounding box center [1421, 643] width 108 height 21
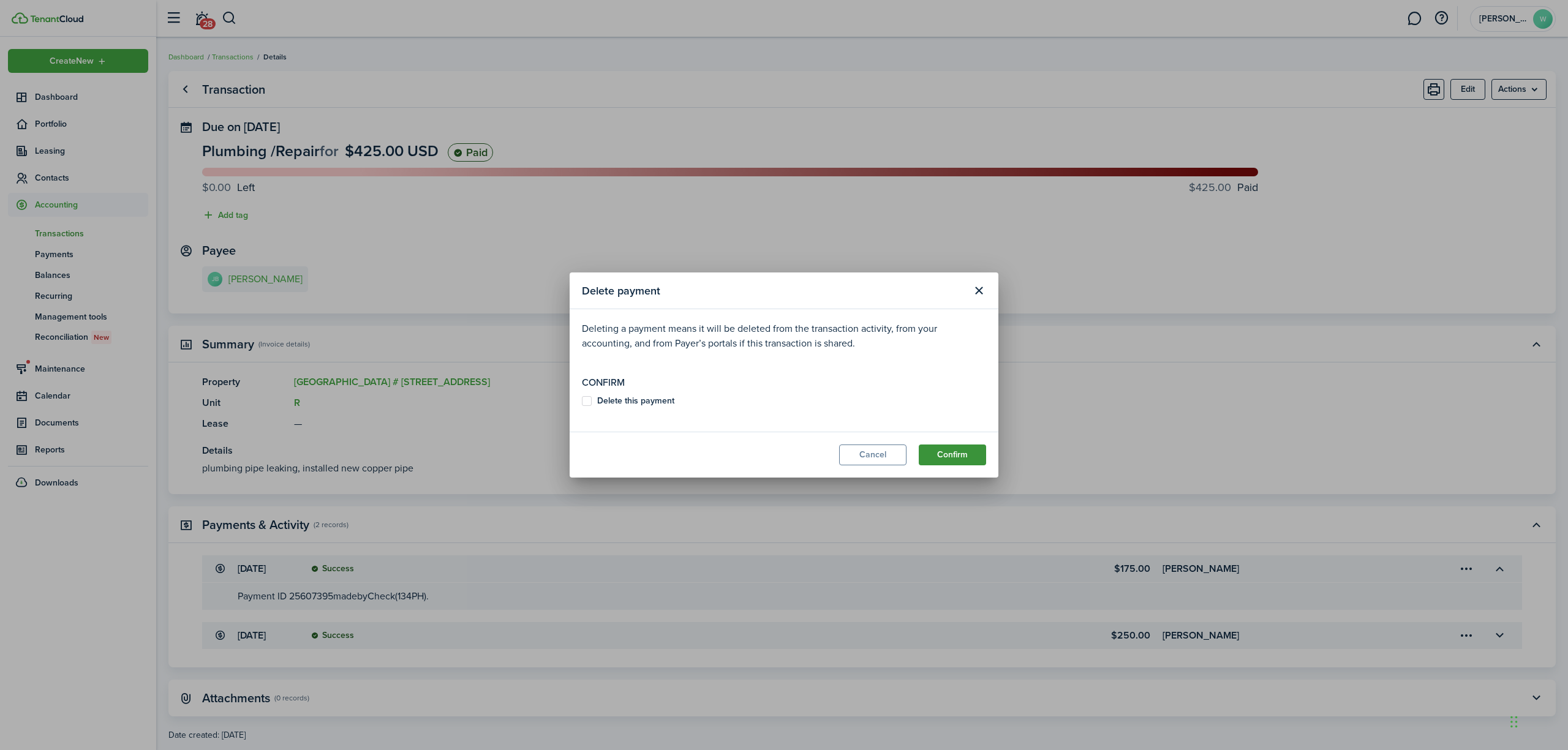
click at [961, 449] on button "Confirm" at bounding box center [952, 454] width 67 height 20
click at [888, 449] on button "Cancel" at bounding box center [872, 454] width 67 height 20
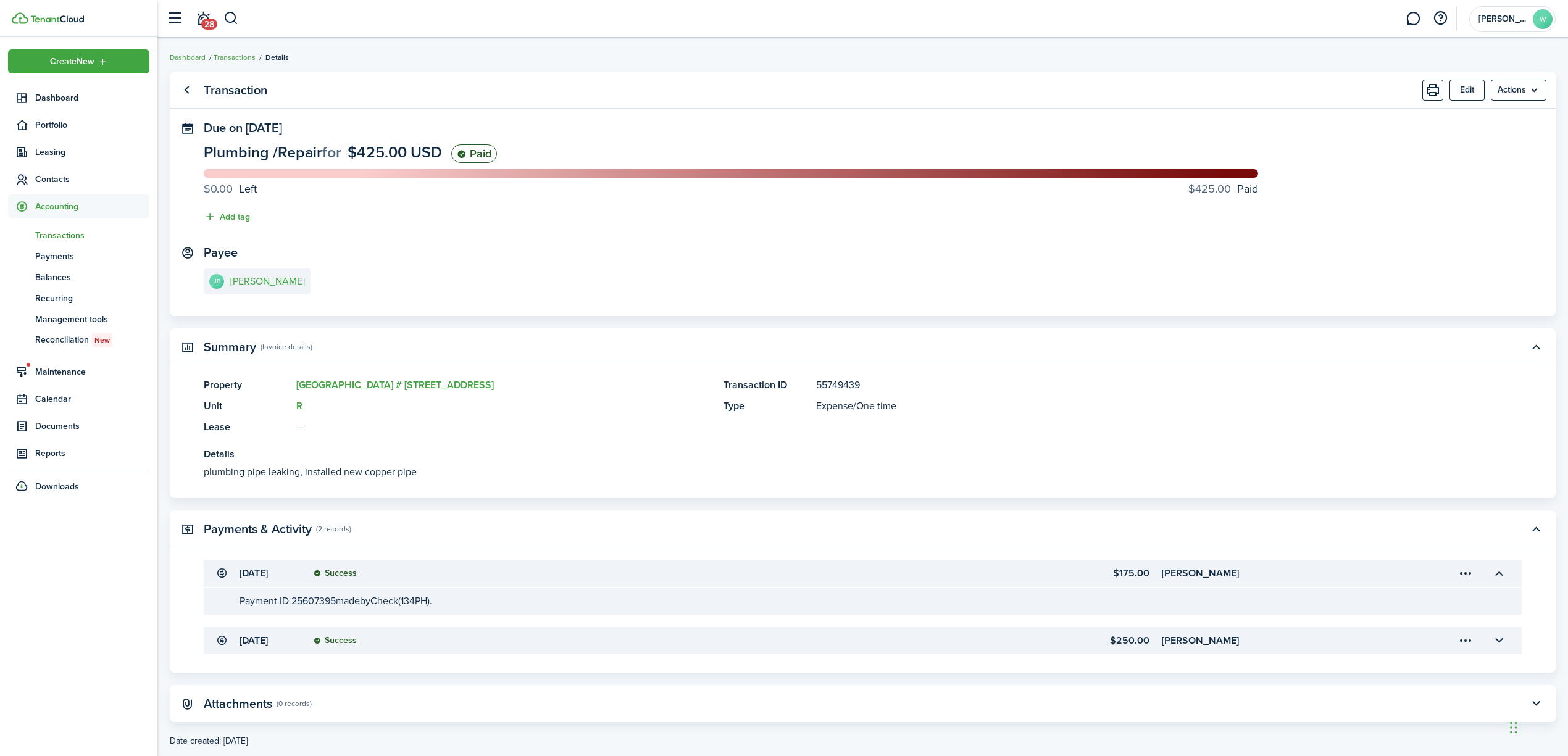
click at [1470, 572] on menu-trigger-card "Open menu" at bounding box center [1465, 572] width 21 height 21
click at [1433, 600] on button "Edit" at bounding box center [1421, 600] width 108 height 21
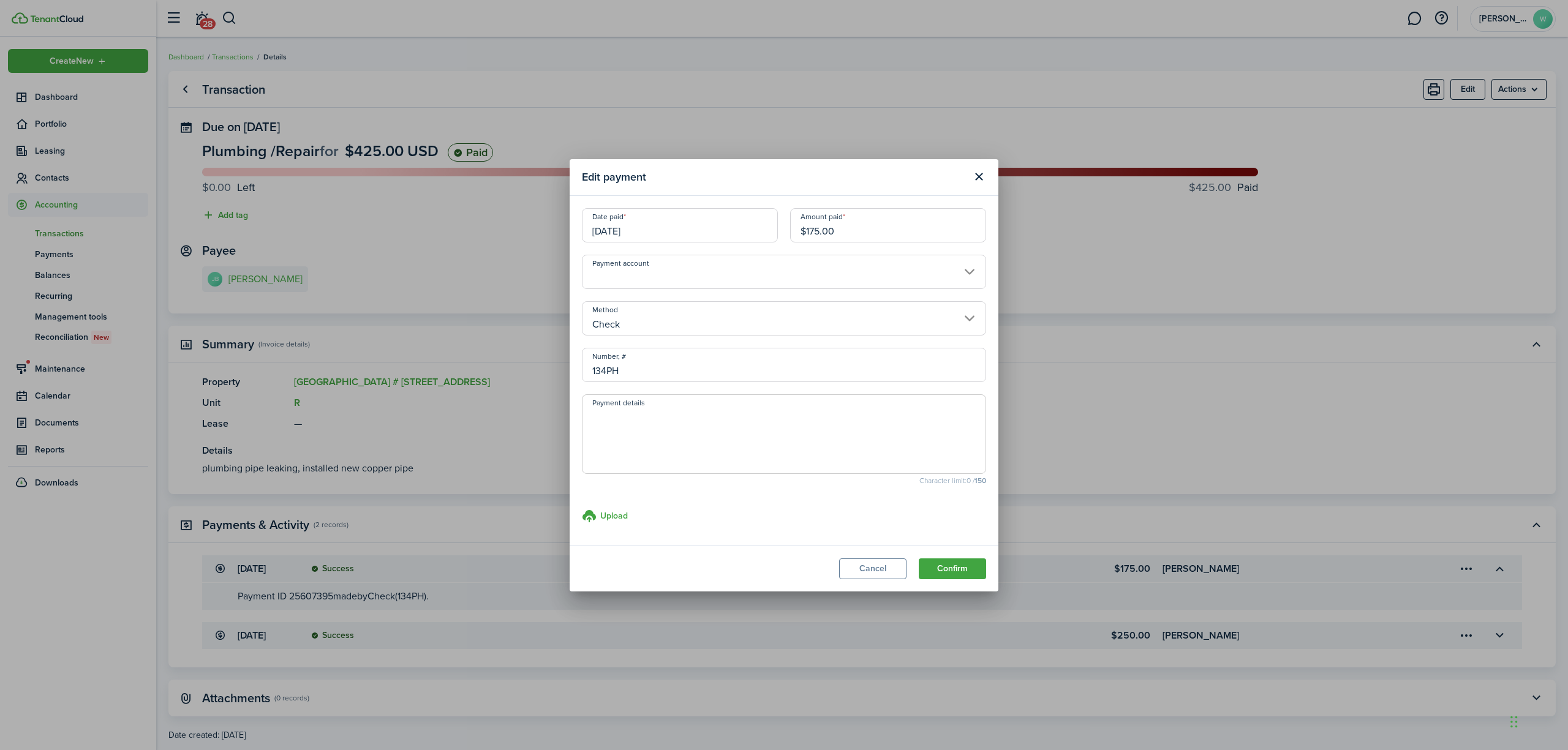
click at [876, 554] on modal-footer "Cancel Confirm" at bounding box center [784, 569] width 428 height 46
click at [878, 573] on button "Cancel" at bounding box center [872, 568] width 67 height 20
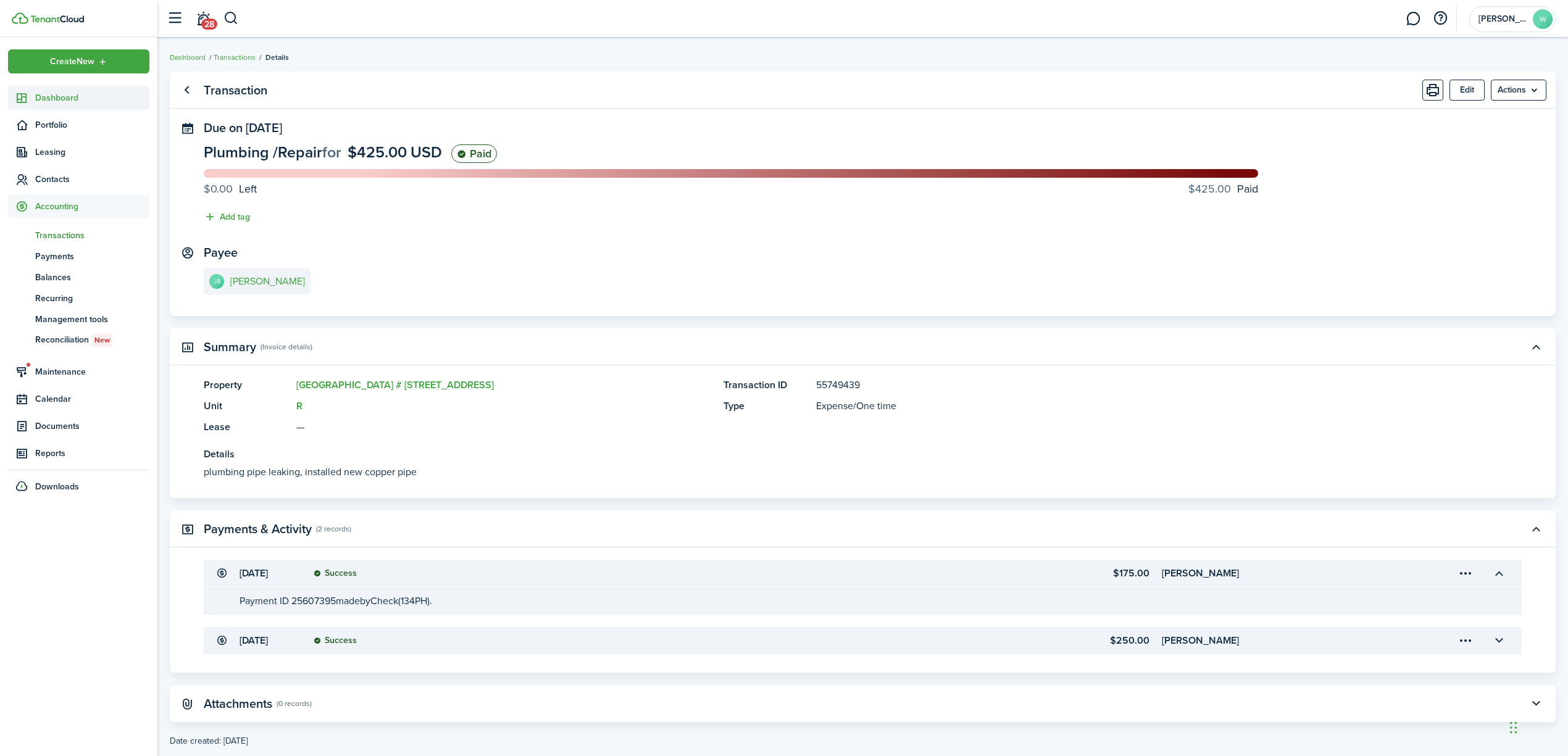
click at [67, 105] on link "Dashboard" at bounding box center [79, 97] width 142 height 24
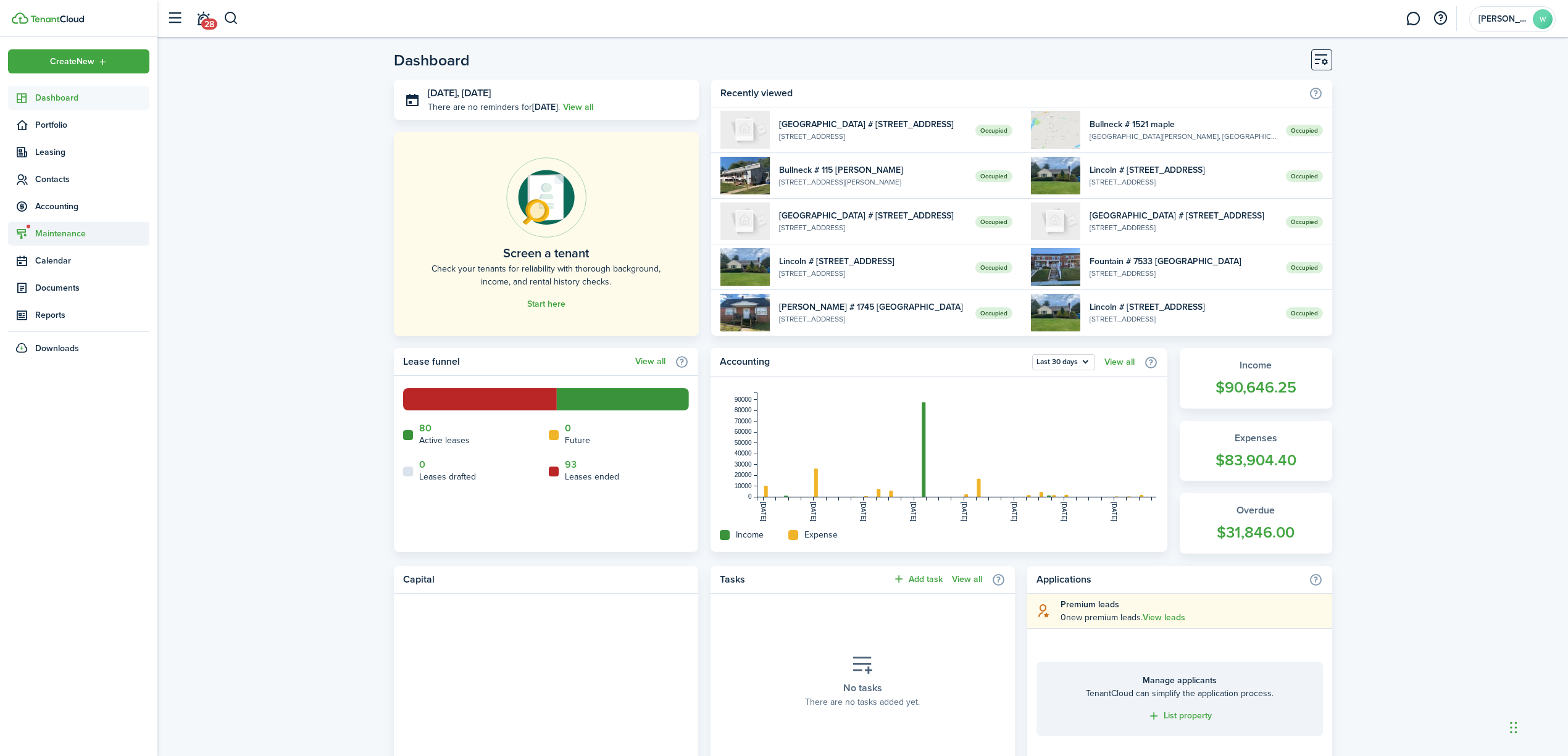
click at [50, 233] on span "Maintenance" at bounding box center [92, 234] width 115 height 13
click at [48, 259] on span "Requests" at bounding box center [81, 263] width 91 height 13
